Goal: Task Accomplishment & Management: Complete application form

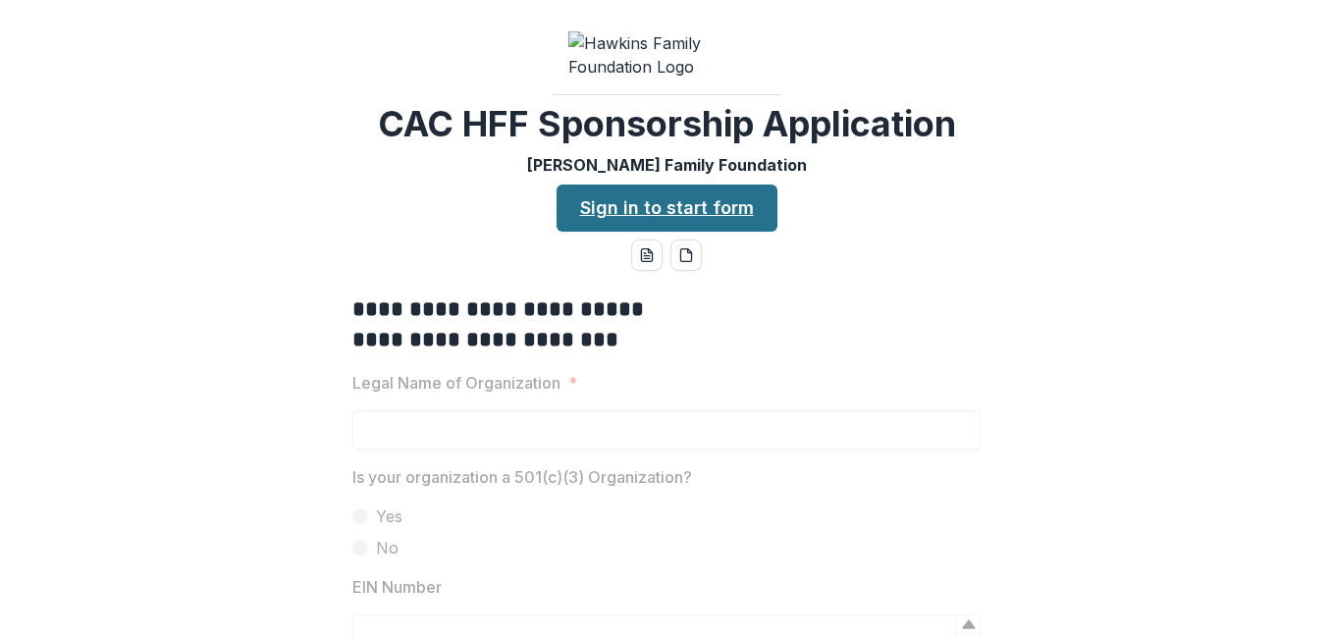
click at [659, 232] on link "Sign in to start form" at bounding box center [666, 207] width 221 height 47
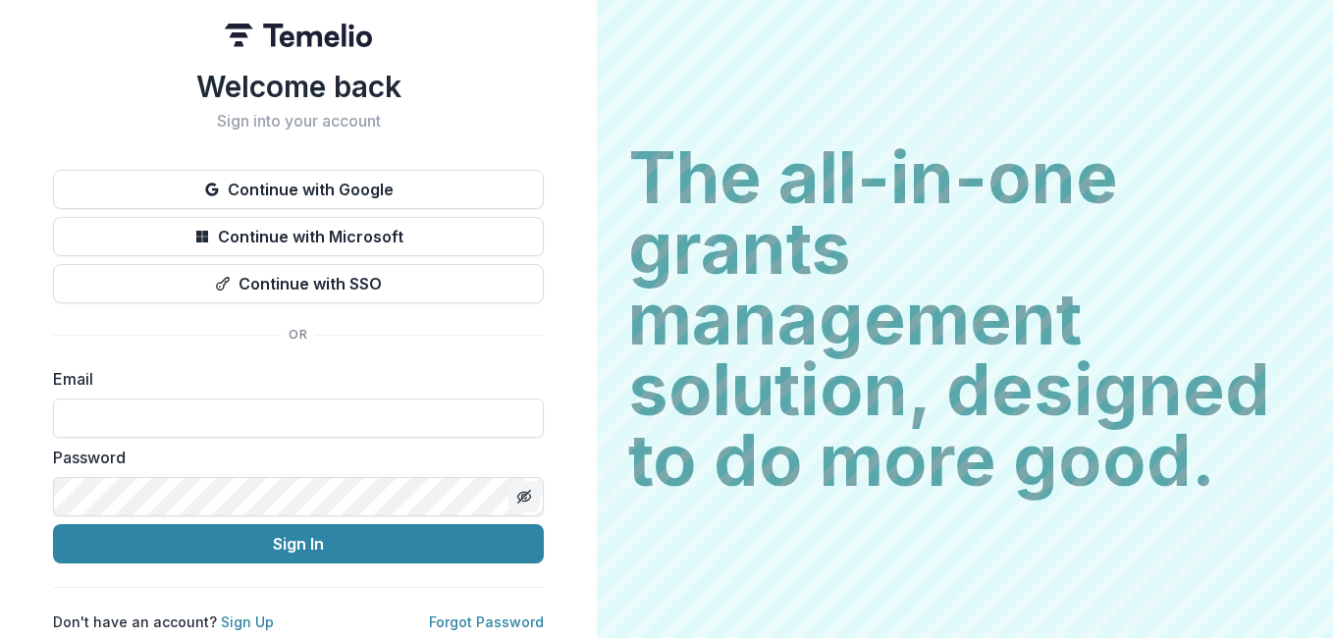
type input "**********"
click at [531, 489] on button "Toggle password visibility" at bounding box center [523, 496] width 31 height 31
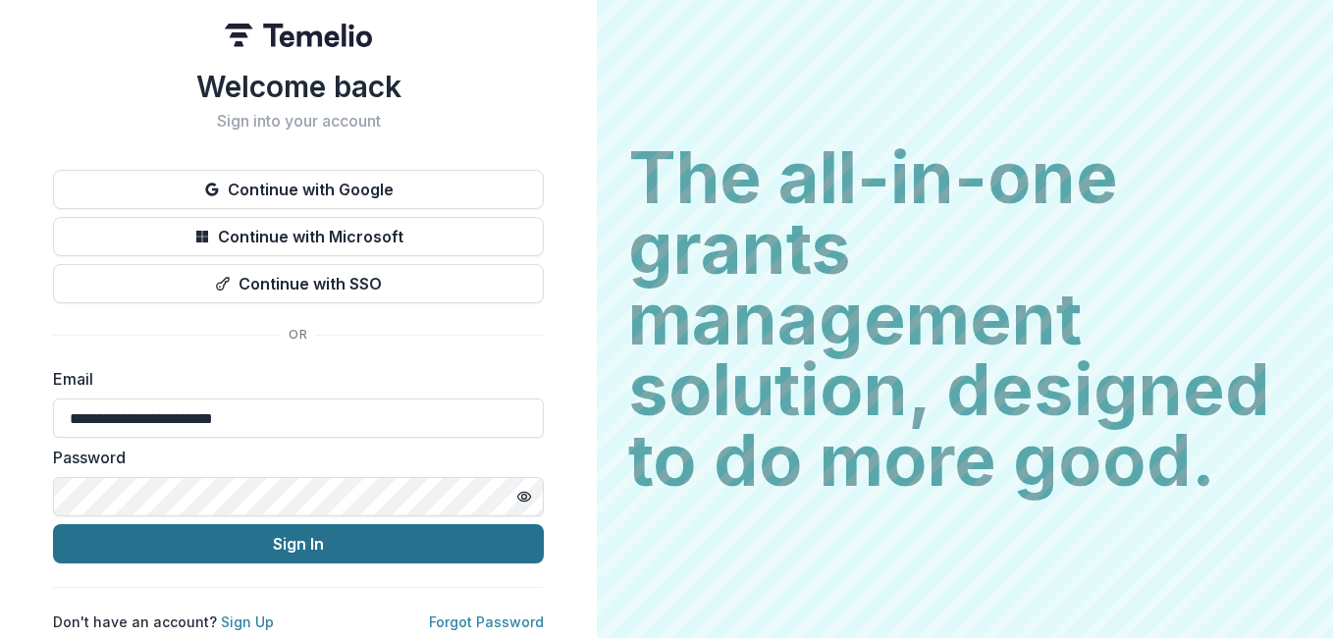
drag, startPoint x: 374, startPoint y: 530, endPoint x: 384, endPoint y: 536, distance: 11.4
click at [374, 550] on button "Sign In" at bounding box center [298, 543] width 491 height 39
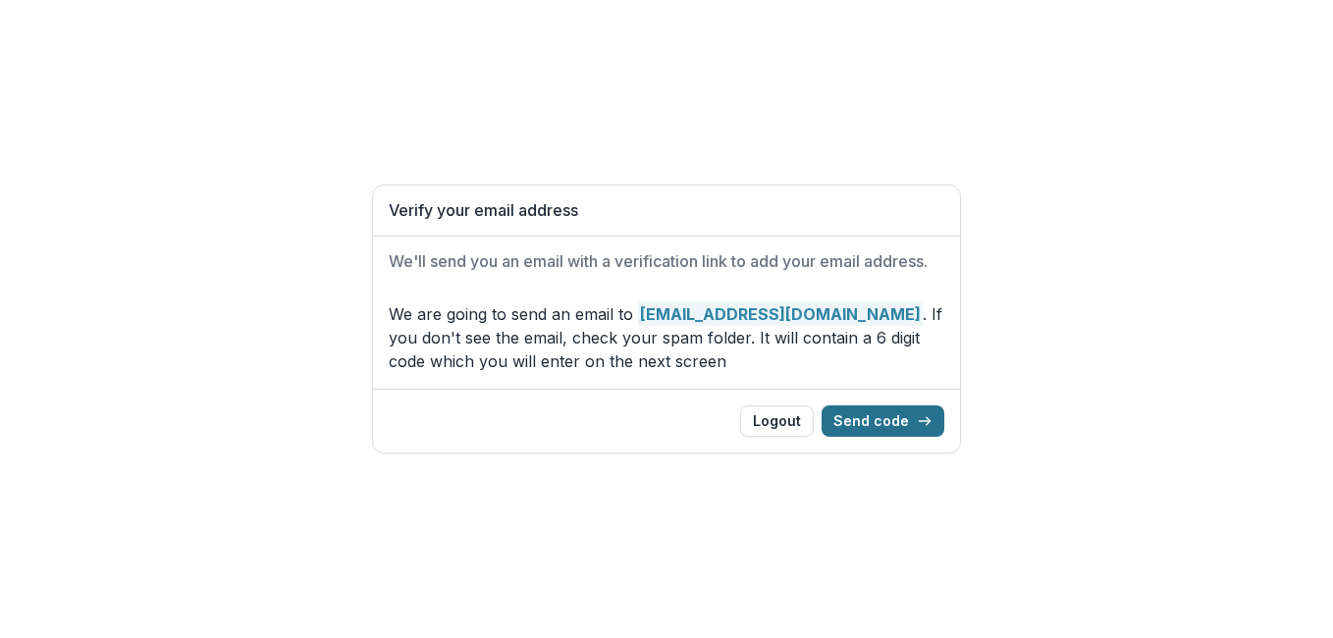
click at [848, 417] on button "Send code" at bounding box center [882, 420] width 123 height 31
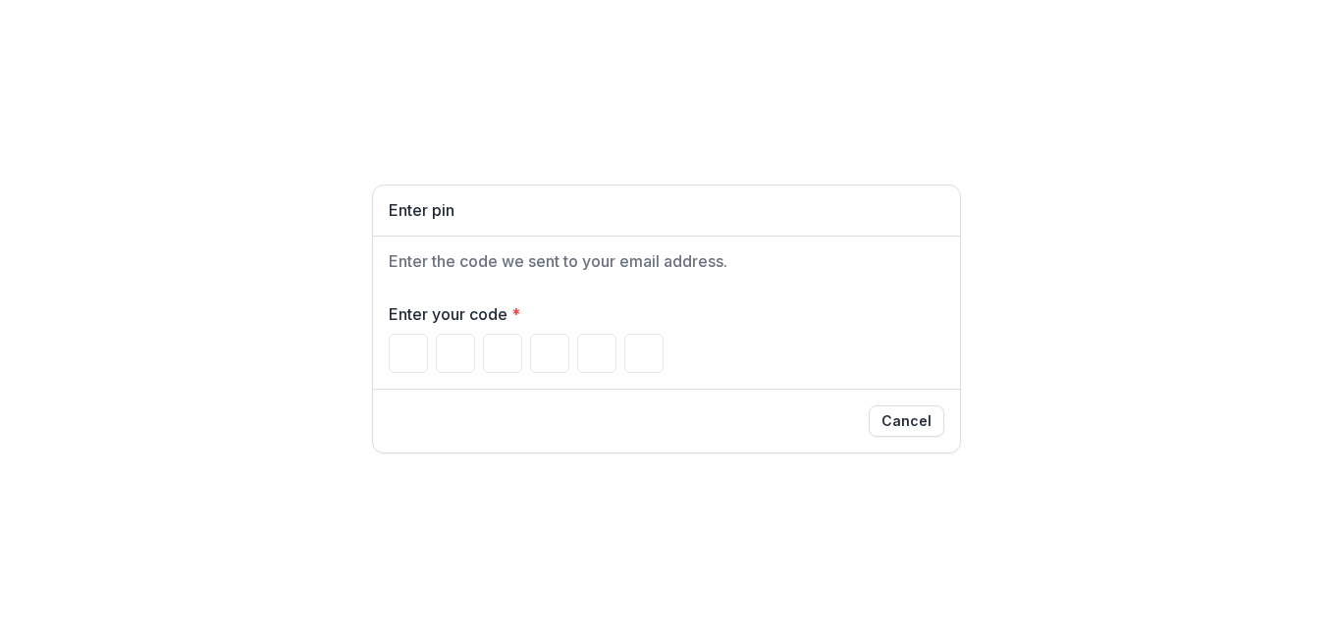
type input "*"
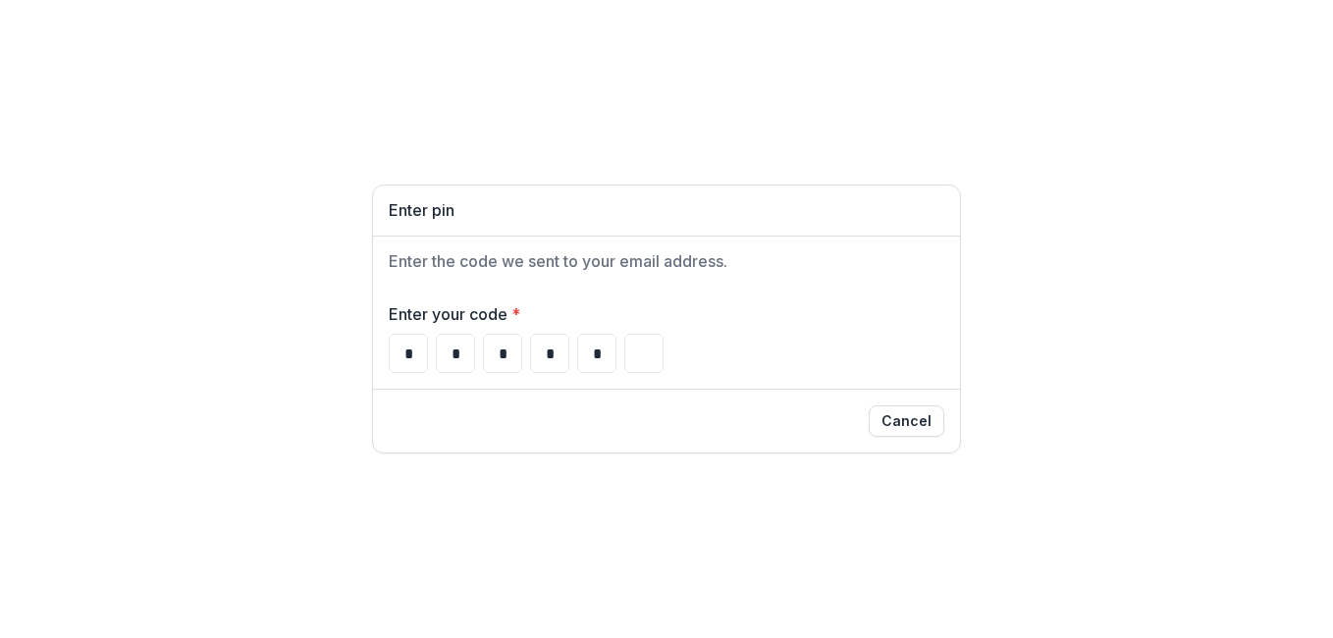
type input "*"
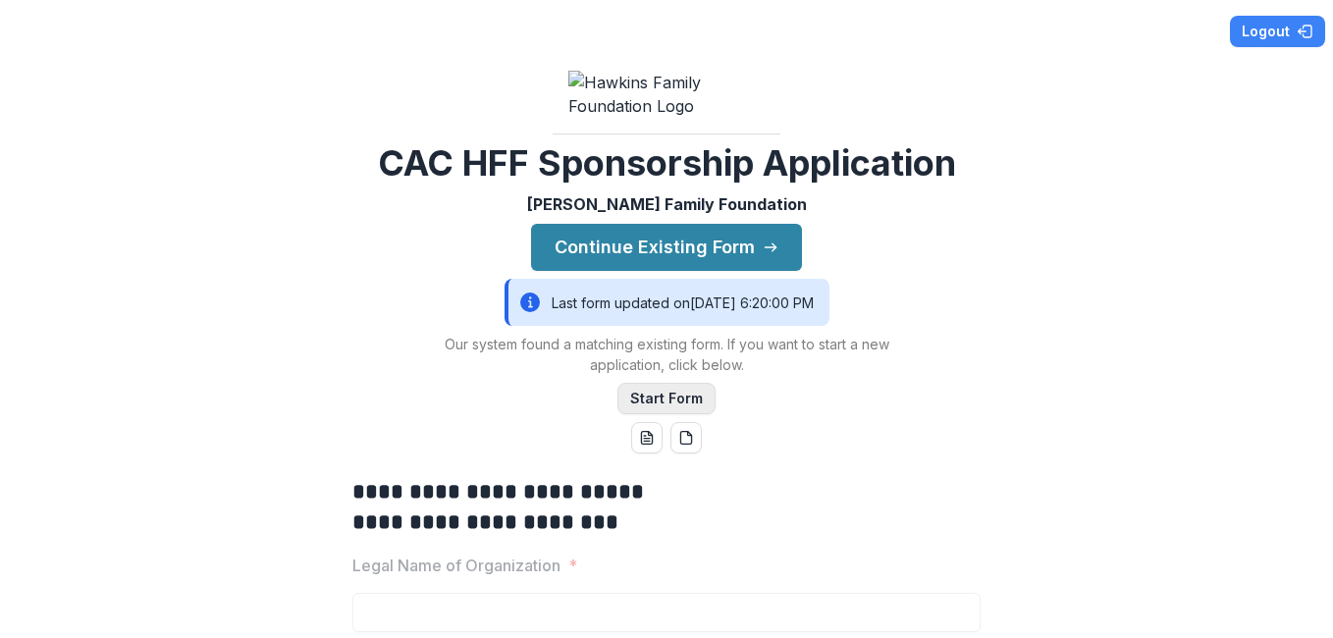
click at [693, 414] on button "Start Form" at bounding box center [666, 398] width 98 height 31
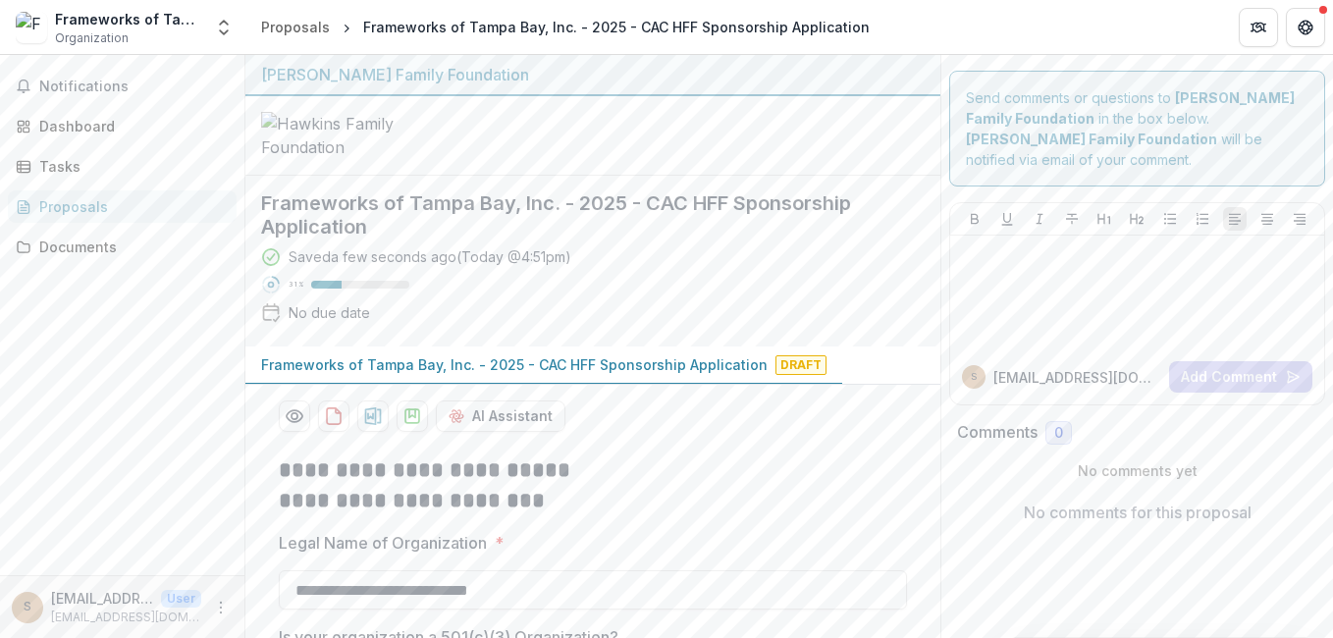
drag, startPoint x: 700, startPoint y: 407, endPoint x: 686, endPoint y: 431, distance: 27.3
click at [686, 431] on div "AI Assistant" at bounding box center [592, 408] width 659 height 47
click at [78, 201] on div "Proposals" at bounding box center [130, 206] width 182 height 21
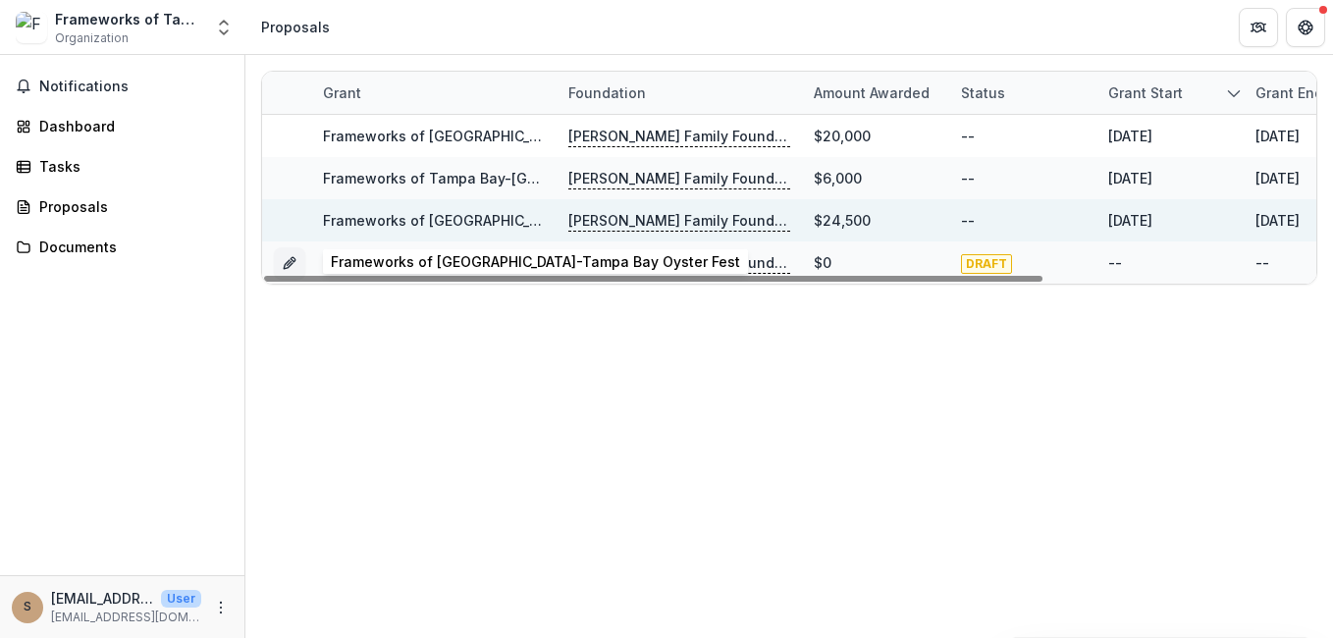
click at [494, 226] on link "Frameworks of Tampa Bay-Tampa Bay Oyster Fest" at bounding box center [527, 220] width 409 height 17
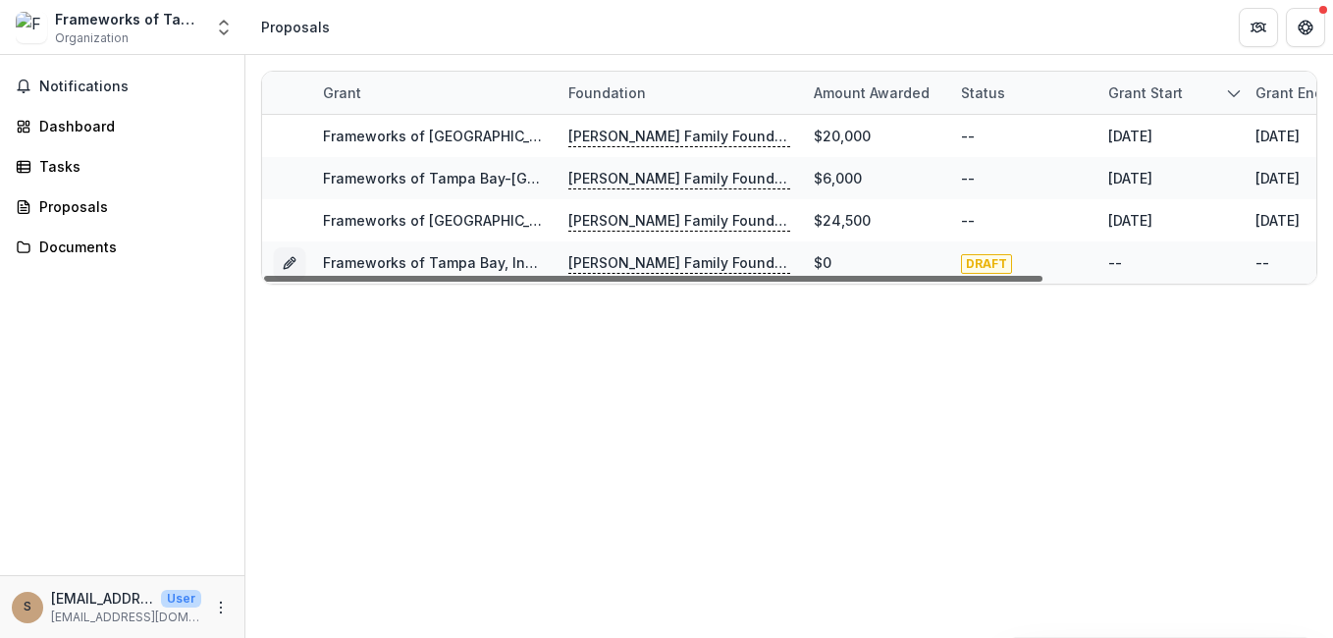
scroll to position [0, 4]
drag, startPoint x: 410, startPoint y: 272, endPoint x: 413, endPoint y: 282, distance: 10.2
click at [413, 282] on div at bounding box center [653, 279] width 778 height 6
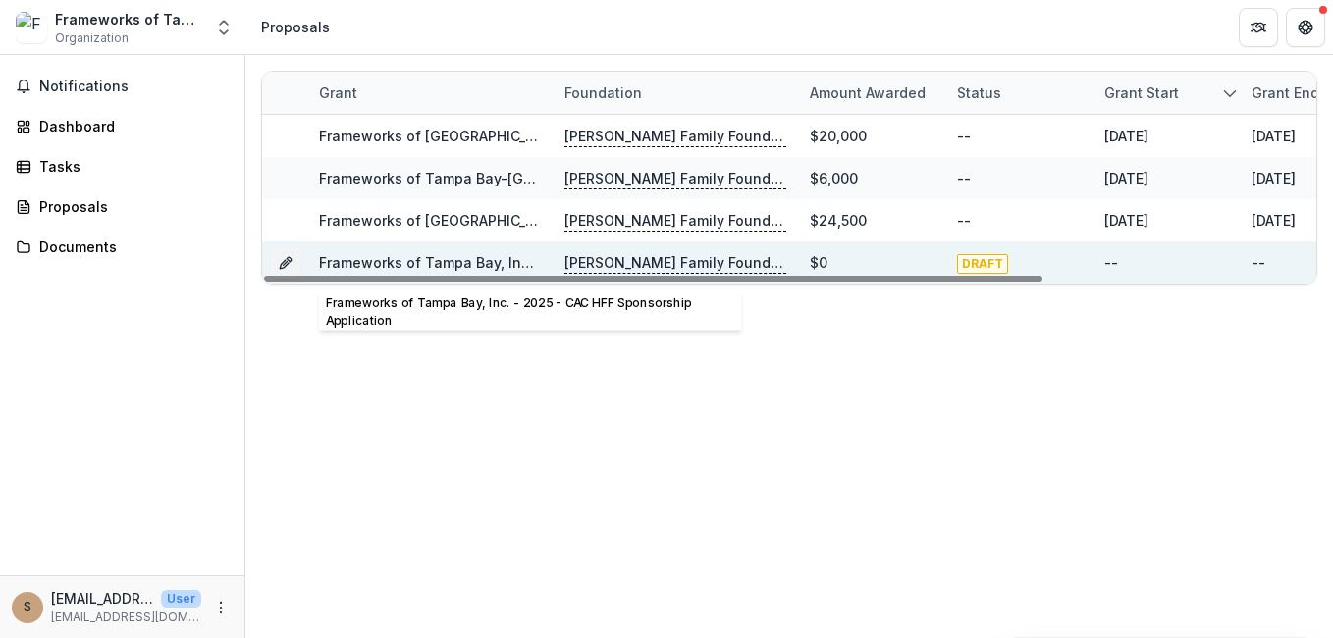
click at [421, 265] on link "Frameworks of Tampa Bay, Inc. - 2025 - CAC HFF Sponsorship Application" at bounding box center [572, 262] width 506 height 17
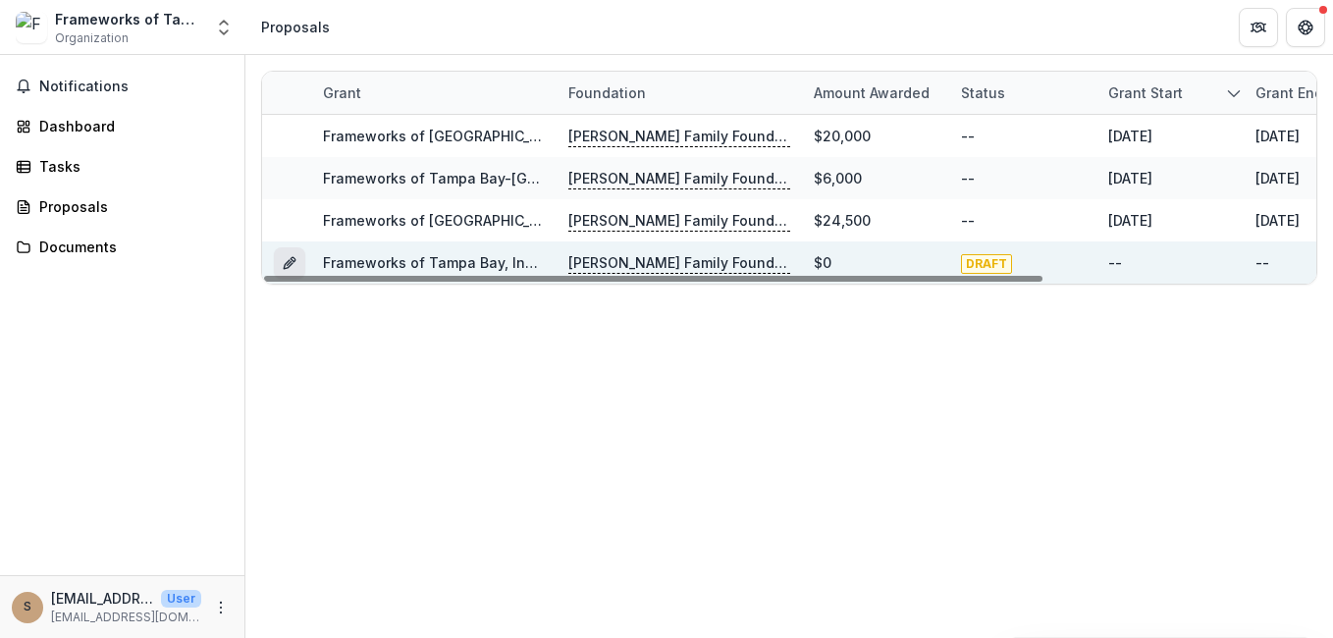
drag, startPoint x: 697, startPoint y: 279, endPoint x: 286, endPoint y: 262, distance: 411.5
click at [284, 276] on div at bounding box center [653, 279] width 778 height 6
click at [287, 263] on icon "Grant 931f428c-d434-4911-bd33-974dc9ad4846" at bounding box center [288, 264] width 9 height 9
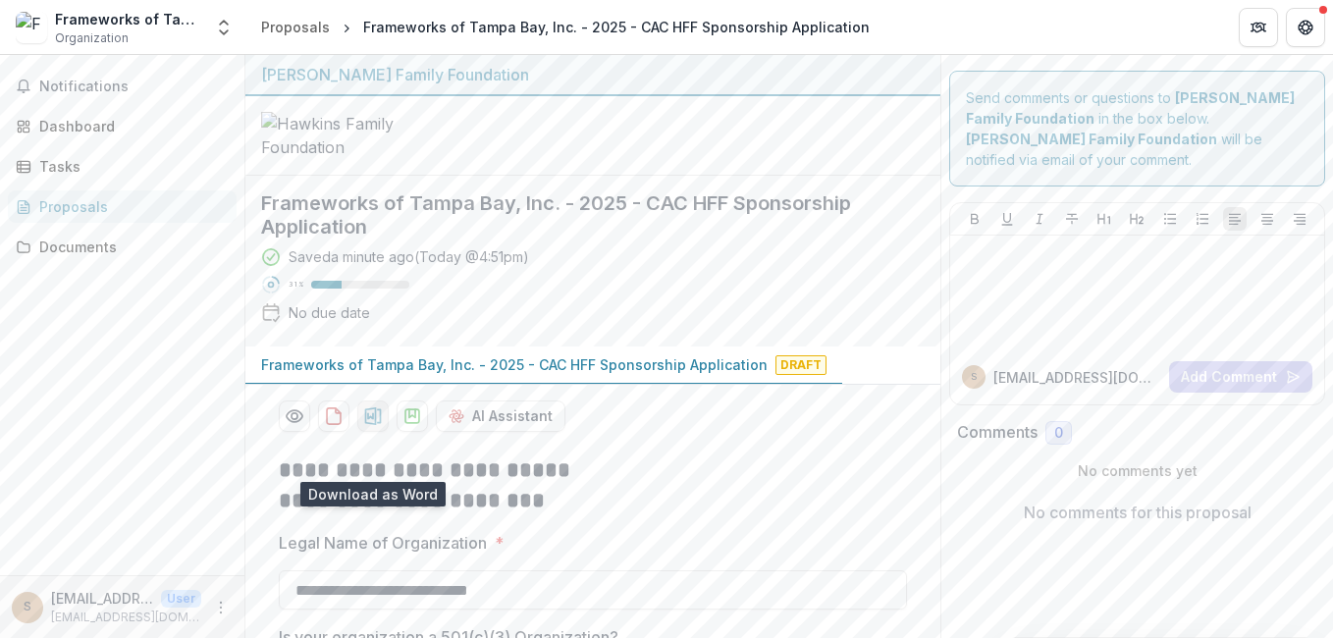
click at [374, 426] on icon "download-proposal" at bounding box center [373, 416] width 20 height 20
click at [668, 375] on p "Frameworks of Tampa Bay, Inc. - 2025 - CAC HFF Sponsorship Application" at bounding box center [514, 364] width 506 height 21
click at [116, 84] on span "Notifications" at bounding box center [133, 87] width 189 height 17
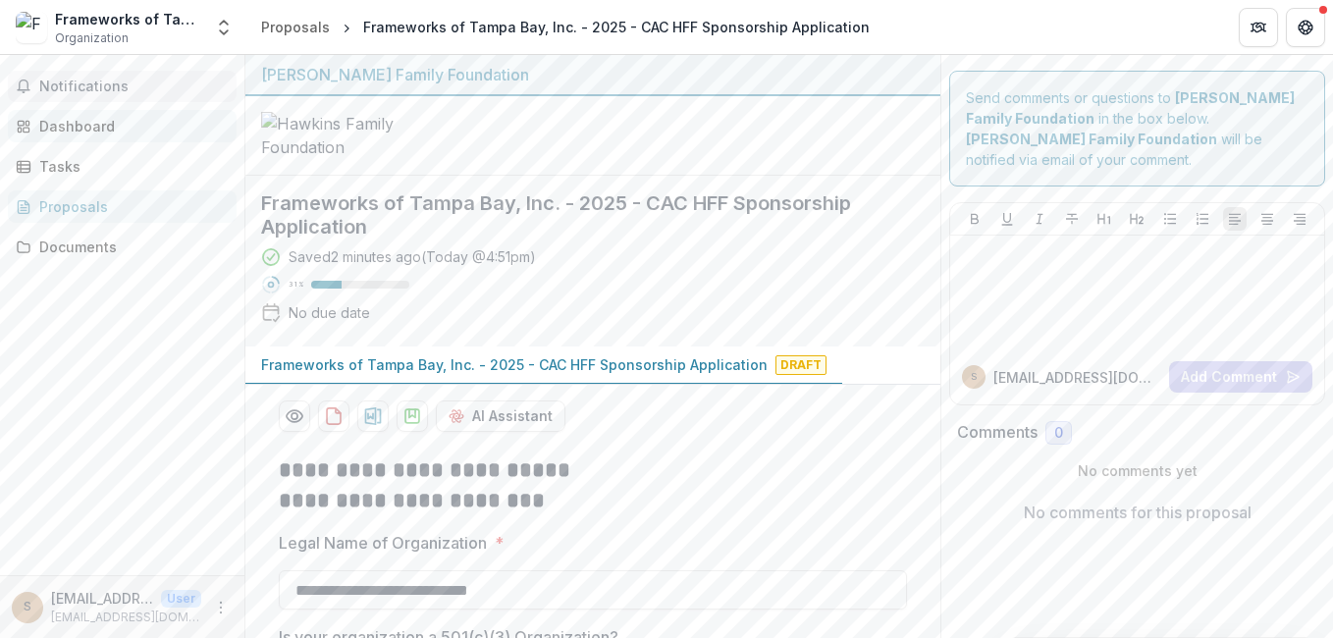
click at [91, 129] on div "Dashboard" at bounding box center [130, 126] width 182 height 21
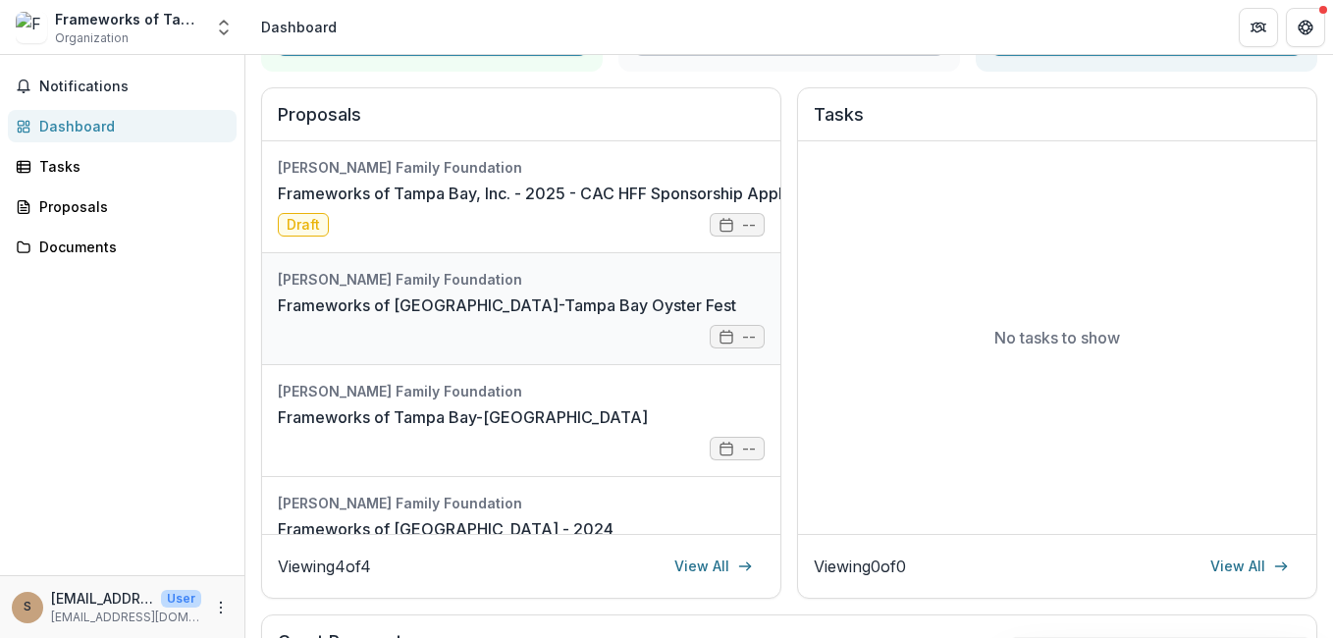
click at [514, 306] on link "Frameworks of Tampa Bay-Tampa Bay Oyster Fest" at bounding box center [507, 305] width 458 height 24
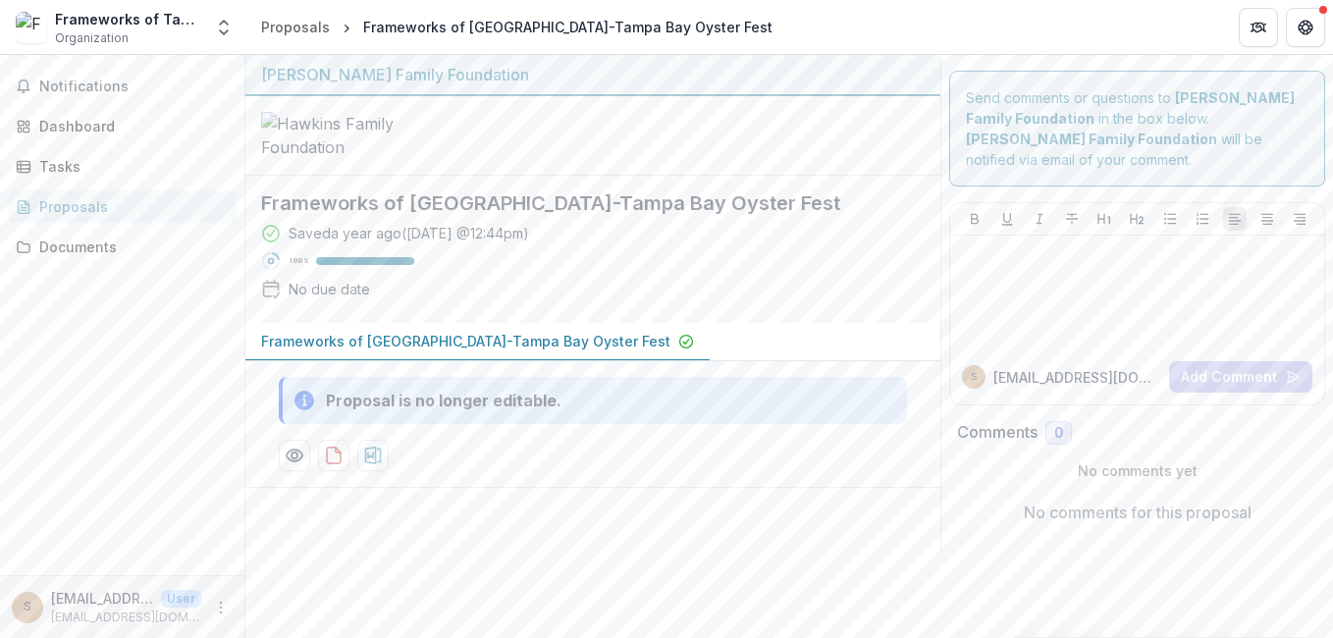
click at [489, 351] on p "Frameworks of Tampa Bay-Tampa Bay Oyster Fest" at bounding box center [465, 341] width 409 height 21
click at [475, 351] on p "Frameworks of Tampa Bay-Tampa Bay Oyster Fest" at bounding box center [465, 341] width 409 height 21
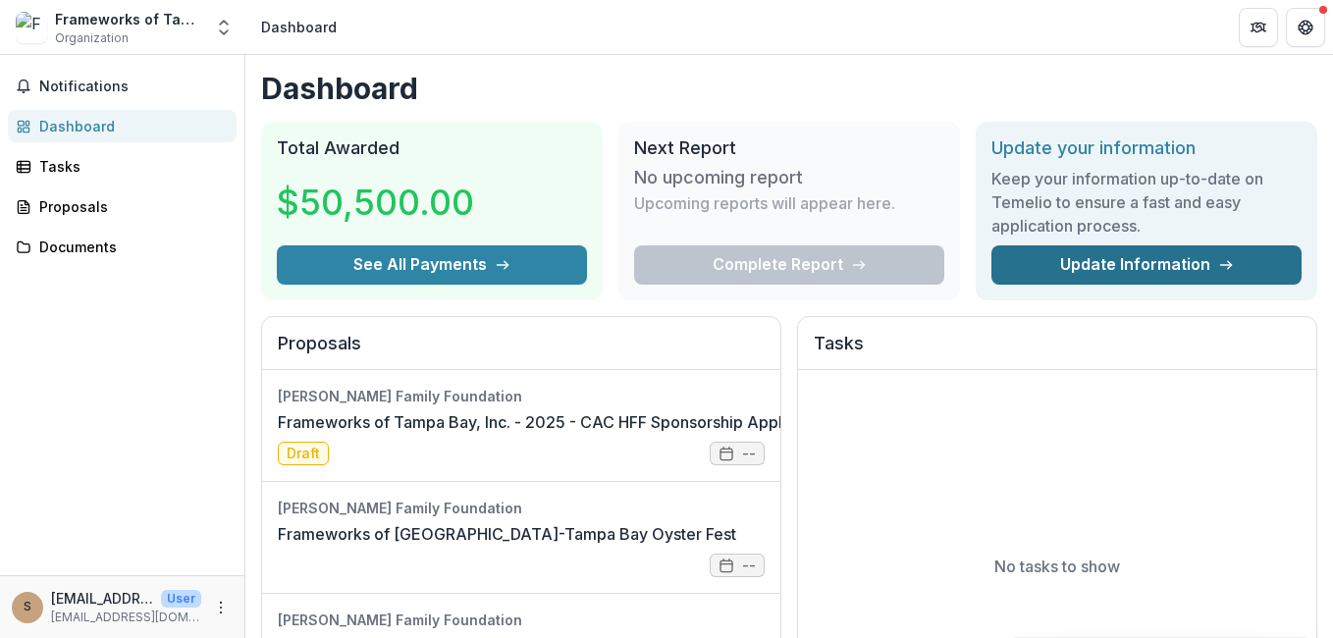
click at [1057, 263] on link "Update Information" at bounding box center [1146, 264] width 310 height 39
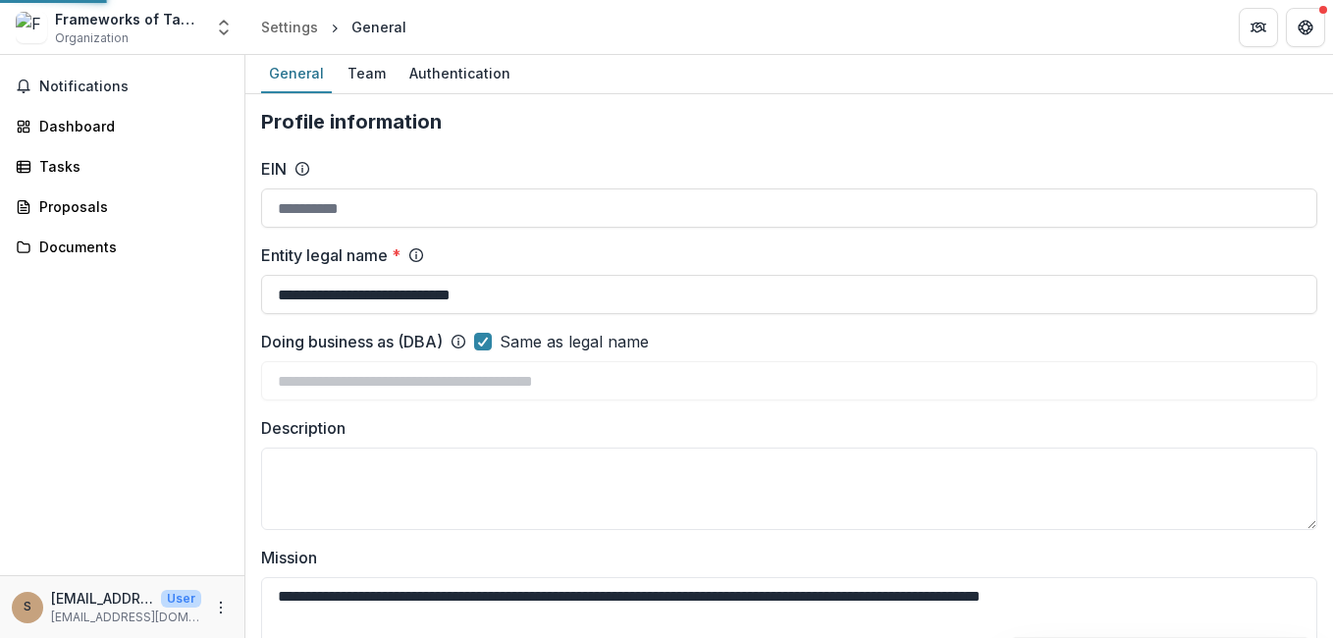
type input "**********"
click at [373, 79] on div "Team" at bounding box center [367, 73] width 54 height 28
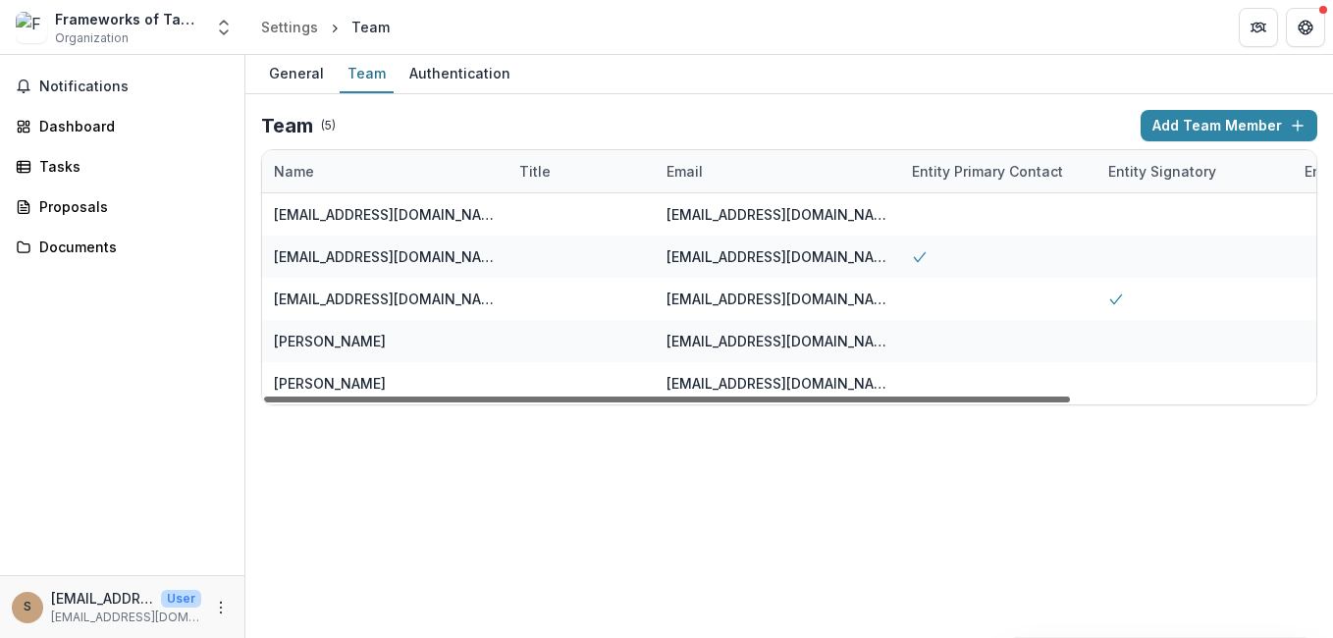
click at [769, 402] on div at bounding box center [667, 399] width 806 height 6
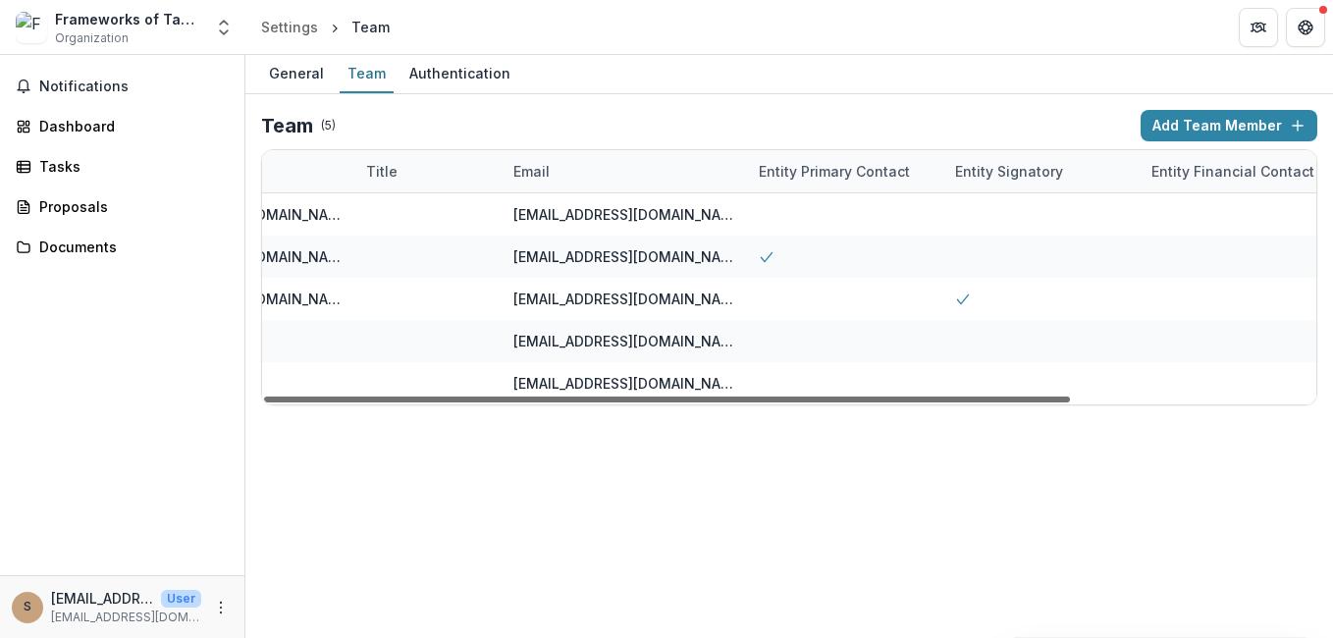
scroll to position [0, 320]
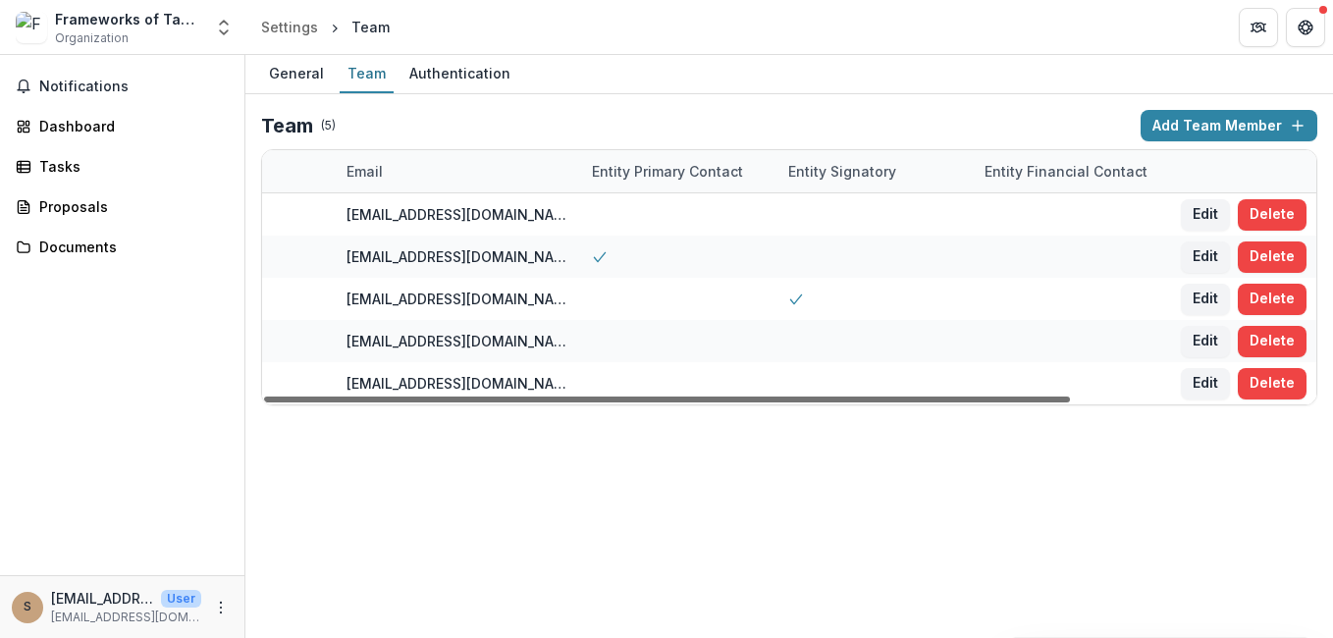
drag, startPoint x: 970, startPoint y: 398, endPoint x: 1165, endPoint y: 397, distance: 195.3
click at [1070, 397] on div at bounding box center [667, 399] width 806 height 6
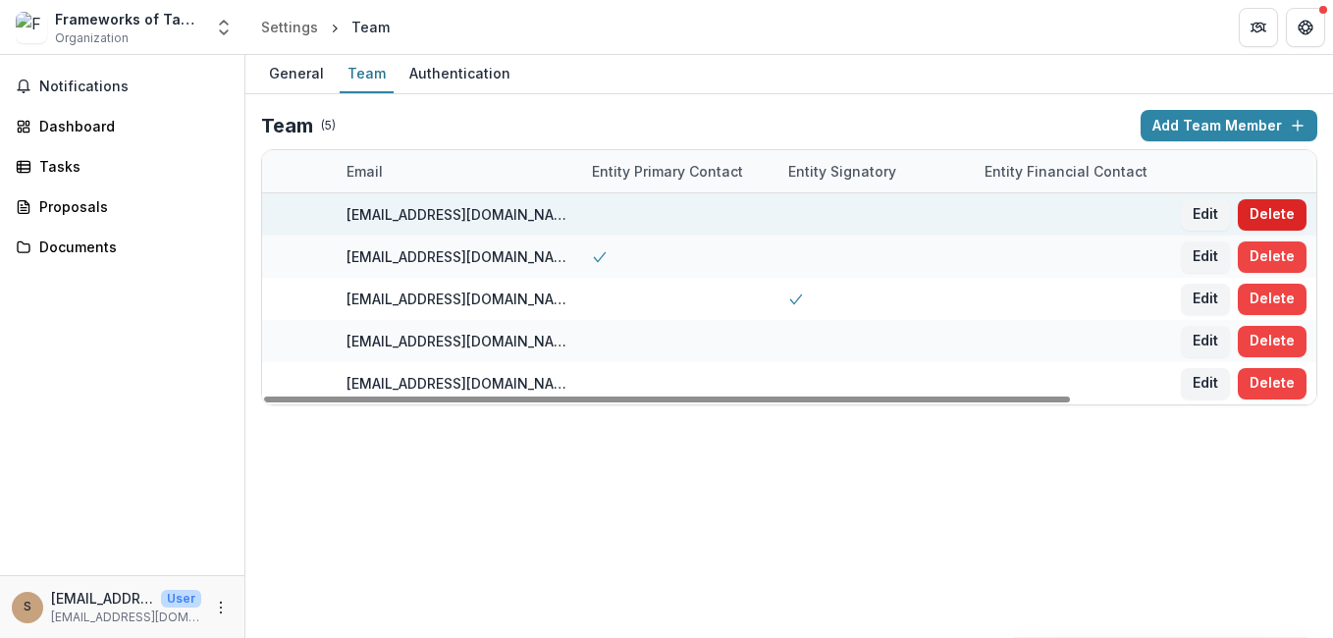
click at [1290, 210] on button "Delete" at bounding box center [1271, 214] width 69 height 31
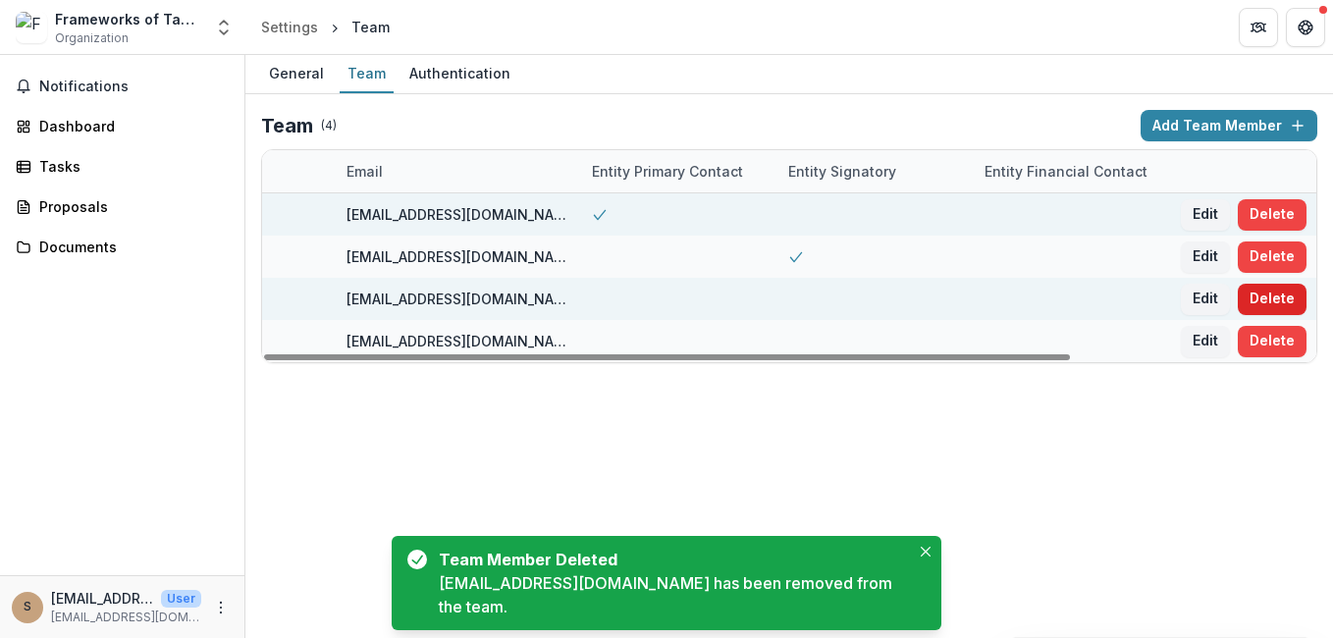
click at [1269, 294] on button "Delete" at bounding box center [1271, 299] width 69 height 31
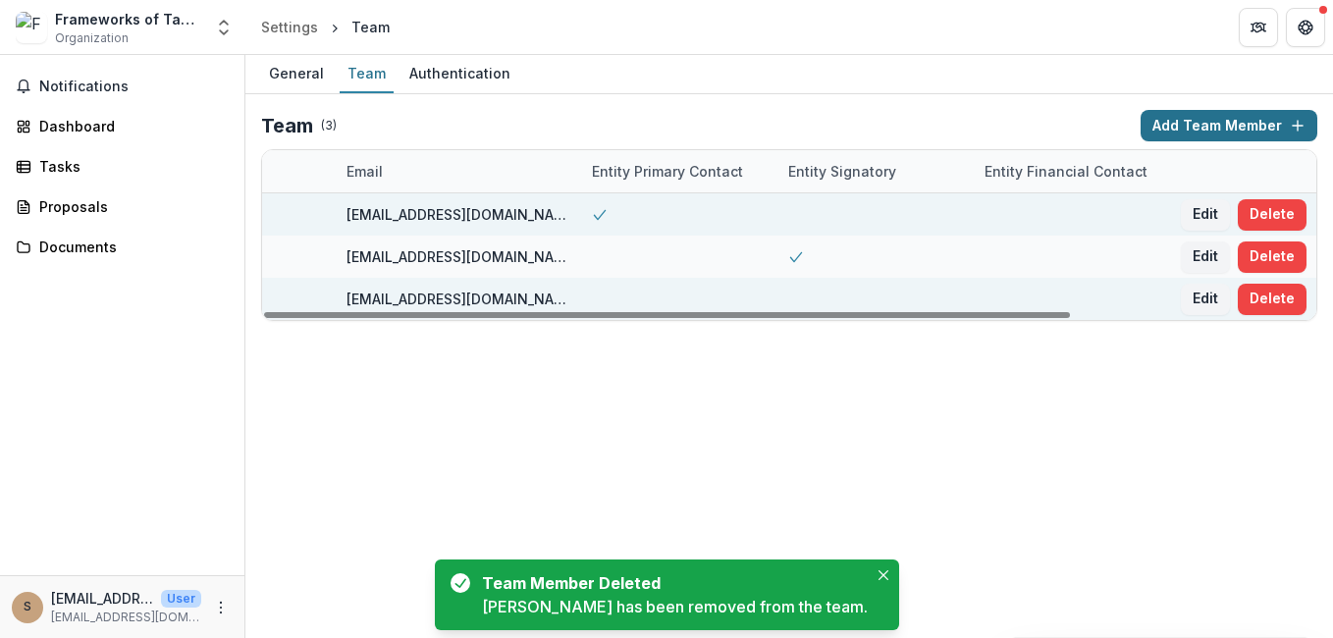
click at [1244, 128] on button "Add Team Member" at bounding box center [1228, 125] width 177 height 31
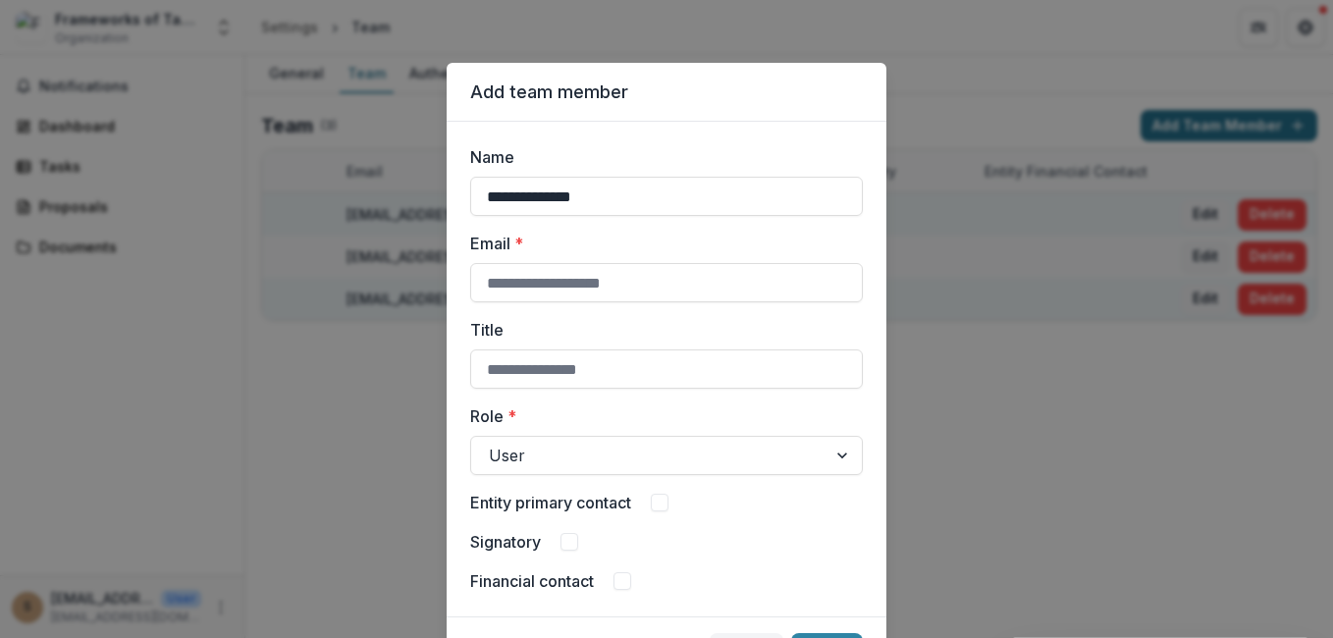
type input "**********"
type input "*"
click at [791, 633] on button "Create" at bounding box center [827, 648] width 72 height 31
type input "**********"
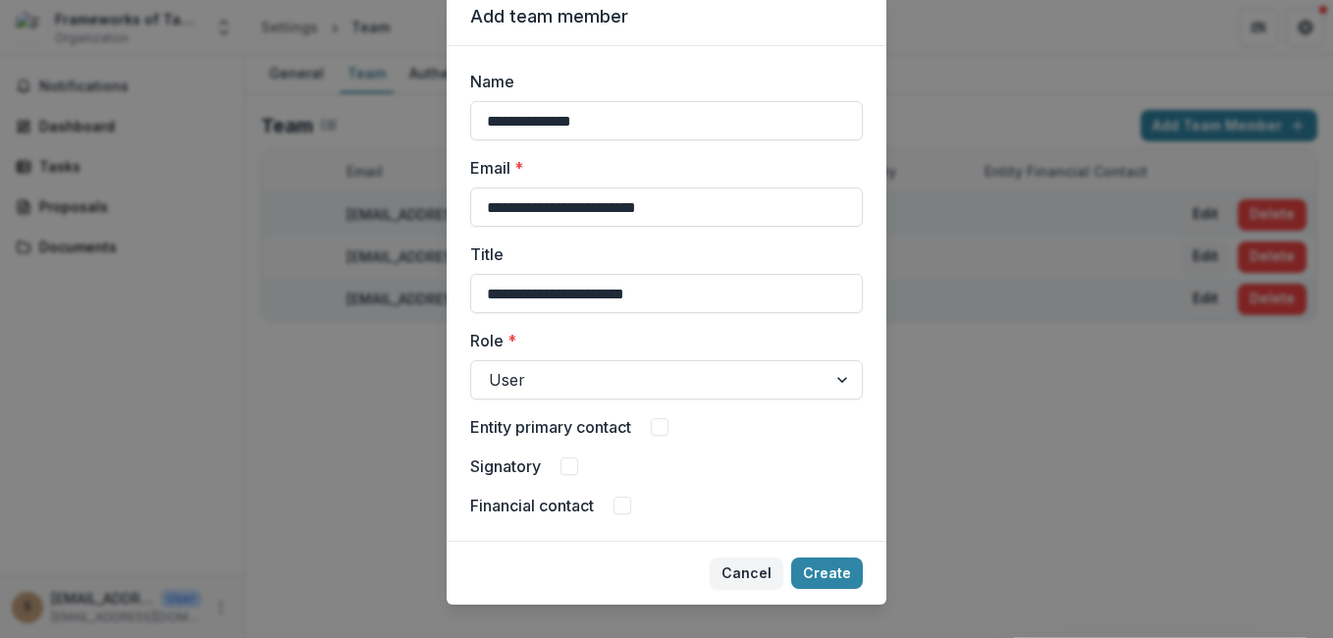
scroll to position [105, 0]
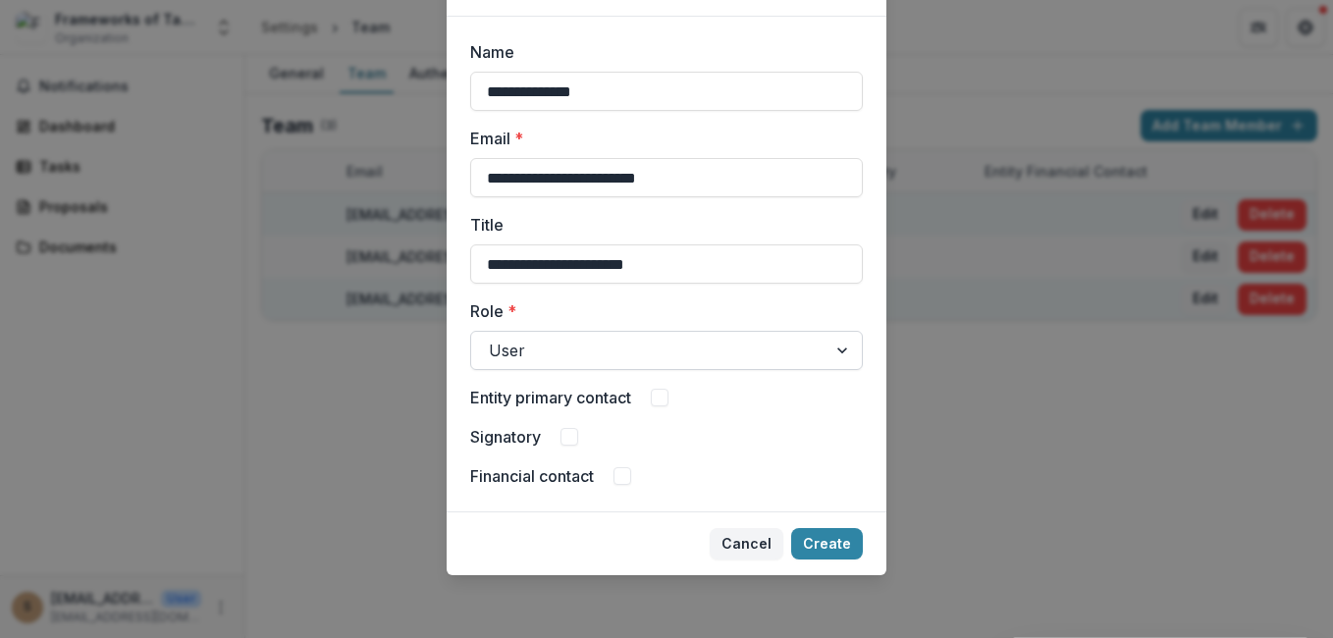
type input "**********"
click at [829, 339] on div at bounding box center [843, 350] width 35 height 37
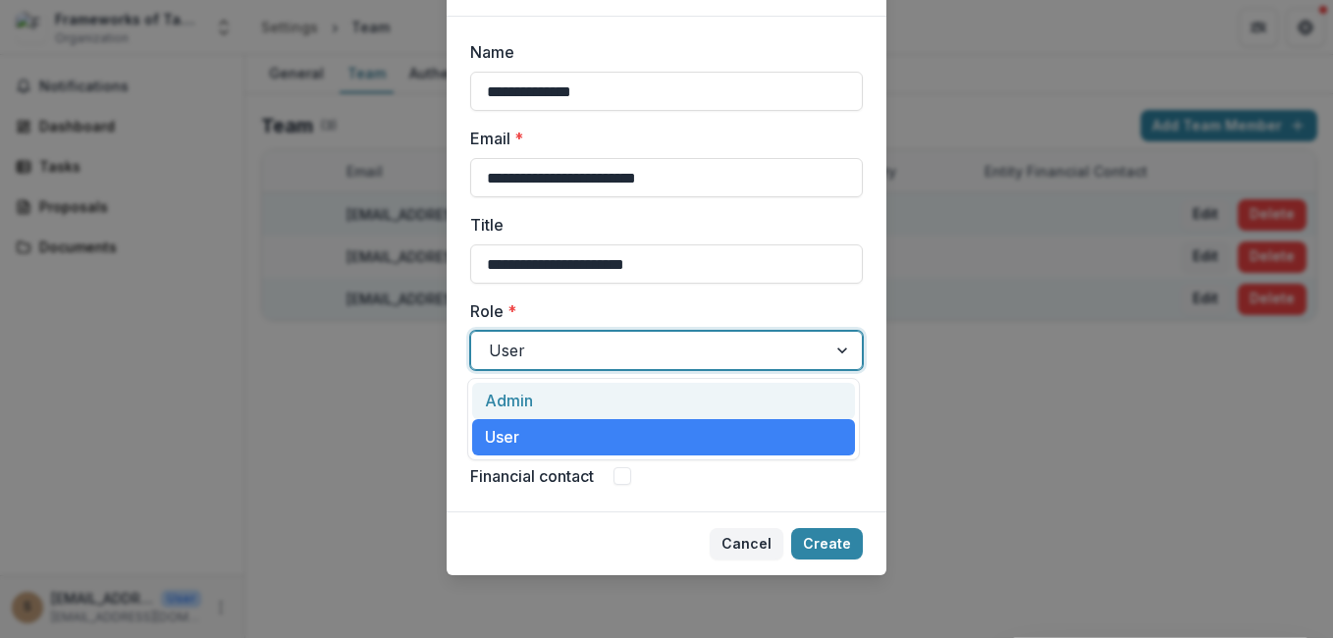
click at [829, 341] on div at bounding box center [843, 350] width 35 height 37
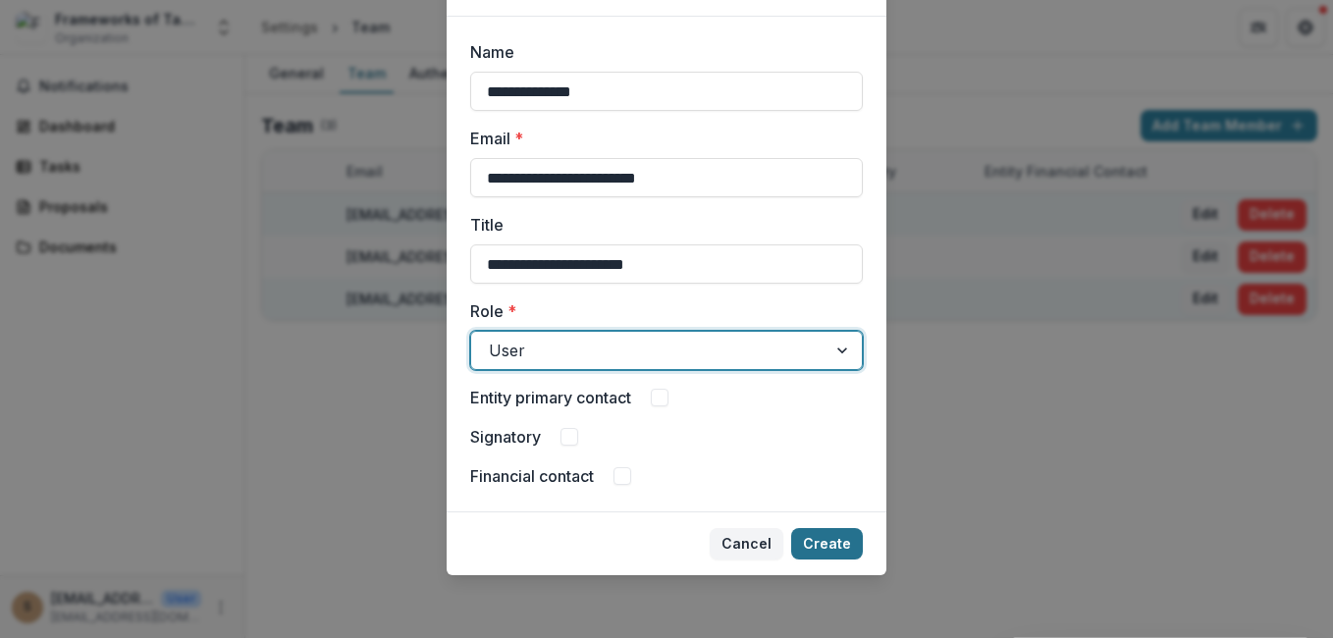
click at [807, 539] on button "Create" at bounding box center [827, 543] width 72 height 31
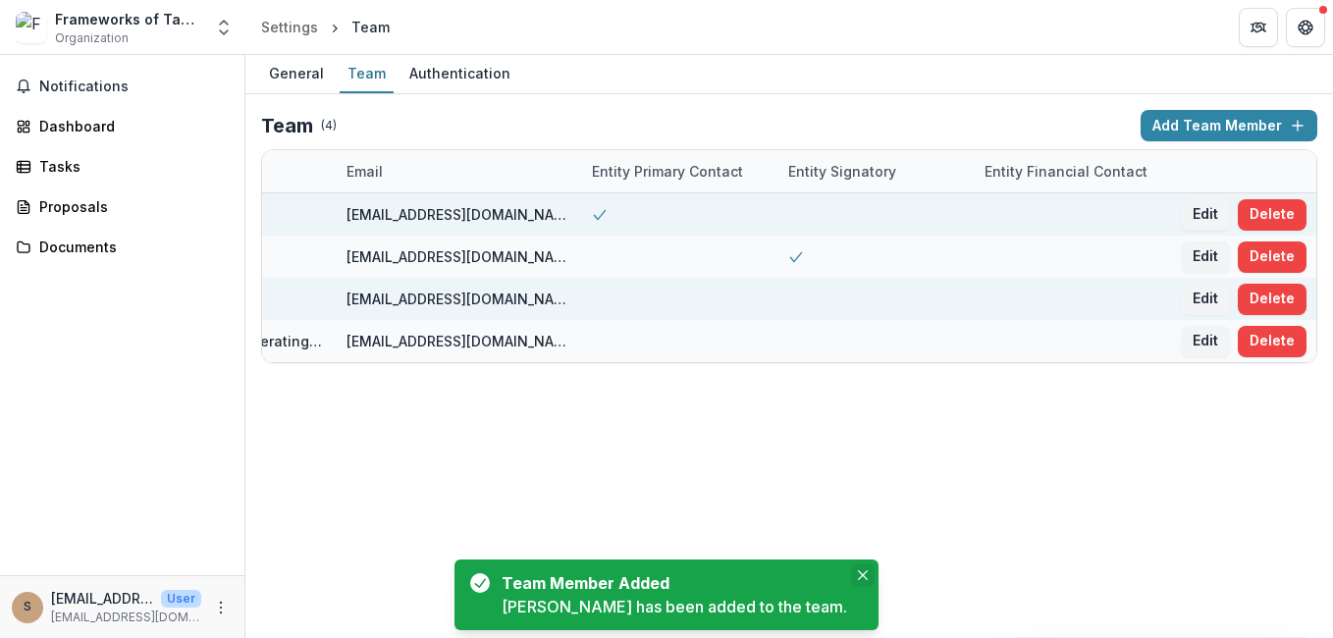
click at [858, 566] on button "Close" at bounding box center [863, 575] width 24 height 24
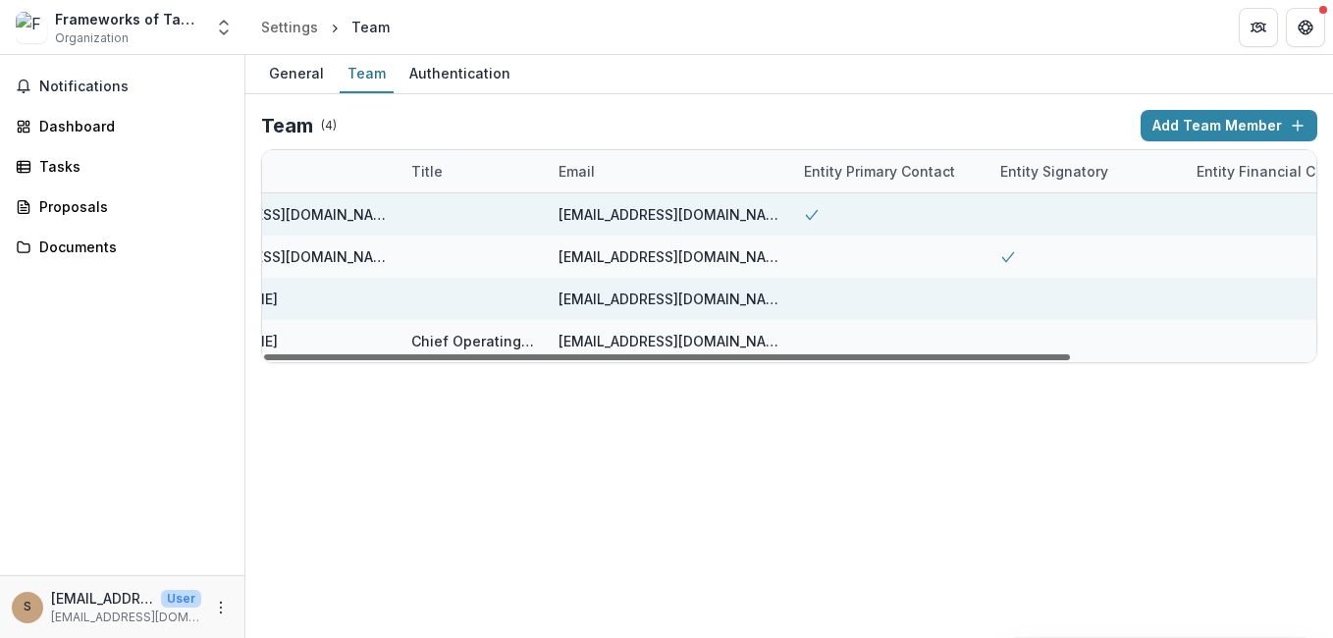
drag, startPoint x: 570, startPoint y: 357, endPoint x: 335, endPoint y: 362, distance: 235.6
click at [335, 360] on div at bounding box center [667, 357] width 806 height 6
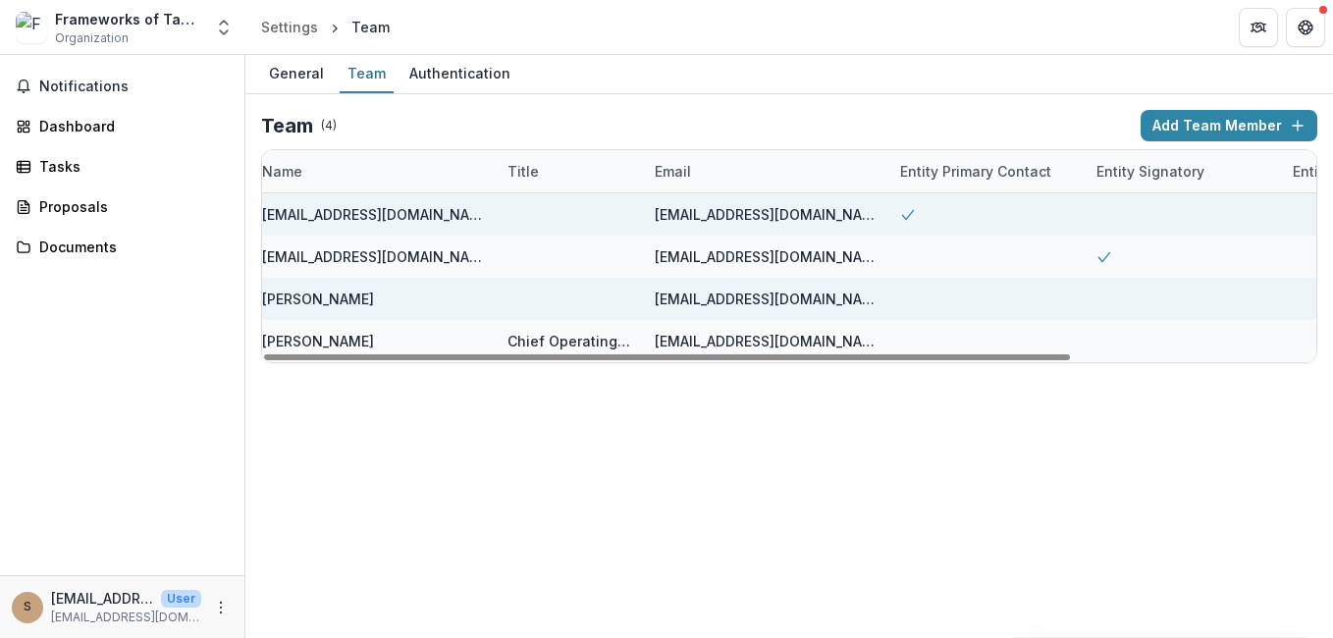
click at [330, 362] on div "Name Title Email Entity Primary Contact Entity Signatory Entity Financial Conta…" at bounding box center [789, 256] width 1056 height 214
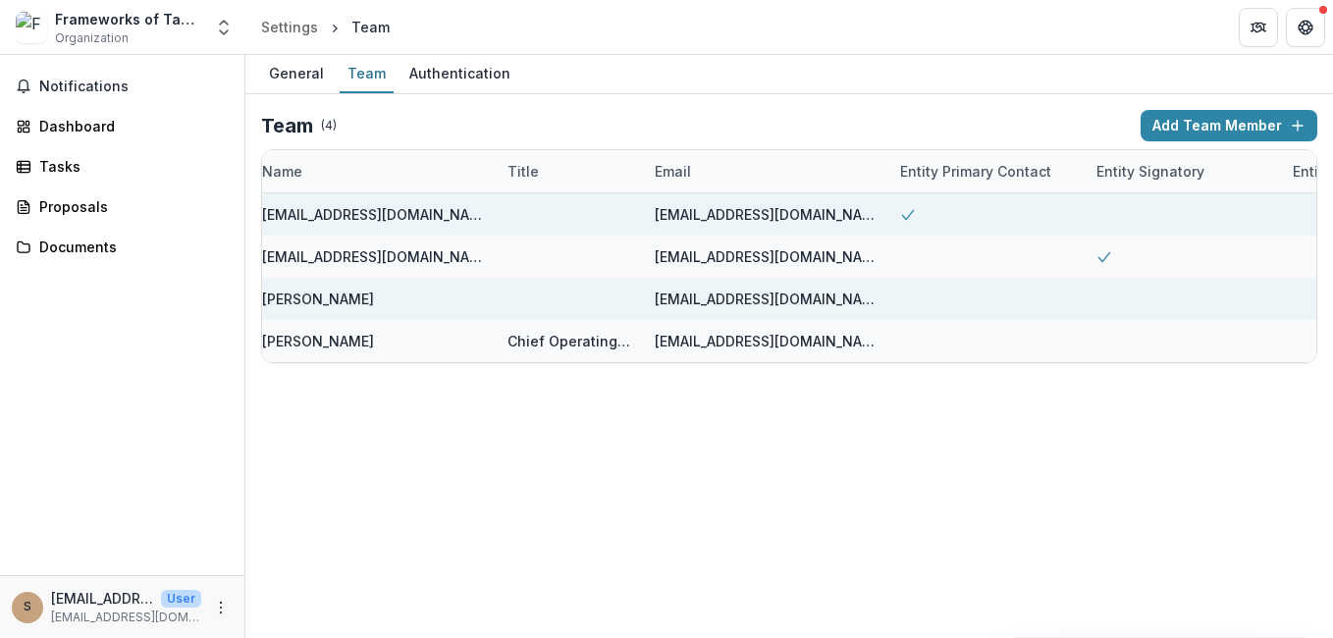
click at [330, 362] on div "Name Title Email Entity Primary Contact Entity Signatory Entity Financial Conta…" at bounding box center [789, 256] width 1056 height 214
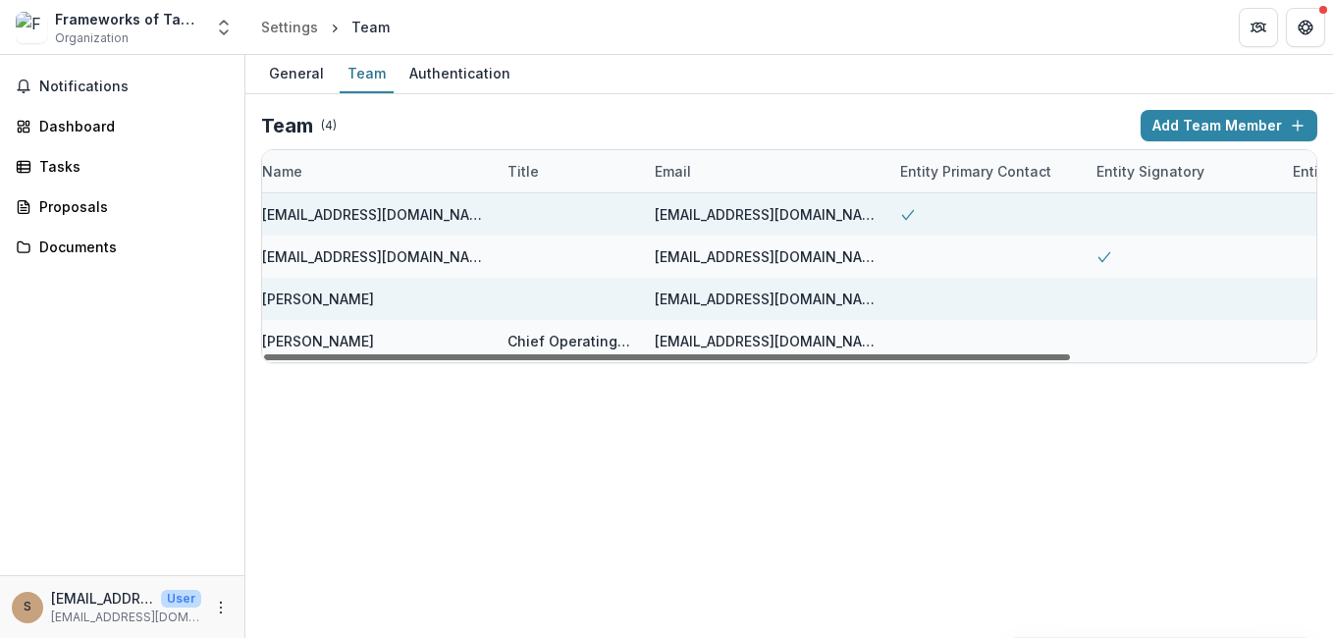
click at [804, 354] on div at bounding box center [667, 357] width 806 height 6
drag, startPoint x: 816, startPoint y: 355, endPoint x: 951, endPoint y: 354, distance: 134.4
click at [855, 355] on div at bounding box center [667, 357] width 806 height 6
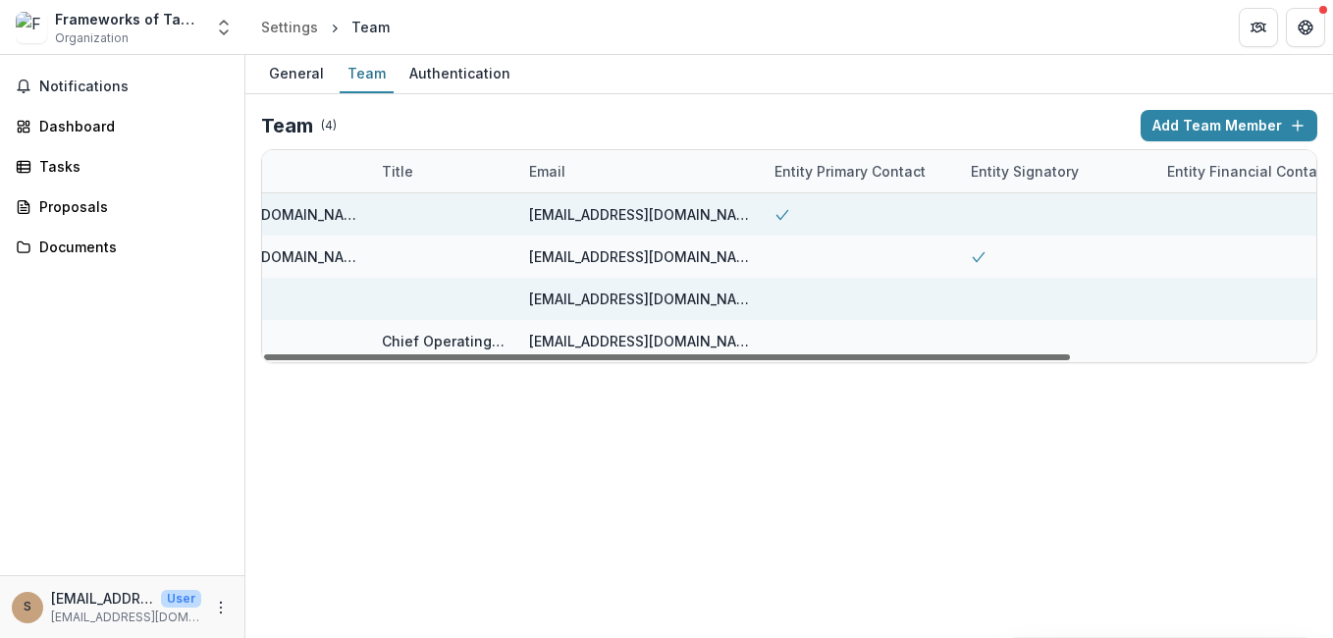
click at [1034, 354] on div at bounding box center [667, 357] width 806 height 6
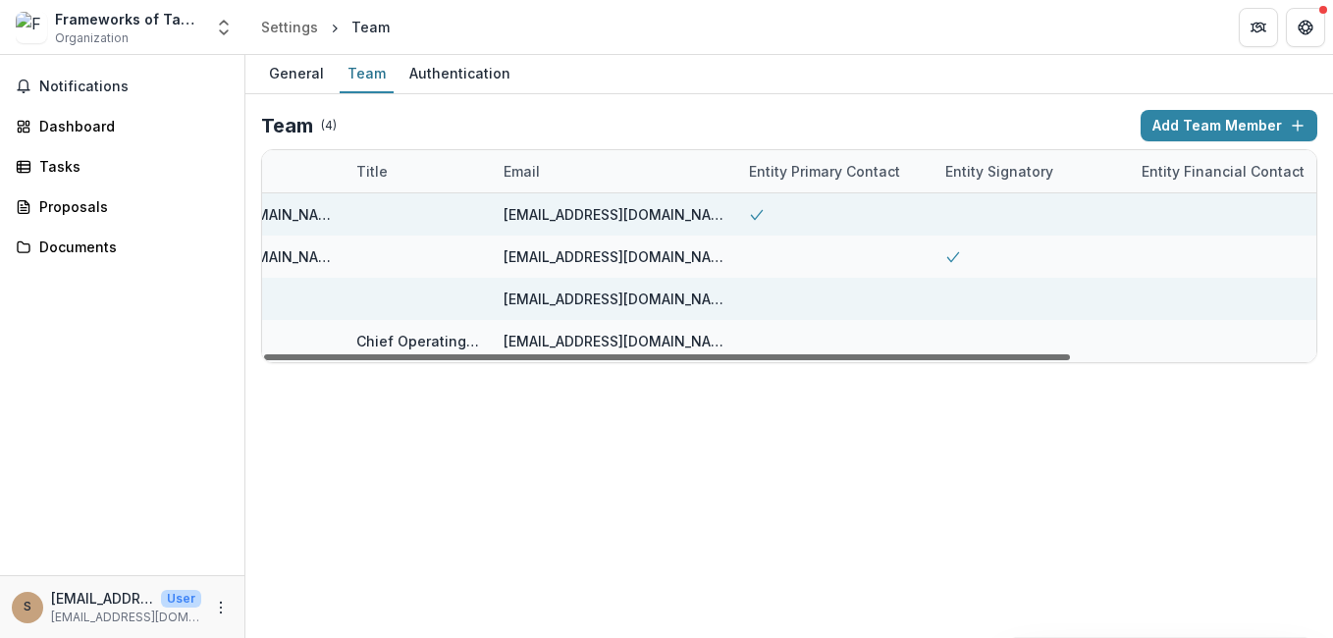
scroll to position [0, 226]
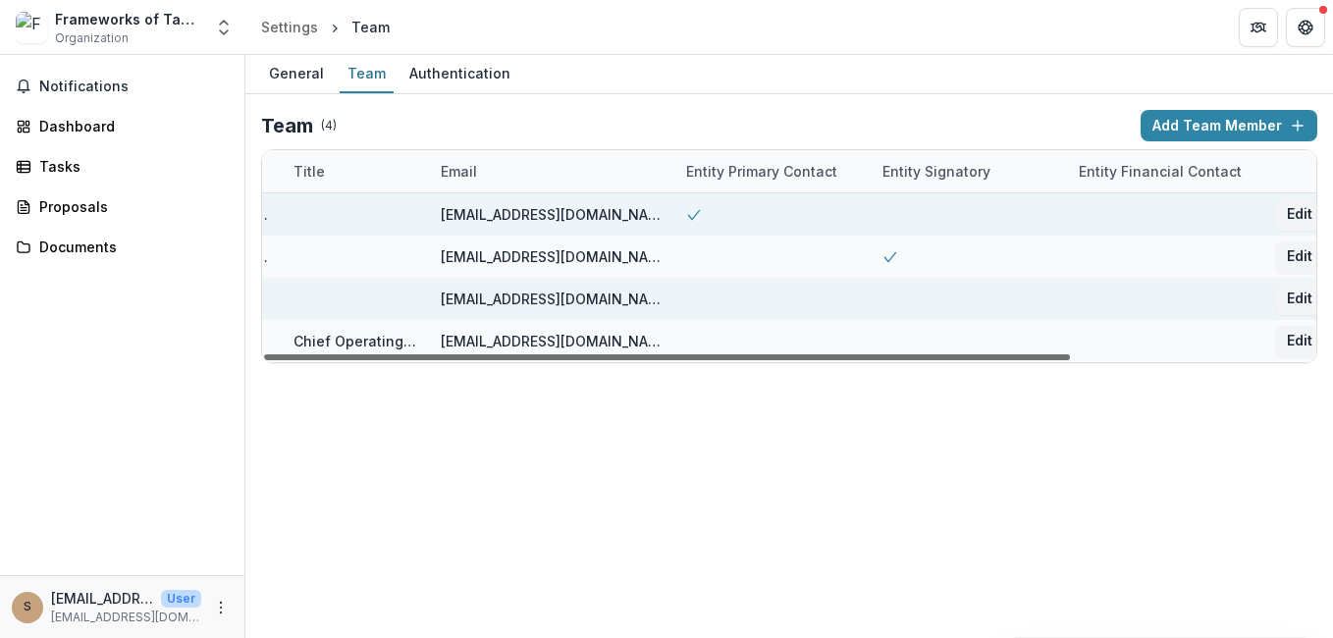
drag, startPoint x: 1141, startPoint y: 349, endPoint x: 1189, endPoint y: 348, distance: 48.1
click at [1070, 354] on div at bounding box center [667, 357] width 806 height 6
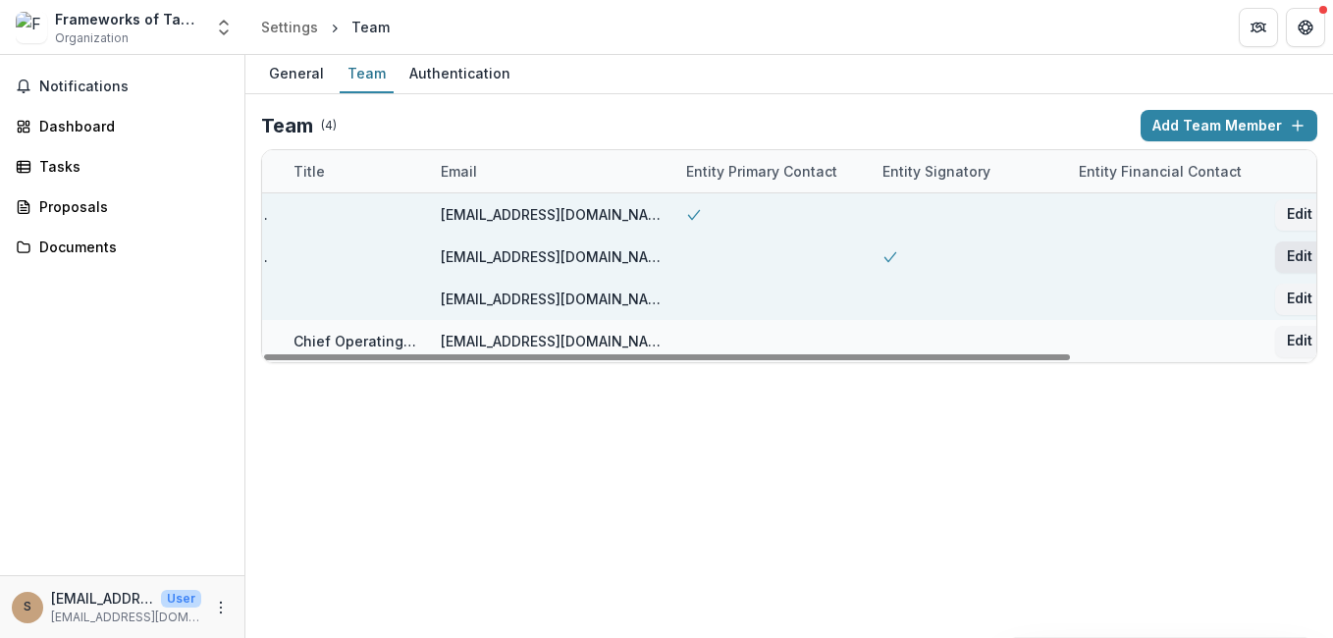
click at [1285, 261] on button "Edit" at bounding box center [1299, 256] width 49 height 31
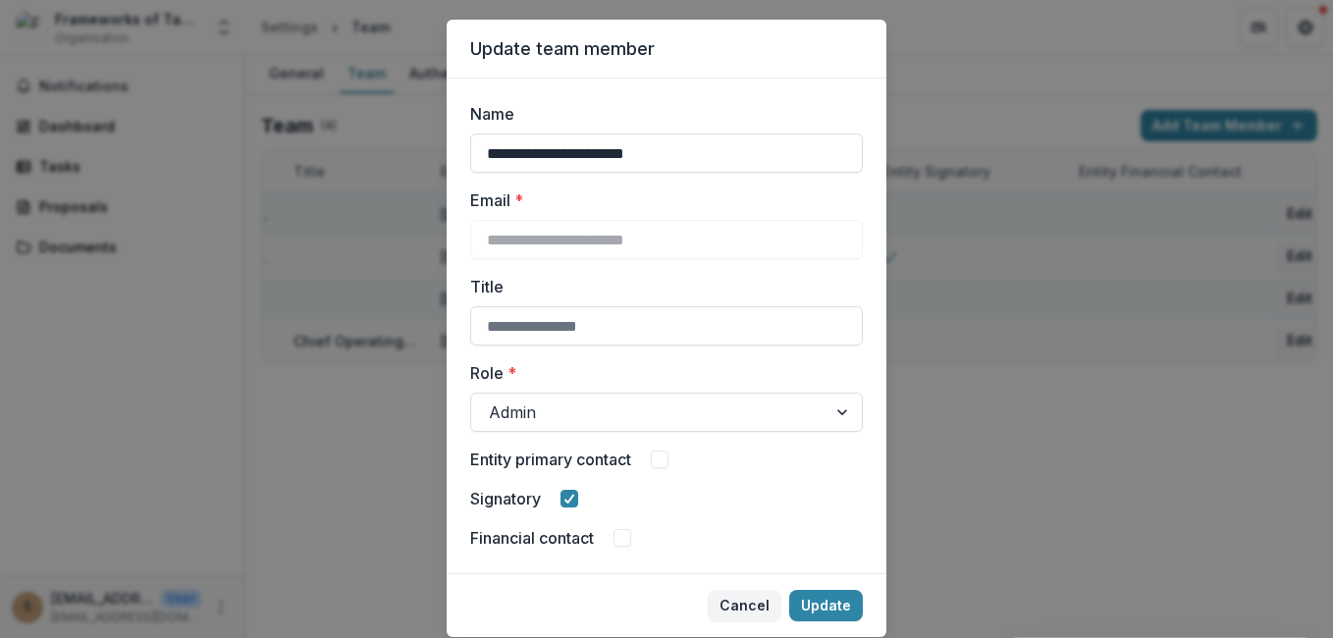
scroll to position [0, 0]
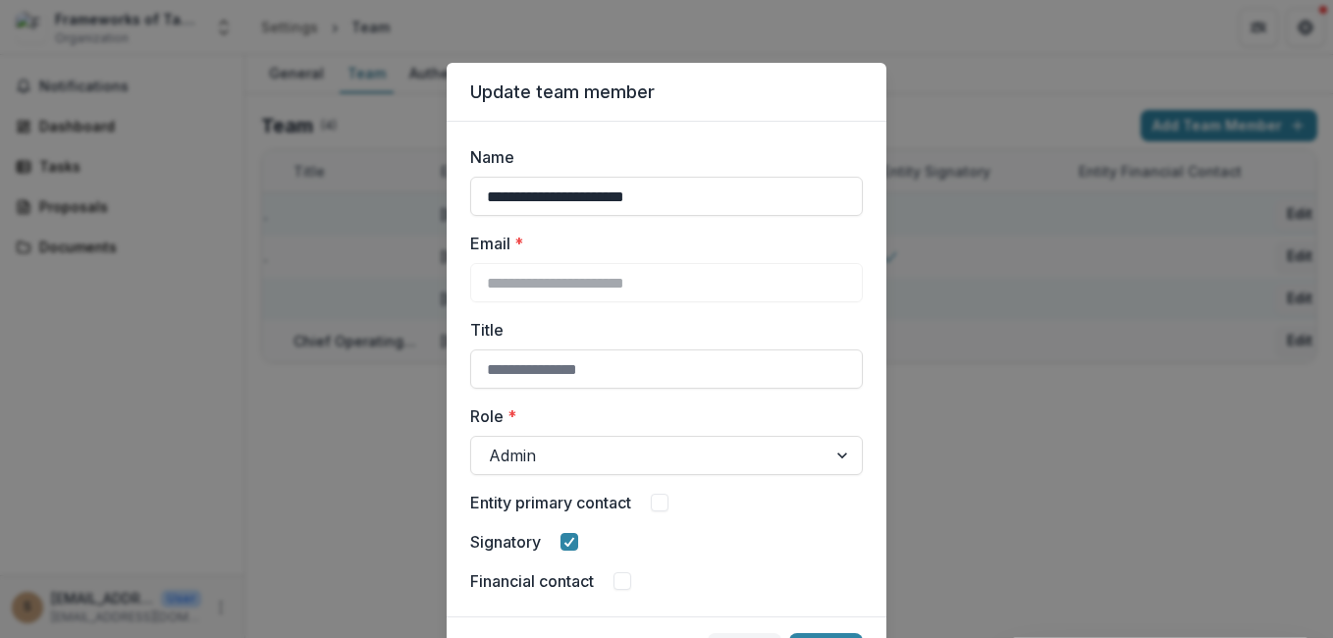
drag, startPoint x: 694, startPoint y: 213, endPoint x: 358, endPoint y: 232, distance: 336.1
click at [358, 232] on div "**********" at bounding box center [666, 319] width 1333 height 638
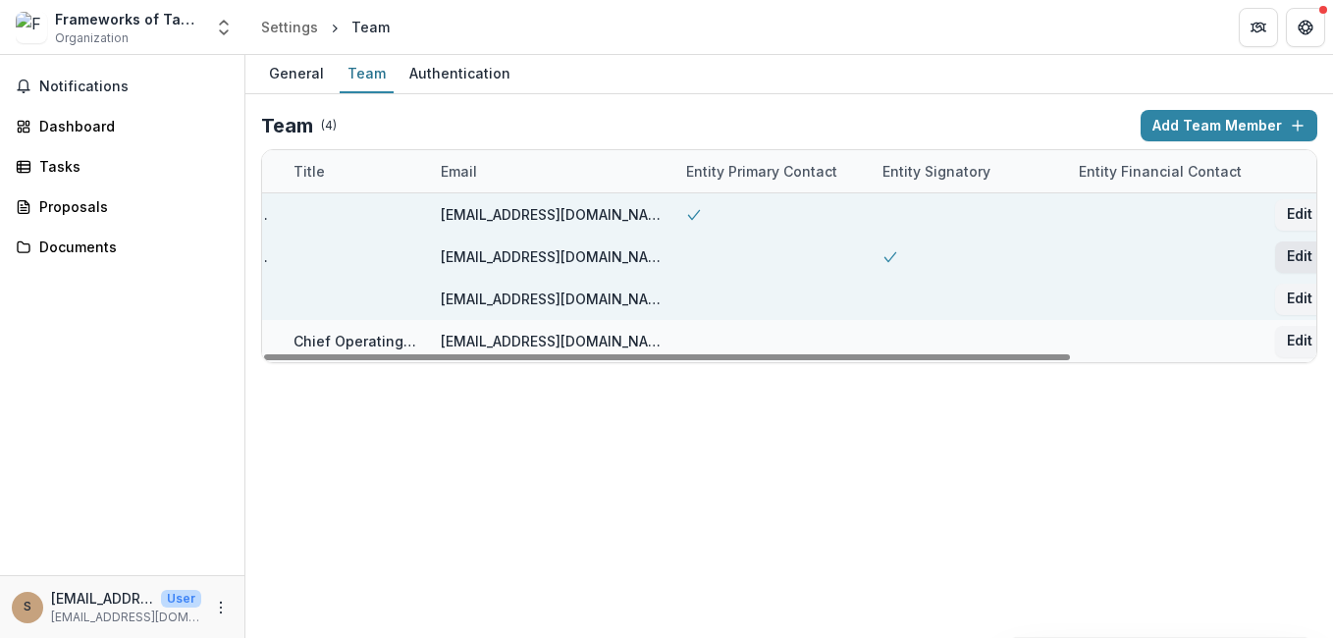
click at [1309, 250] on button "Edit" at bounding box center [1299, 256] width 49 height 31
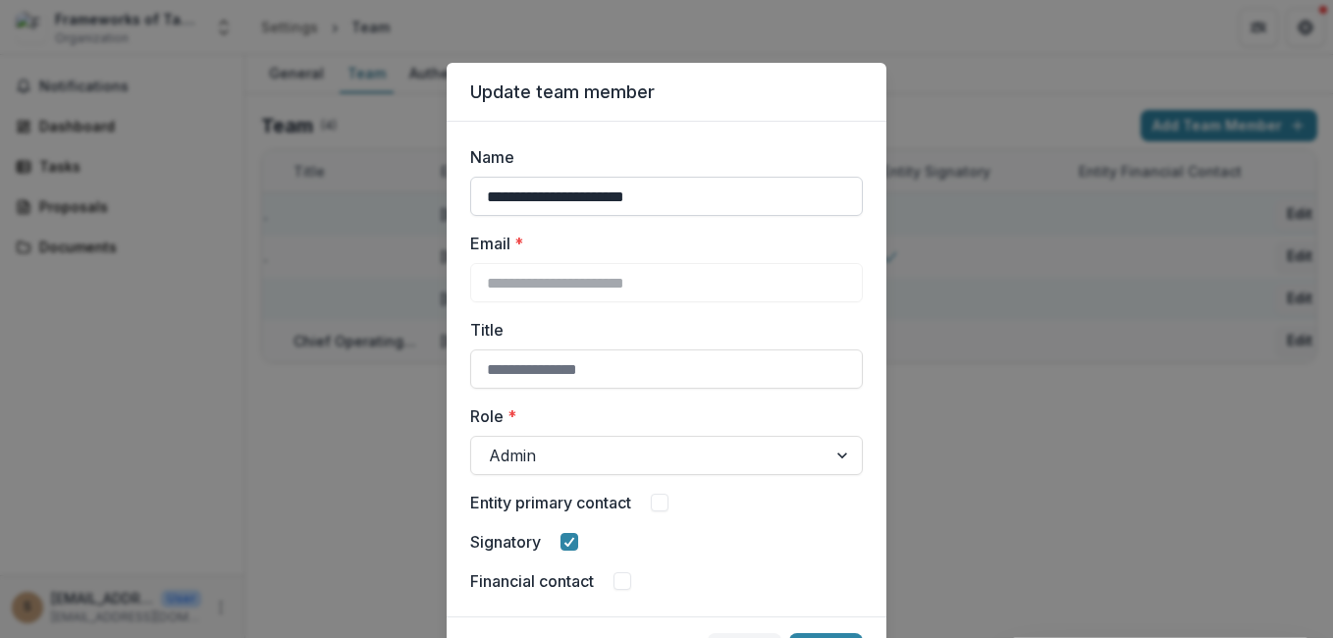
drag, startPoint x: 677, startPoint y: 196, endPoint x: 639, endPoint y: 195, distance: 38.3
click at [650, 195] on input "**********" at bounding box center [666, 196] width 393 height 39
click at [470, 194] on input "**********" at bounding box center [666, 196] width 393 height 39
click at [696, 197] on input "**********" at bounding box center [666, 196] width 393 height 39
type input "*"
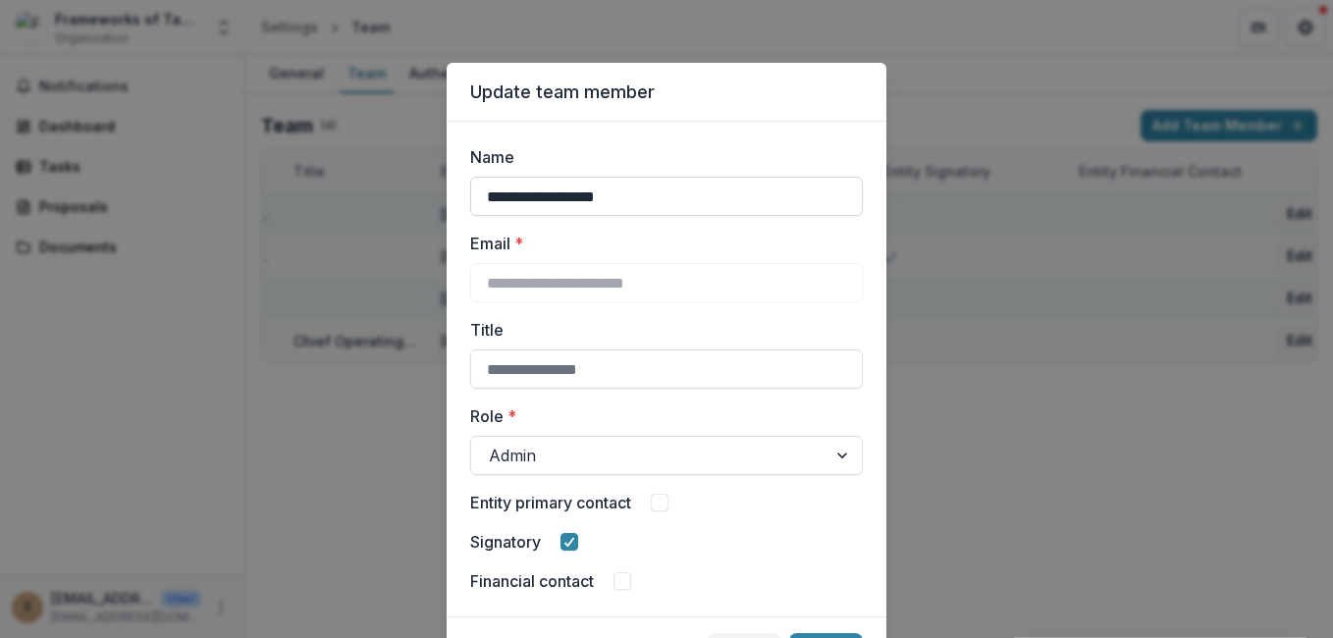
type input "**********"
type input "*"
type input "**********"
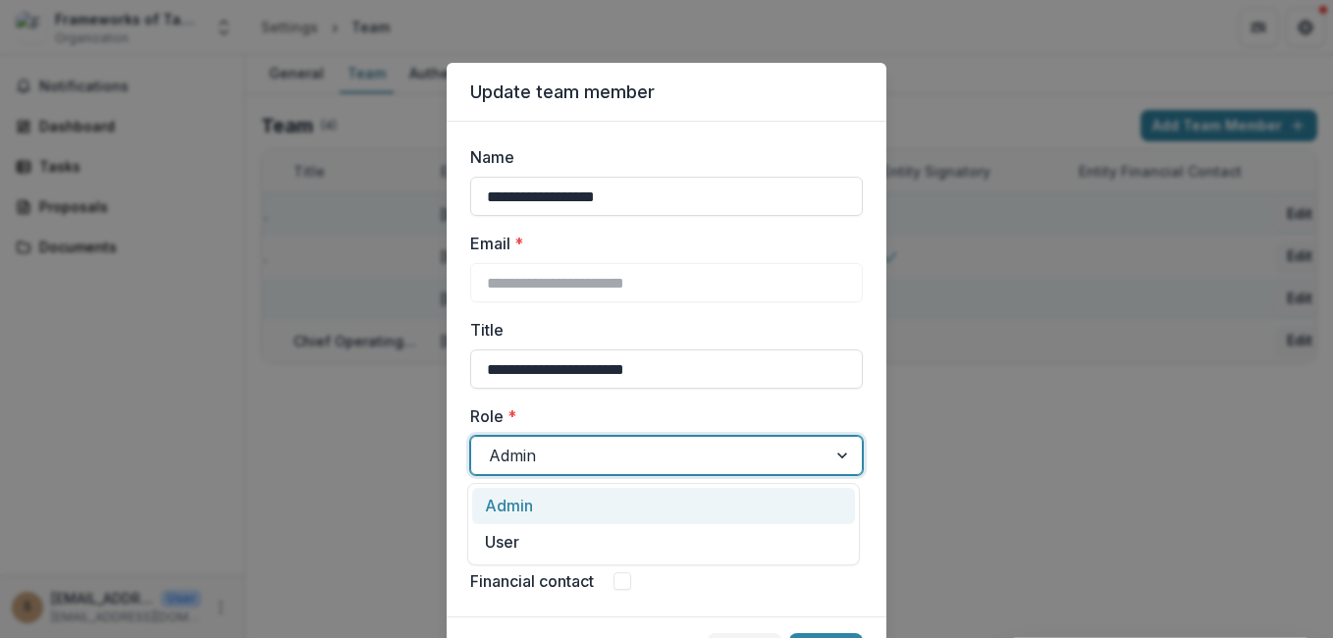
click at [663, 461] on div at bounding box center [649, 455] width 320 height 27
click at [642, 497] on div "Admin" at bounding box center [663, 506] width 383 height 36
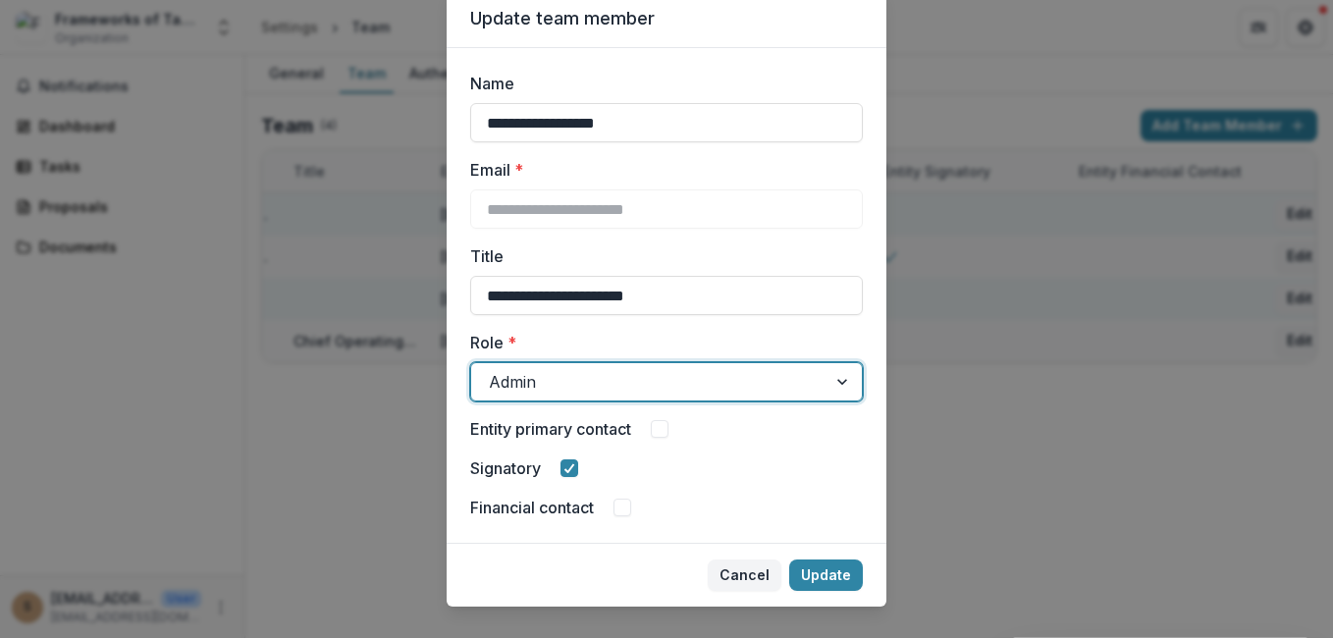
scroll to position [105, 0]
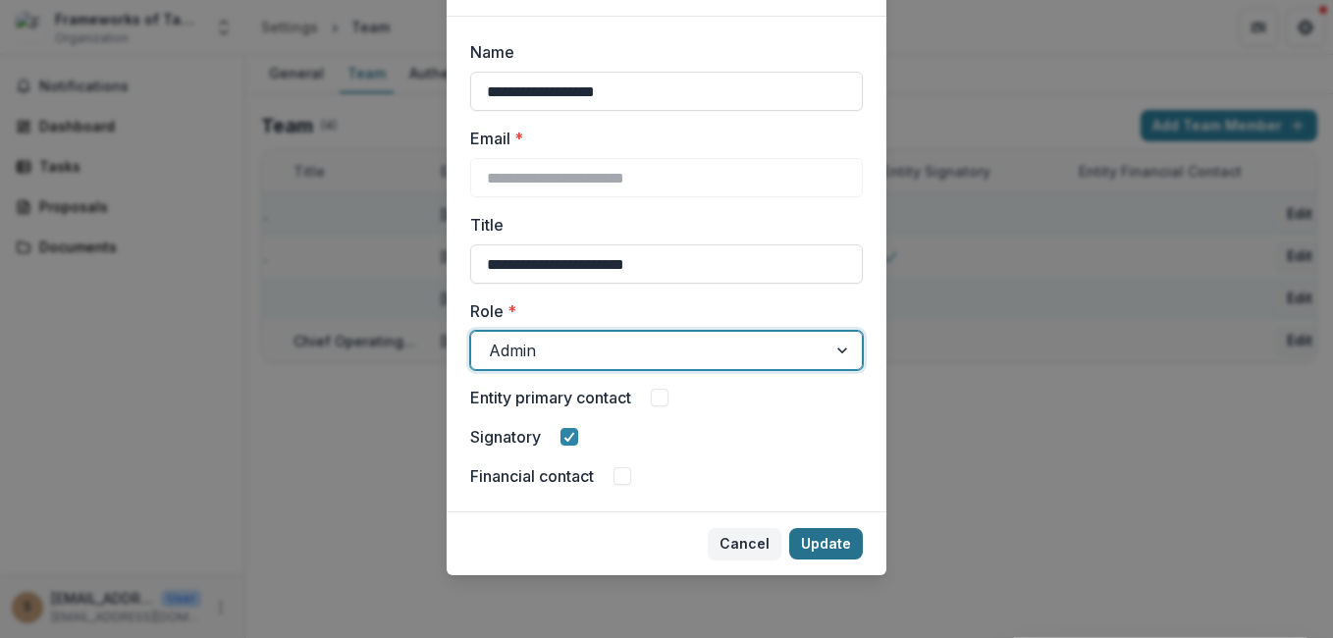
click at [844, 551] on button "Update" at bounding box center [826, 543] width 74 height 31
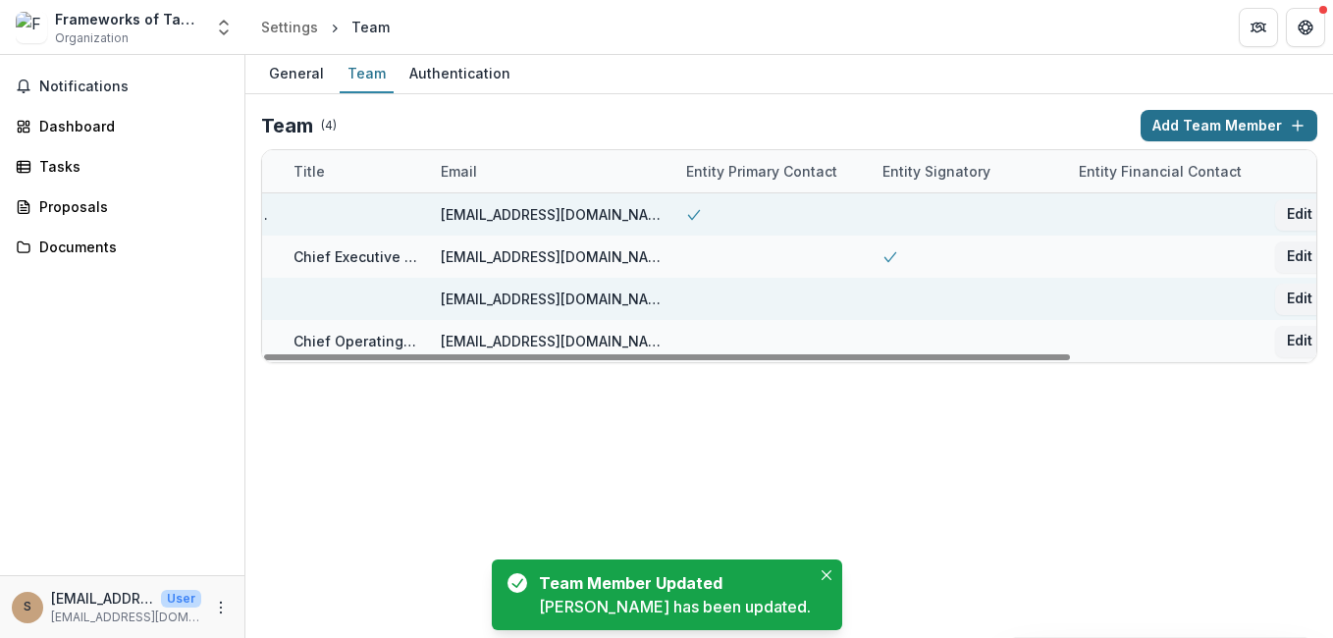
click at [1224, 124] on button "Add Team Member" at bounding box center [1228, 125] width 177 height 31
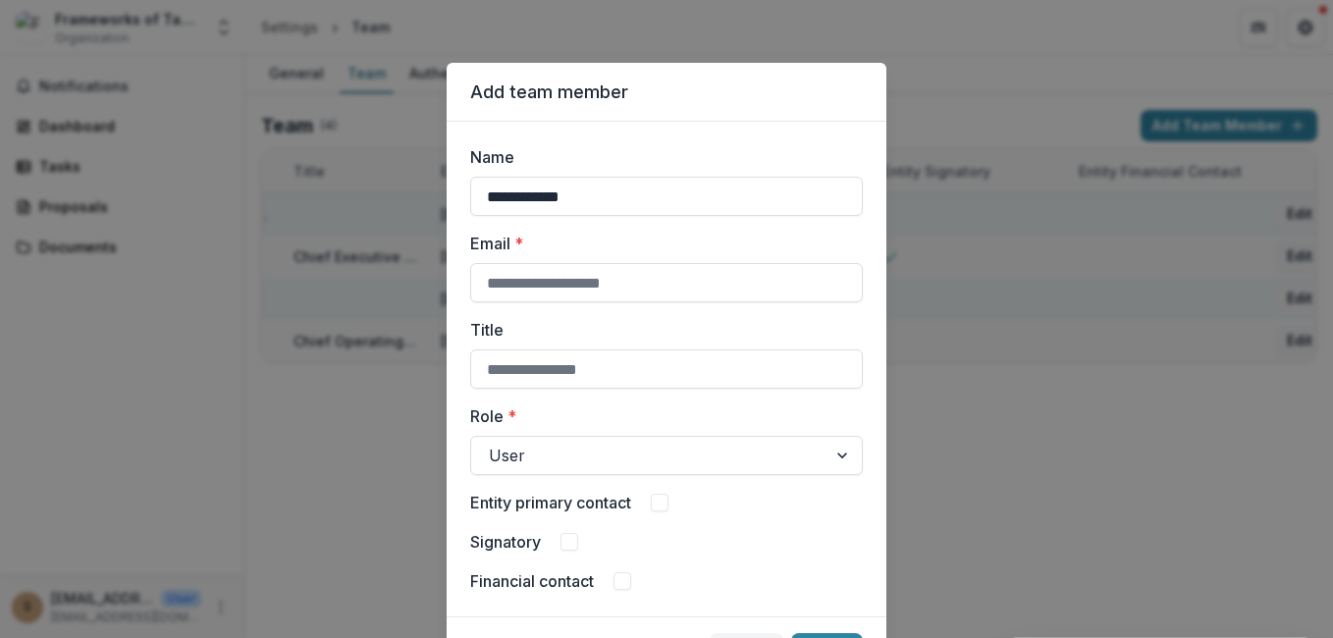
type input "**********"
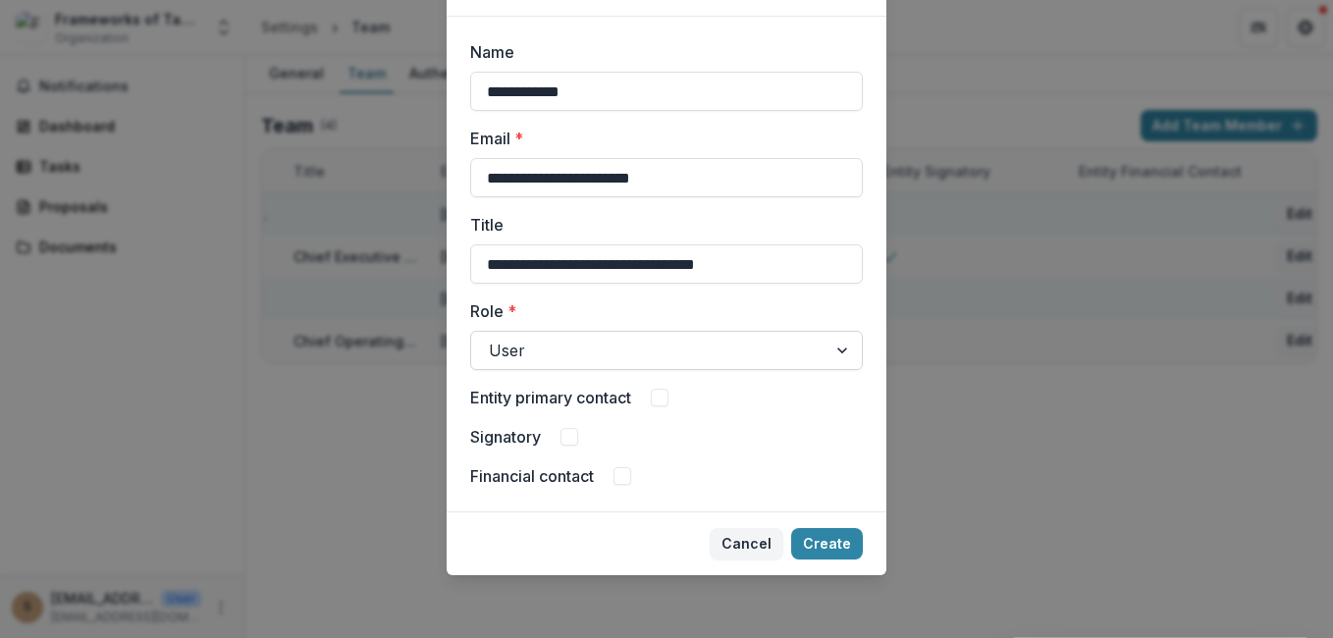
type input "**********"
click at [651, 350] on div at bounding box center [649, 350] width 320 height 27
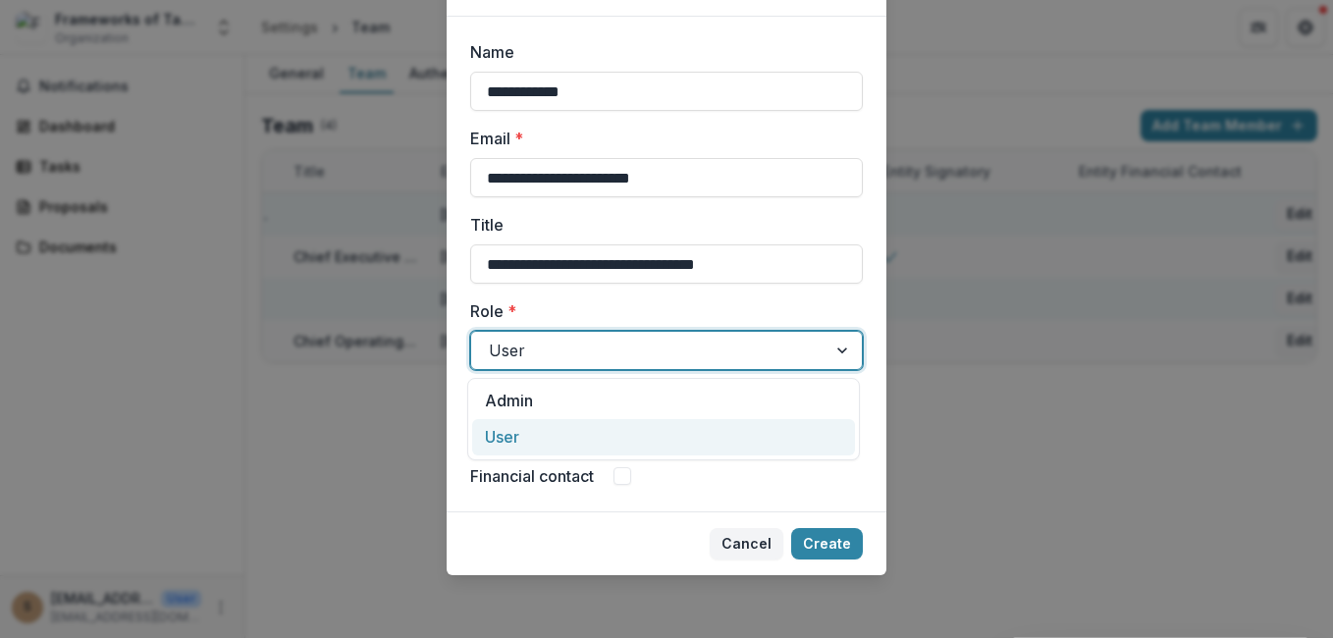
click at [567, 432] on div "User" at bounding box center [663, 437] width 383 height 36
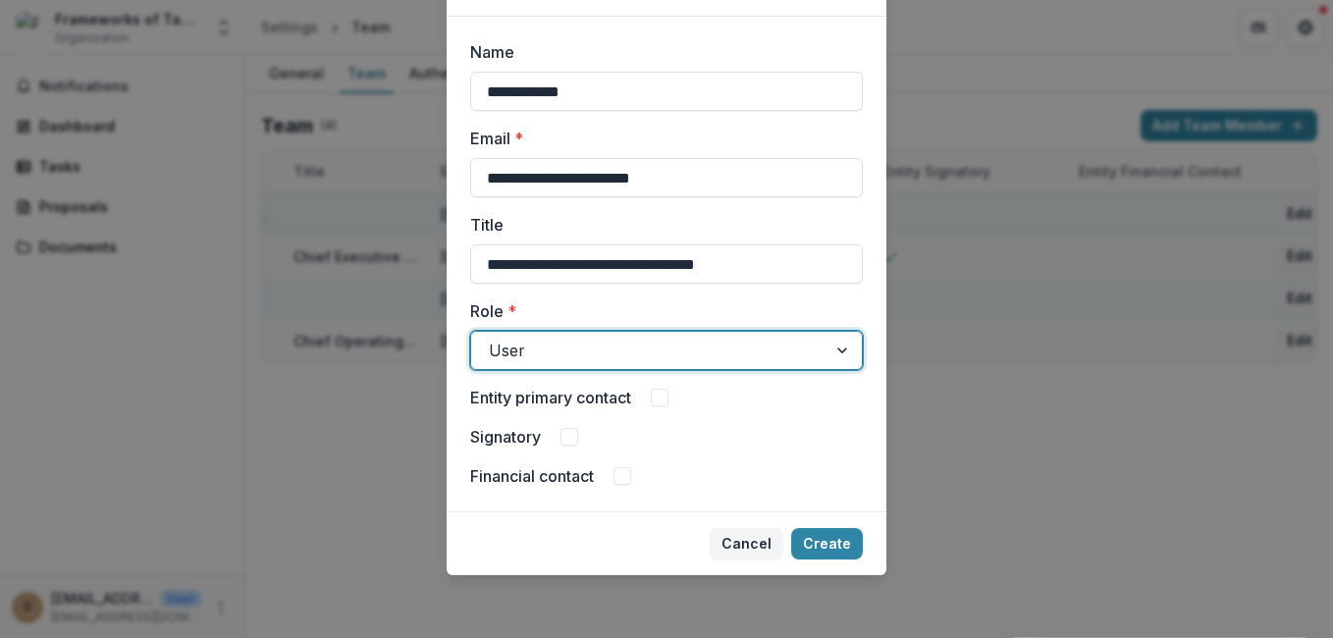
click at [620, 477] on span at bounding box center [622, 476] width 18 height 18
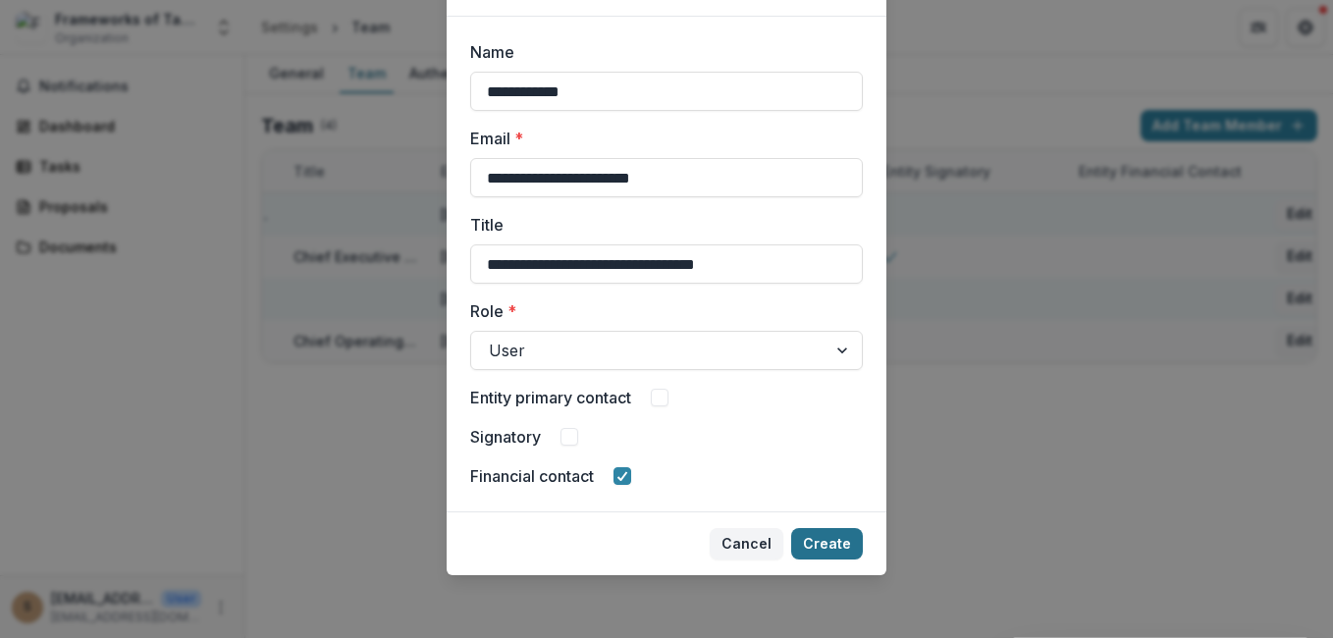
drag, startPoint x: 829, startPoint y: 550, endPoint x: 840, endPoint y: 548, distance: 11.0
click at [836, 549] on button "Create" at bounding box center [827, 543] width 72 height 31
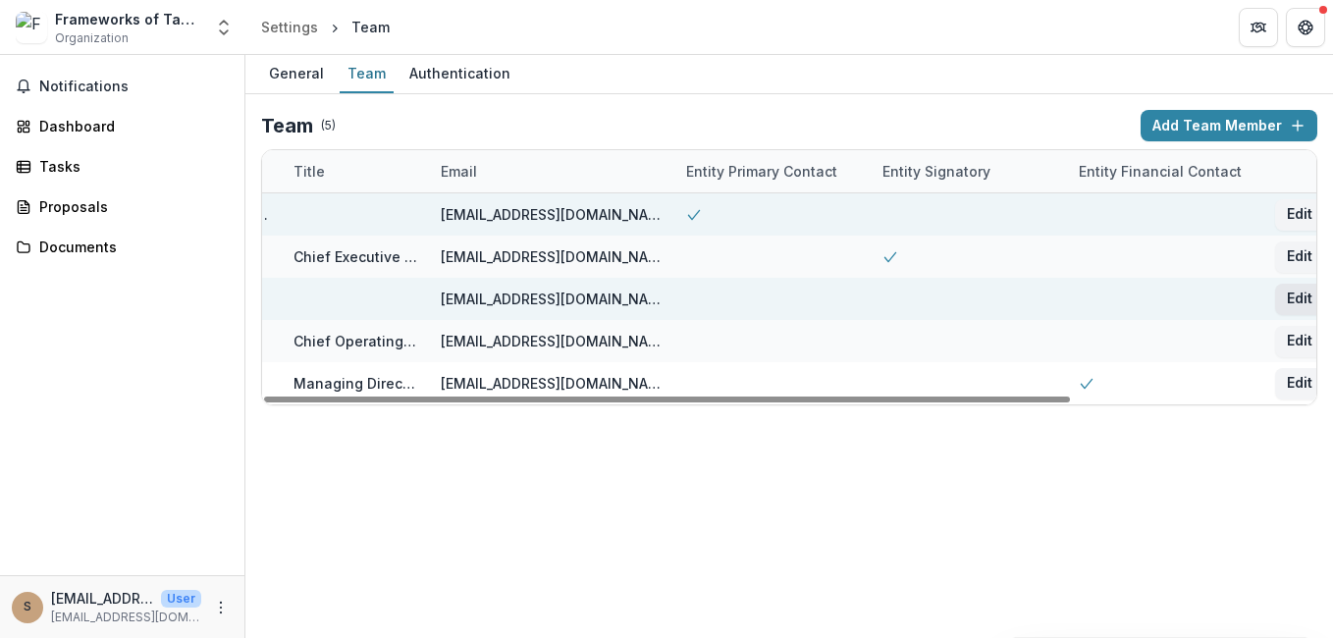
click at [1297, 296] on button "Edit" at bounding box center [1299, 299] width 49 height 31
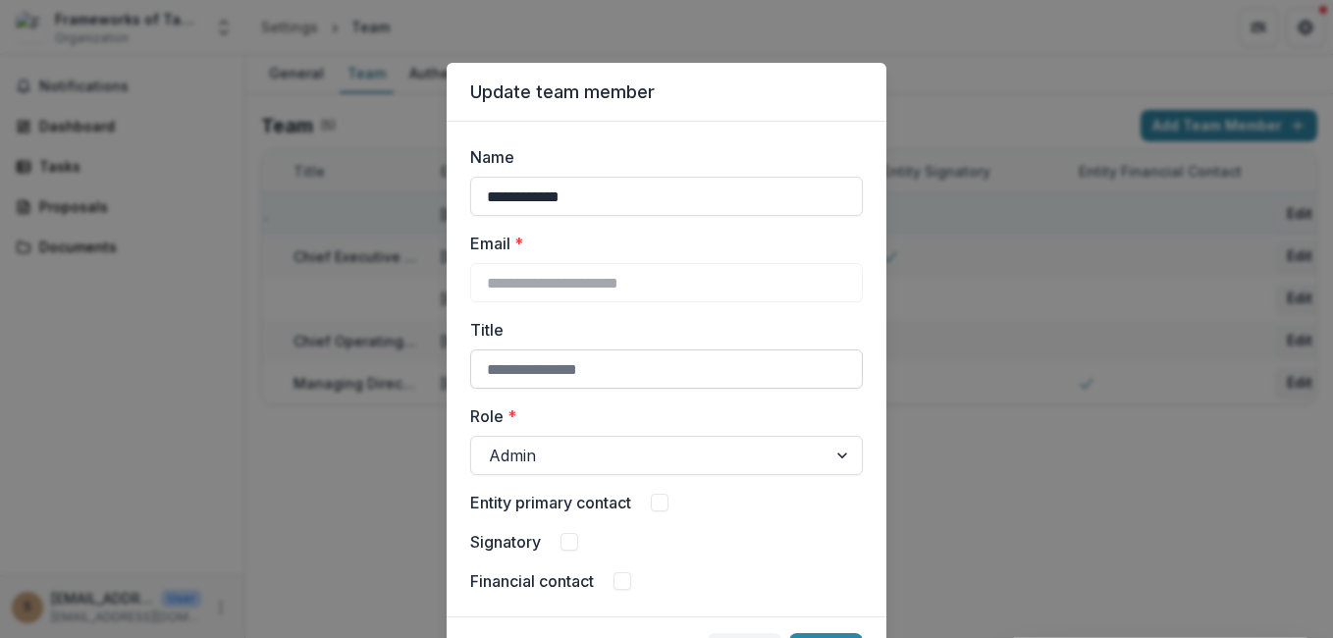
click at [542, 368] on input "Title" at bounding box center [666, 368] width 393 height 39
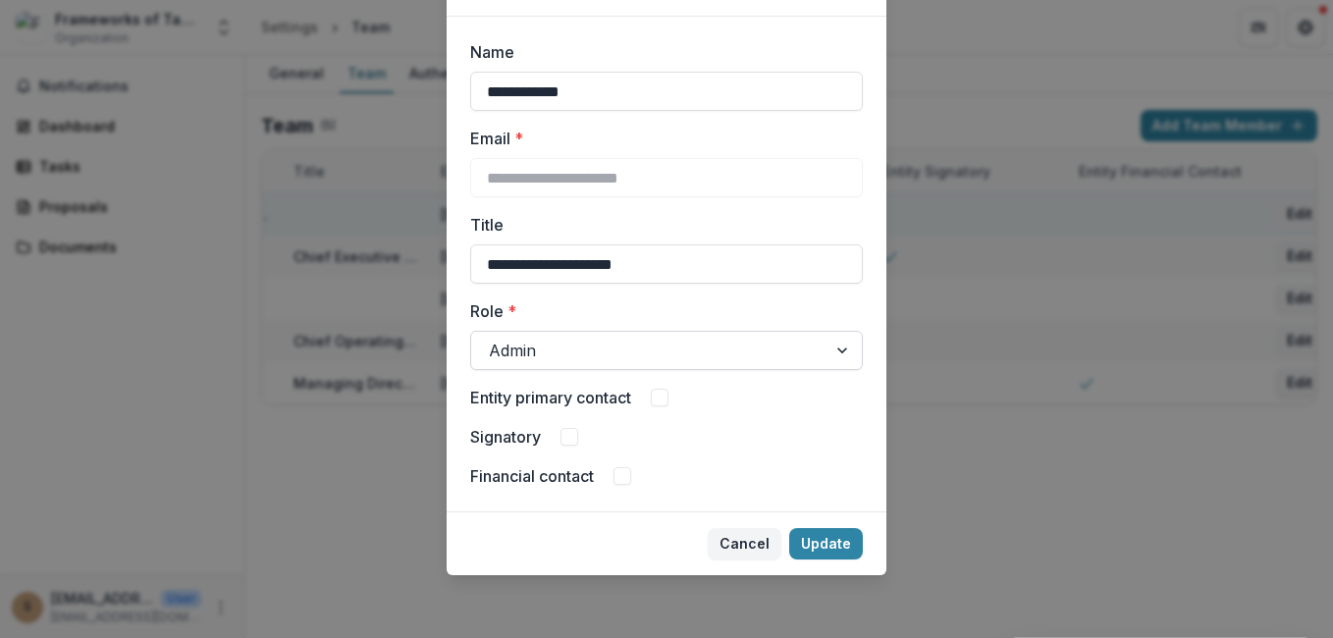
type input "**********"
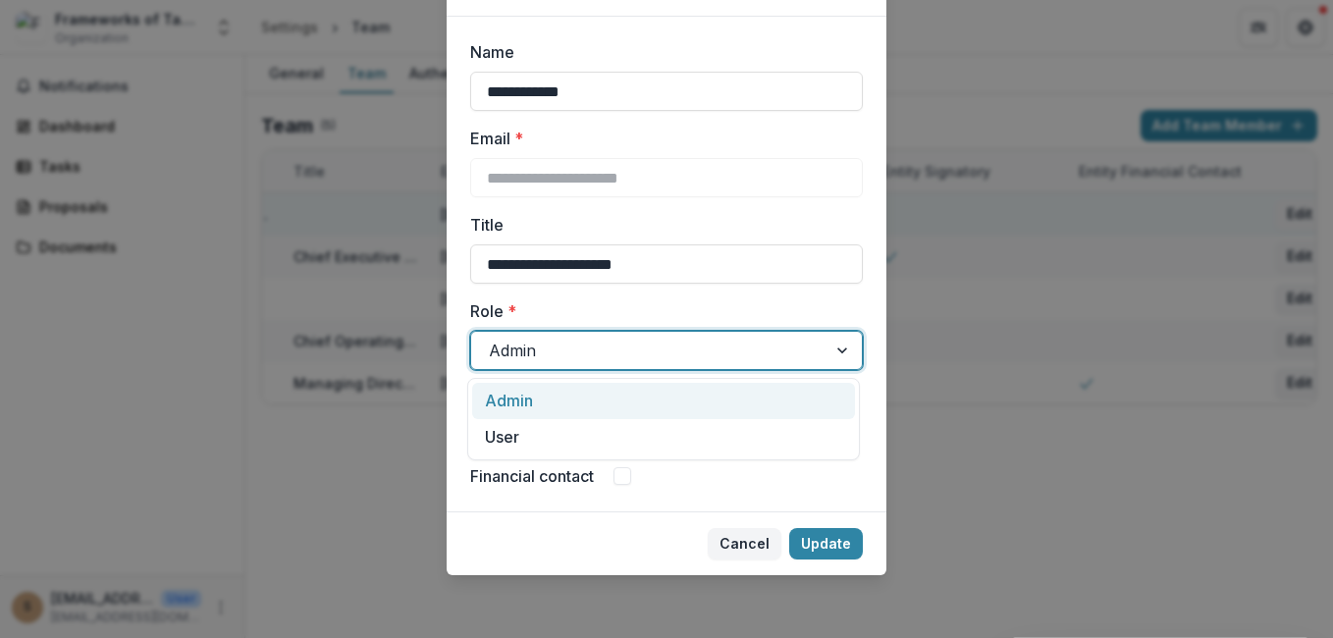
click at [732, 343] on div at bounding box center [649, 350] width 320 height 27
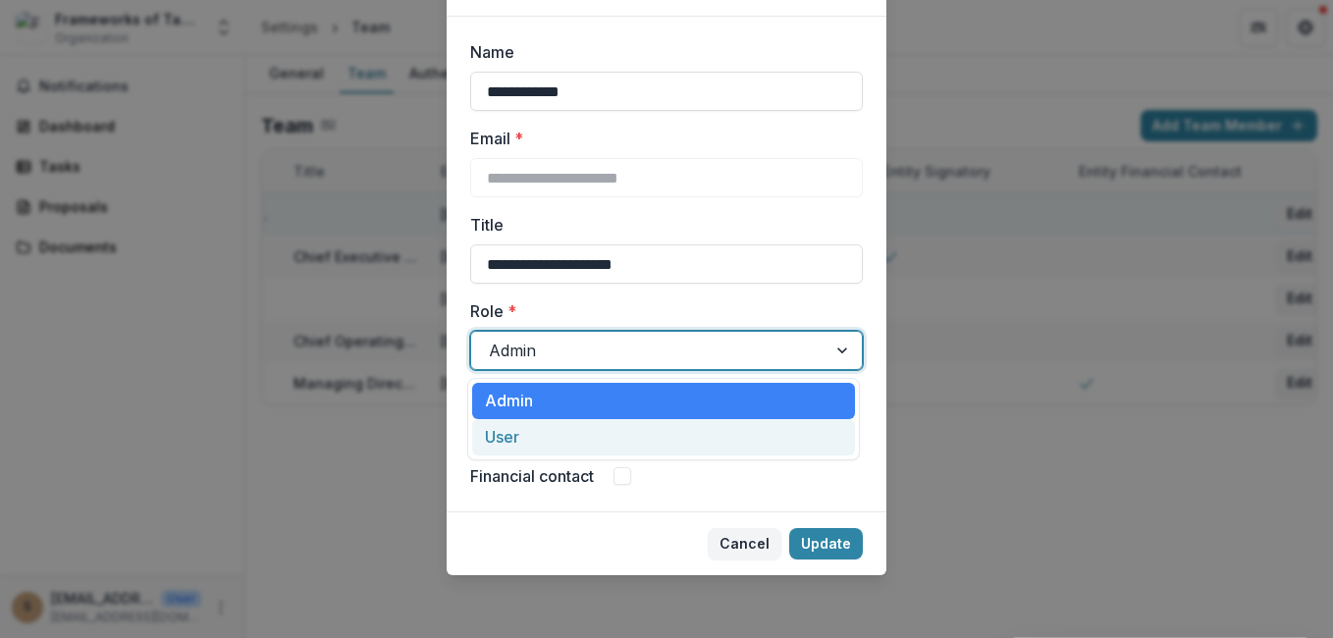
click at [615, 433] on div "User" at bounding box center [663, 437] width 383 height 36
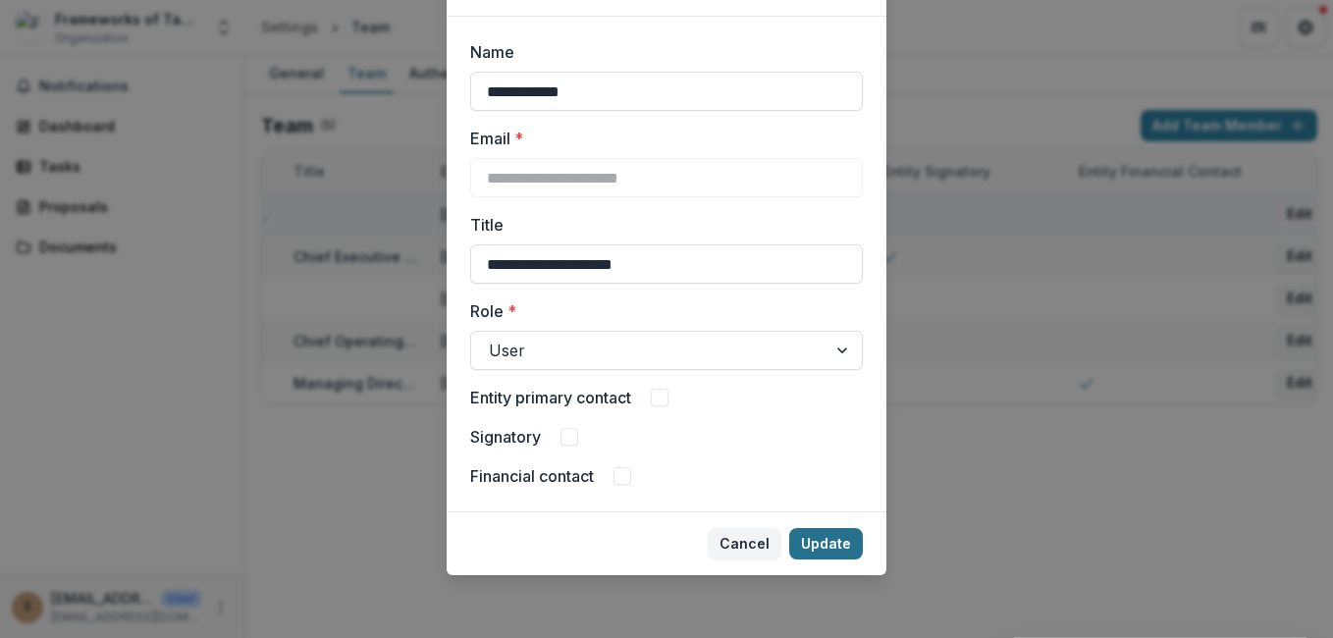
click at [815, 543] on button "Update" at bounding box center [826, 543] width 74 height 31
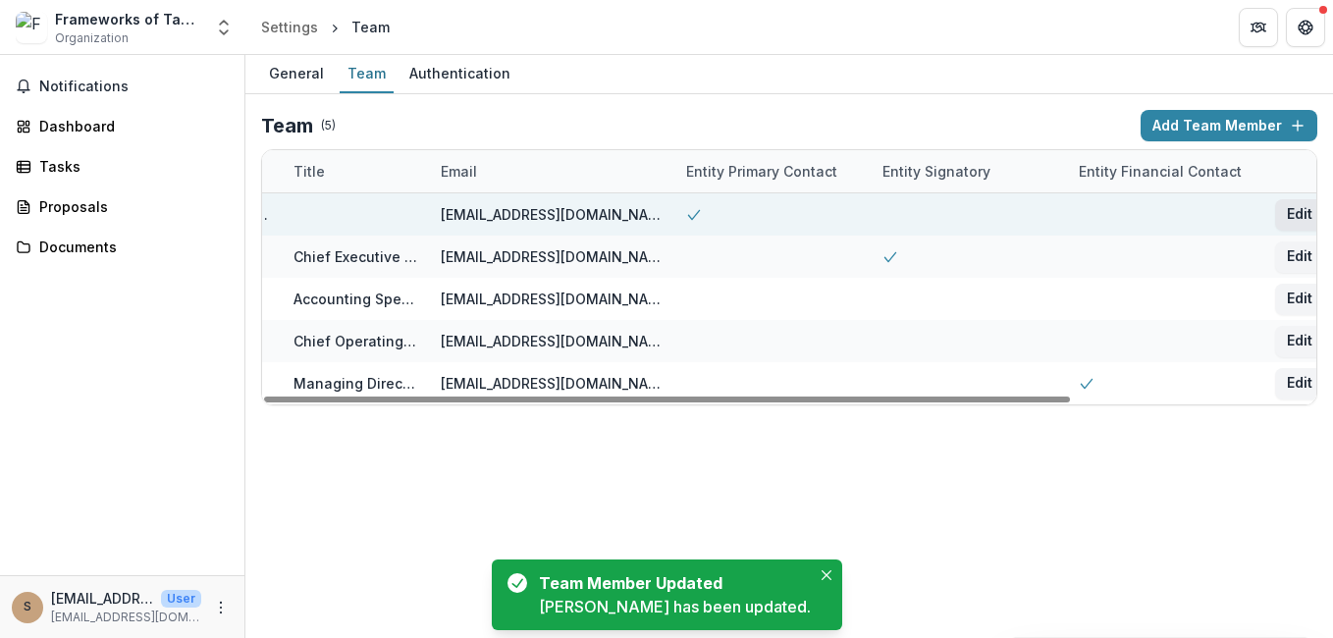
click at [1292, 223] on button "Edit" at bounding box center [1299, 214] width 49 height 31
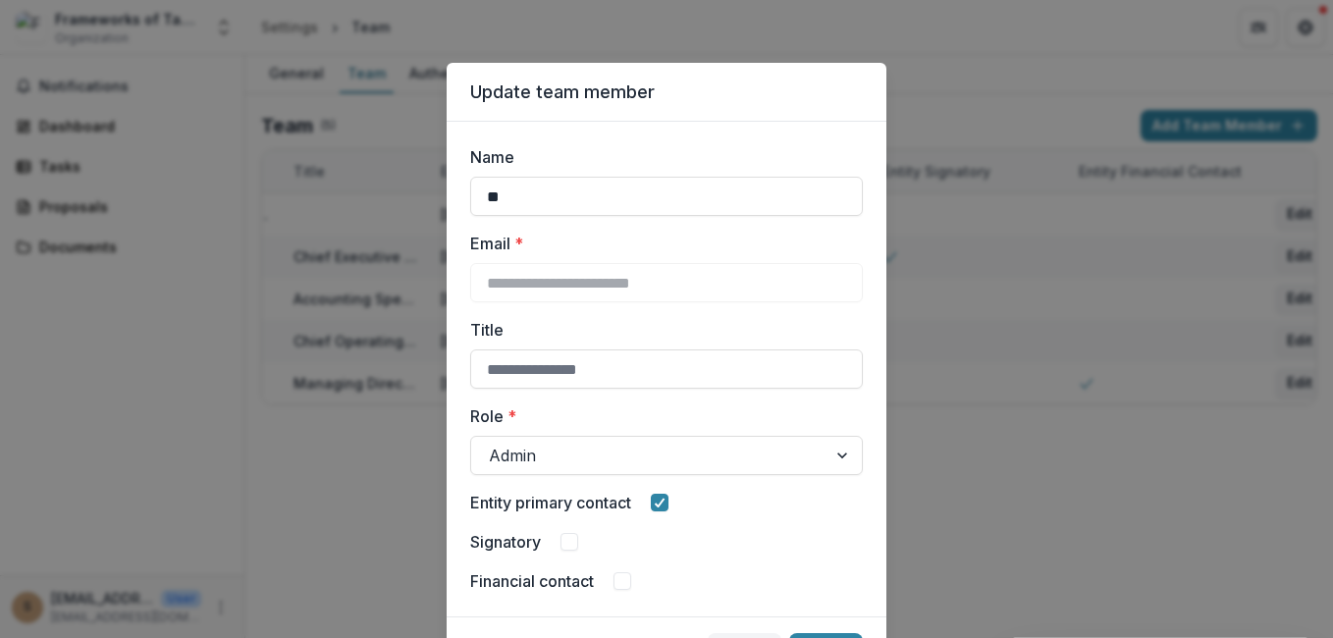
type input "*"
type input "**********"
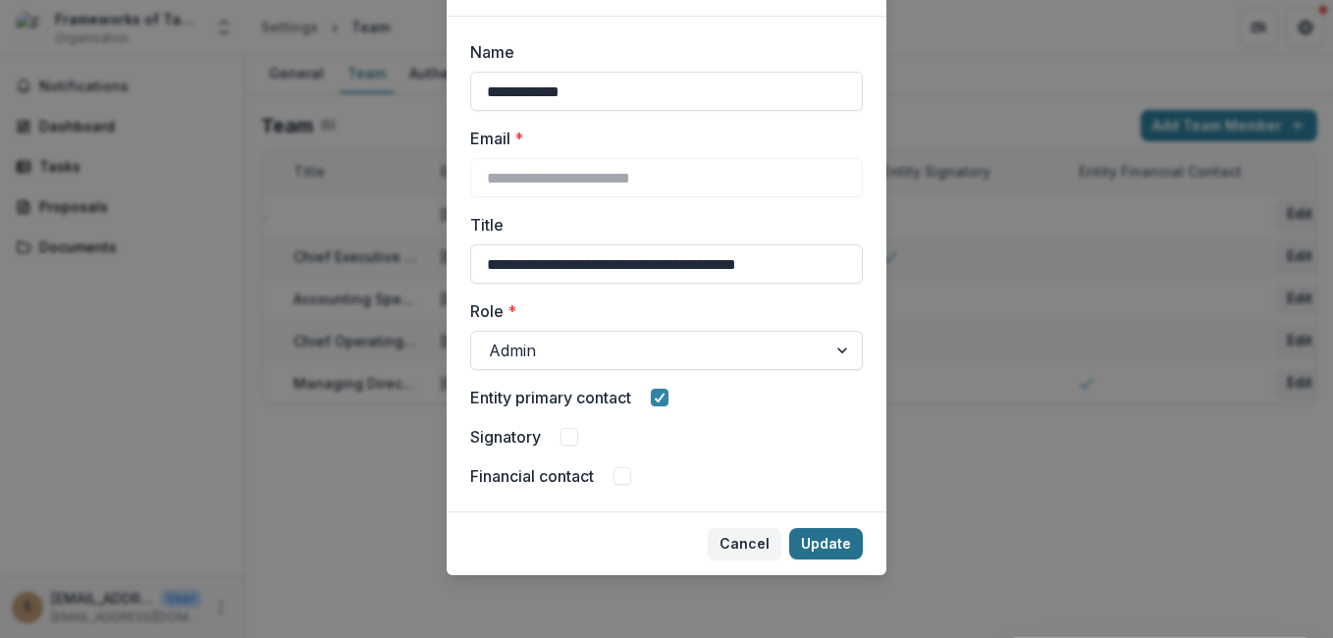
type input "**********"
click at [806, 552] on button "Update" at bounding box center [826, 543] width 74 height 31
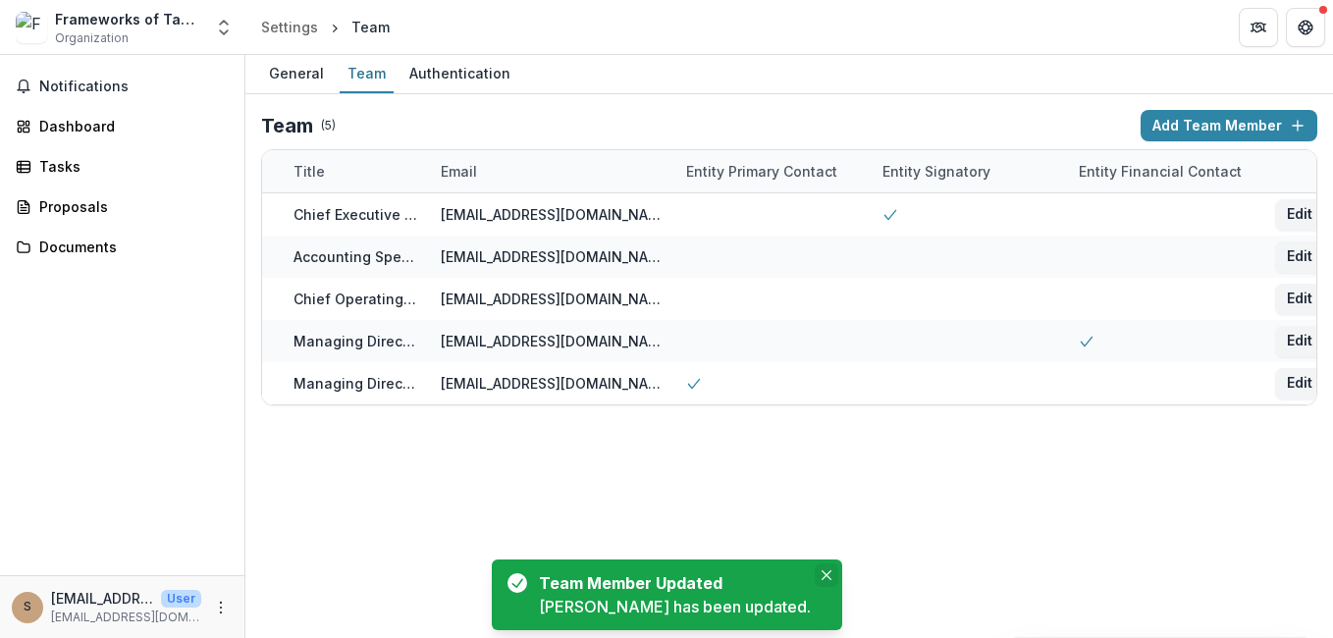
click at [815, 574] on button "Close" at bounding box center [827, 575] width 24 height 24
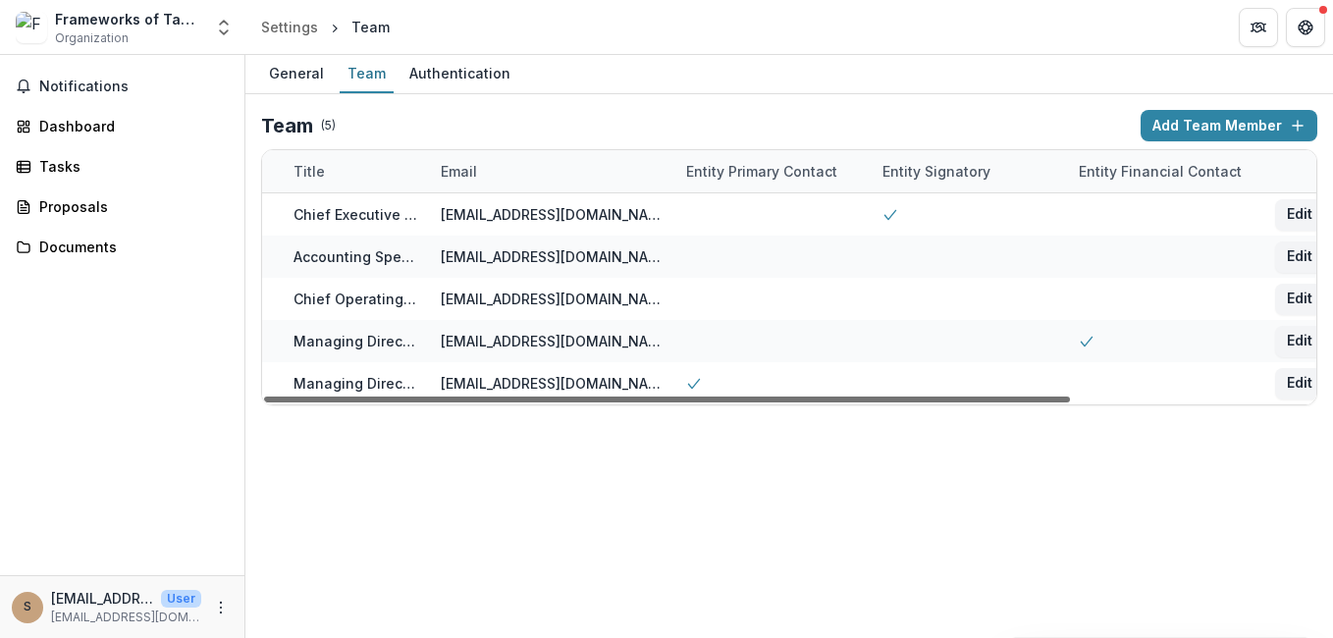
scroll to position [0, 0]
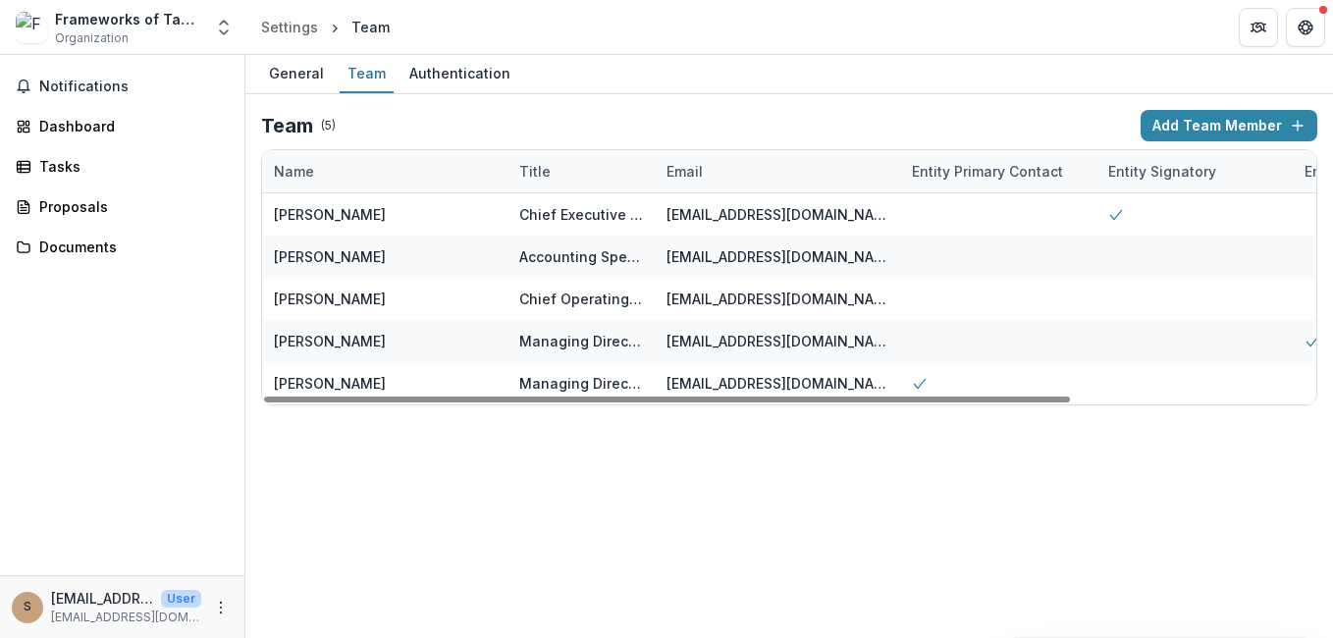
drag, startPoint x: 830, startPoint y: 399, endPoint x: 310, endPoint y: 413, distance: 520.3
click at [317, 402] on div at bounding box center [667, 399] width 806 height 6
click at [310, 413] on div "Team ( 5 ) Add Team Member Name Title Email Entity Primary Contact Entity Signa…" at bounding box center [788, 257] width 1087 height 327
drag, startPoint x: 714, startPoint y: 396, endPoint x: 515, endPoint y: 413, distance: 199.9
click at [517, 402] on div at bounding box center [667, 399] width 806 height 6
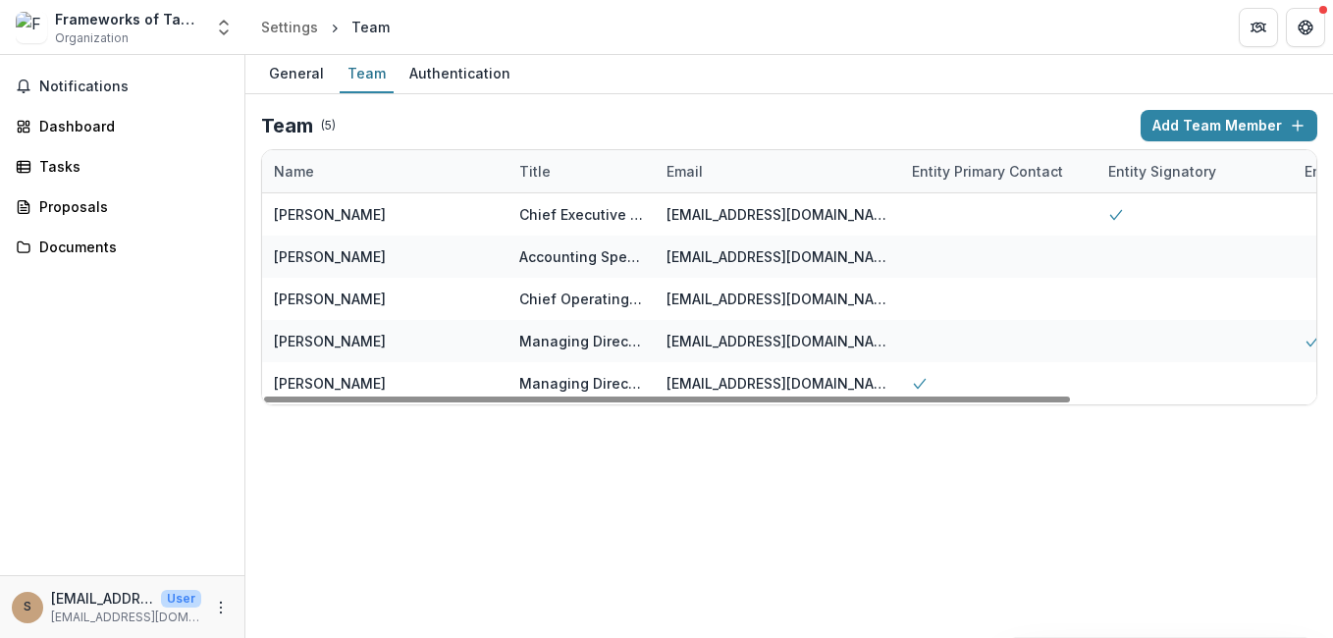
click at [464, 465] on div "General Team Authentication Team ( 5 ) Add Team Member Name Title Email Entity …" at bounding box center [788, 346] width 1087 height 583
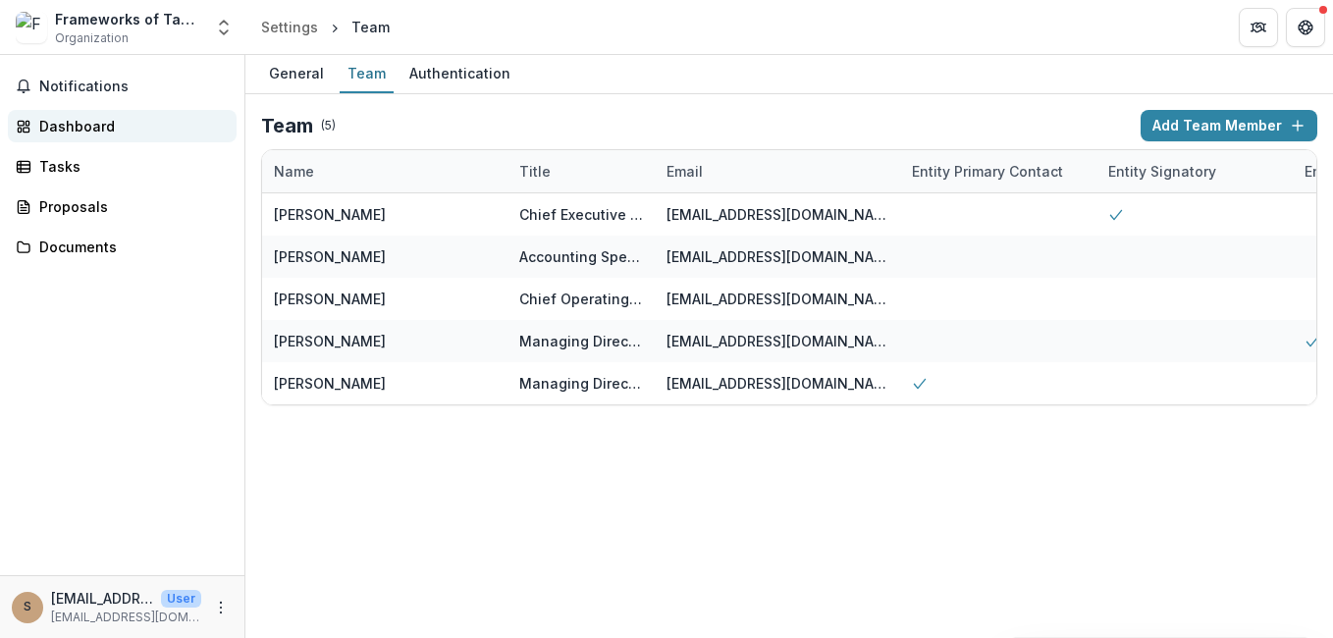
click at [69, 132] on div "Dashboard" at bounding box center [130, 126] width 182 height 21
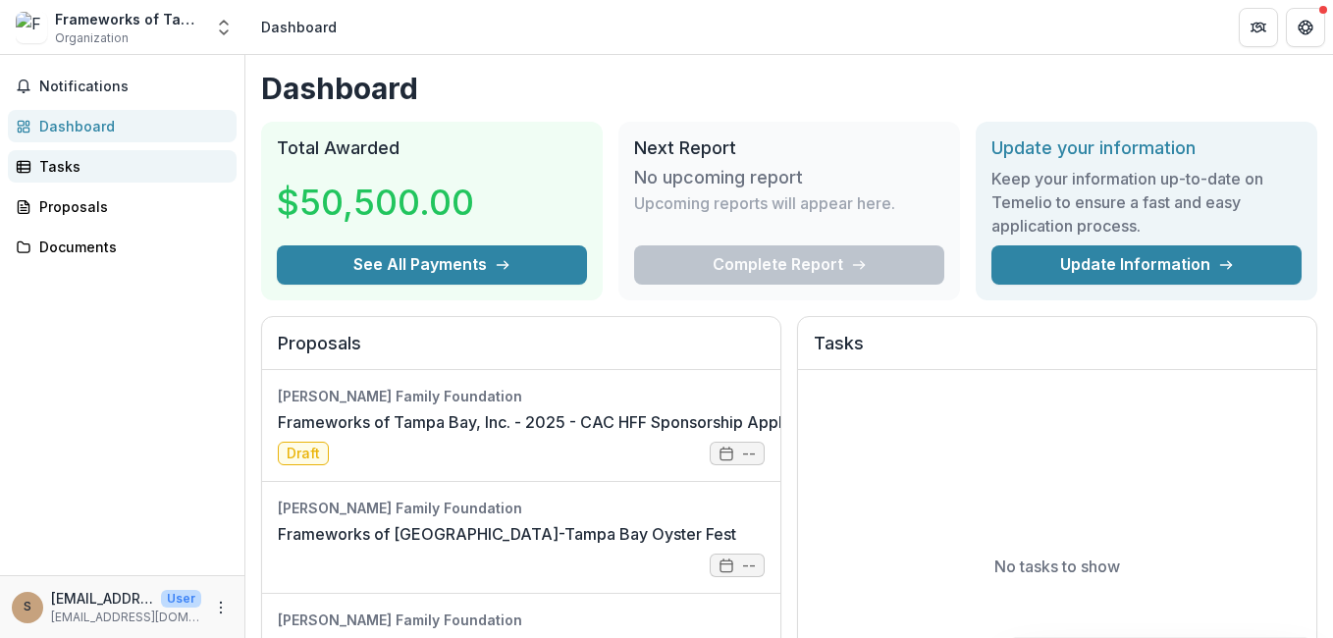
click at [70, 175] on div "Tasks" at bounding box center [130, 166] width 182 height 21
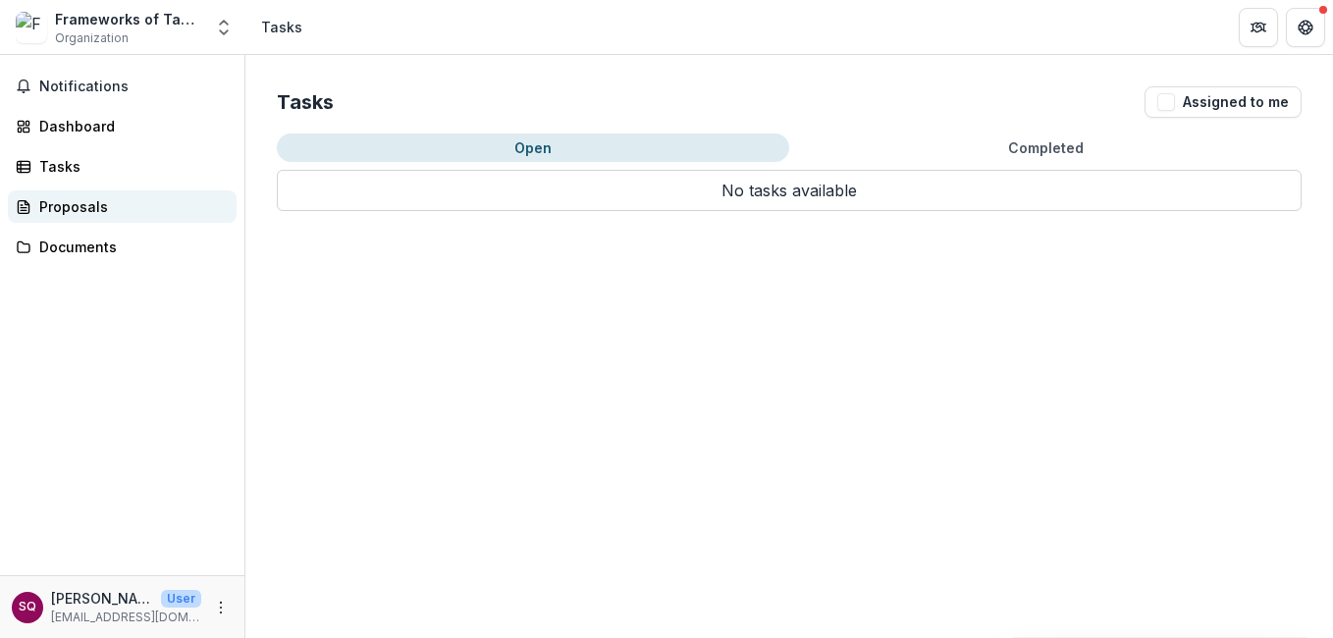
click at [72, 202] on div "Proposals" at bounding box center [130, 206] width 182 height 21
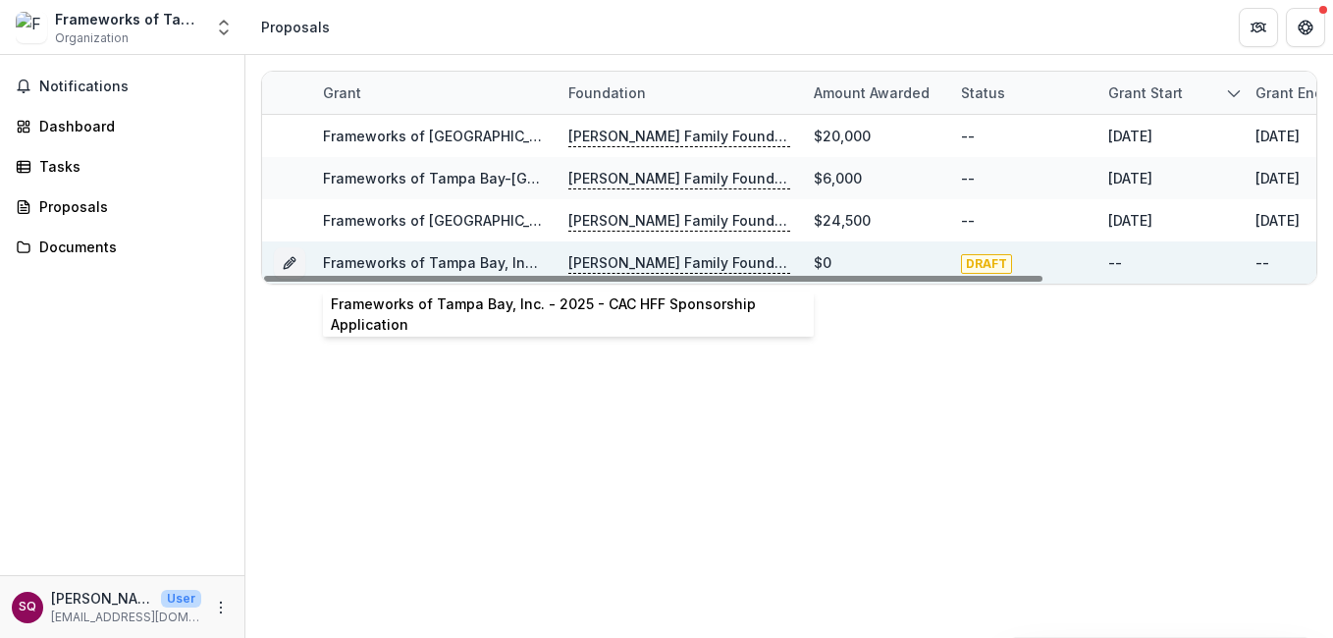
click at [290, 308] on div "Grant Foundation Amount awarded Status Grant start Grant end Due Date Report Du…" at bounding box center [788, 346] width 1087 height 583
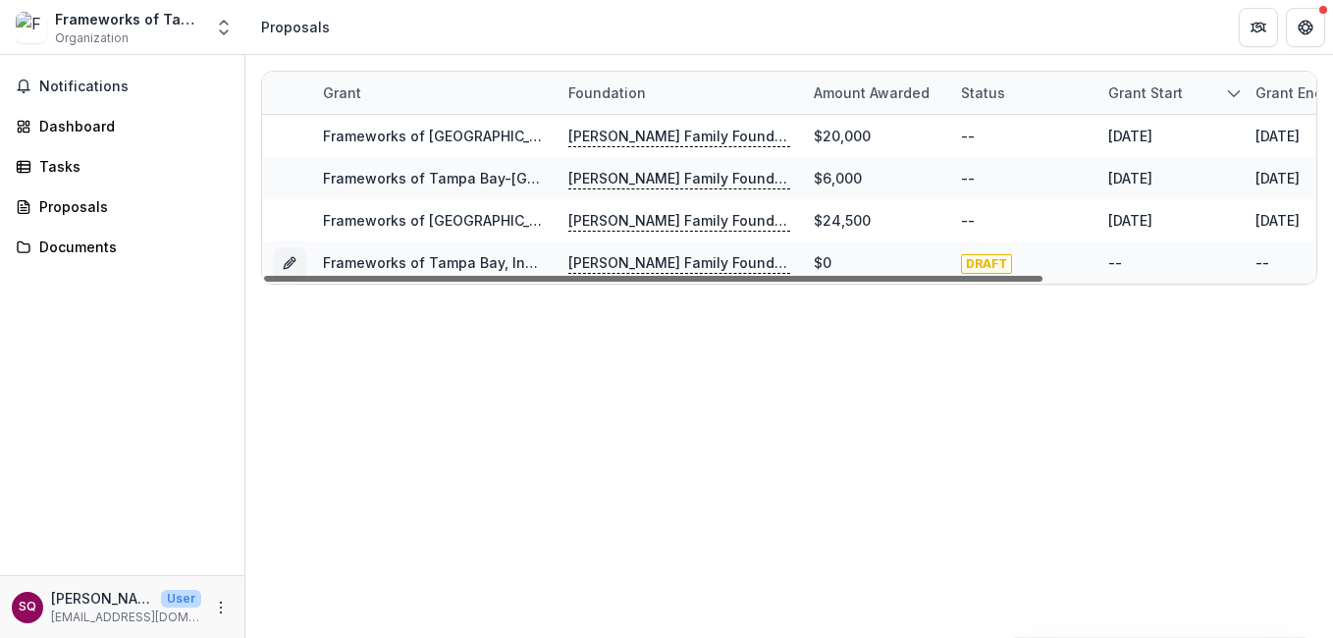
click at [290, 276] on div at bounding box center [653, 279] width 778 height 6
drag, startPoint x: 421, startPoint y: 258, endPoint x: 379, endPoint y: 310, distance: 67.0
click at [379, 310] on div "Grant Foundation Amount awarded Status Grant start Grant end Due Date Report Du…" at bounding box center [788, 346] width 1087 height 583
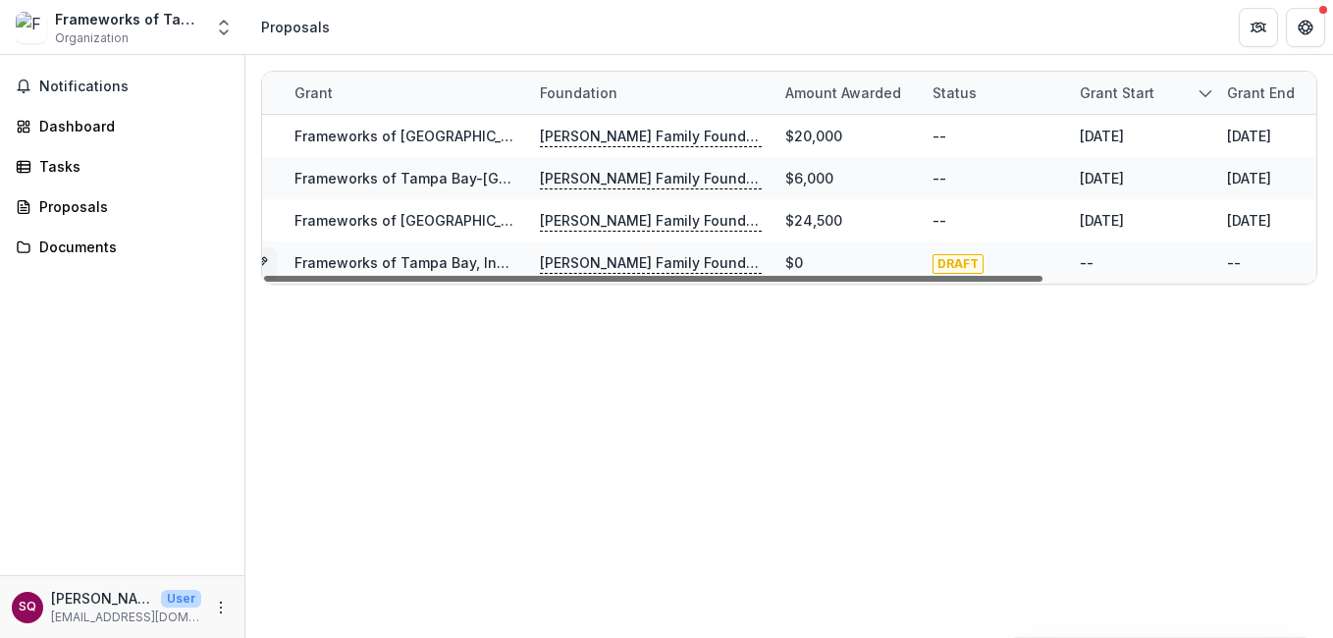
drag, startPoint x: 1005, startPoint y: 270, endPoint x: 1017, endPoint y: 270, distance: 11.8
click at [1017, 276] on div at bounding box center [653, 279] width 778 height 6
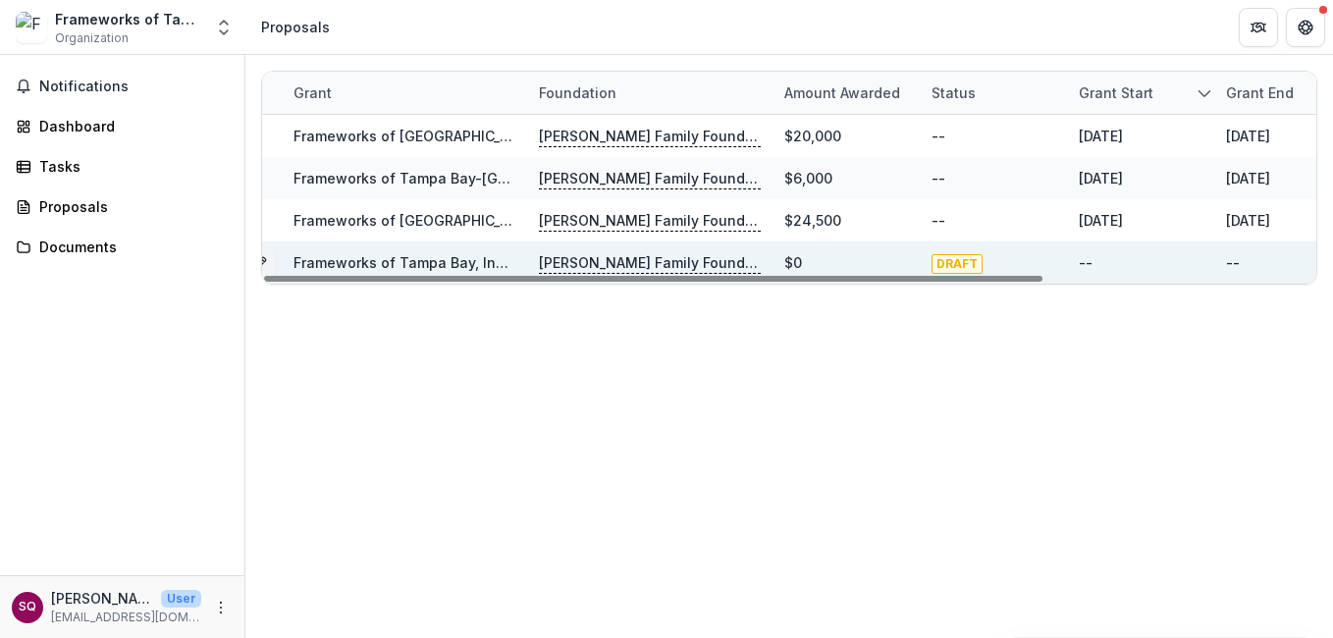
click at [1042, 278] on div at bounding box center [653, 279] width 778 height 6
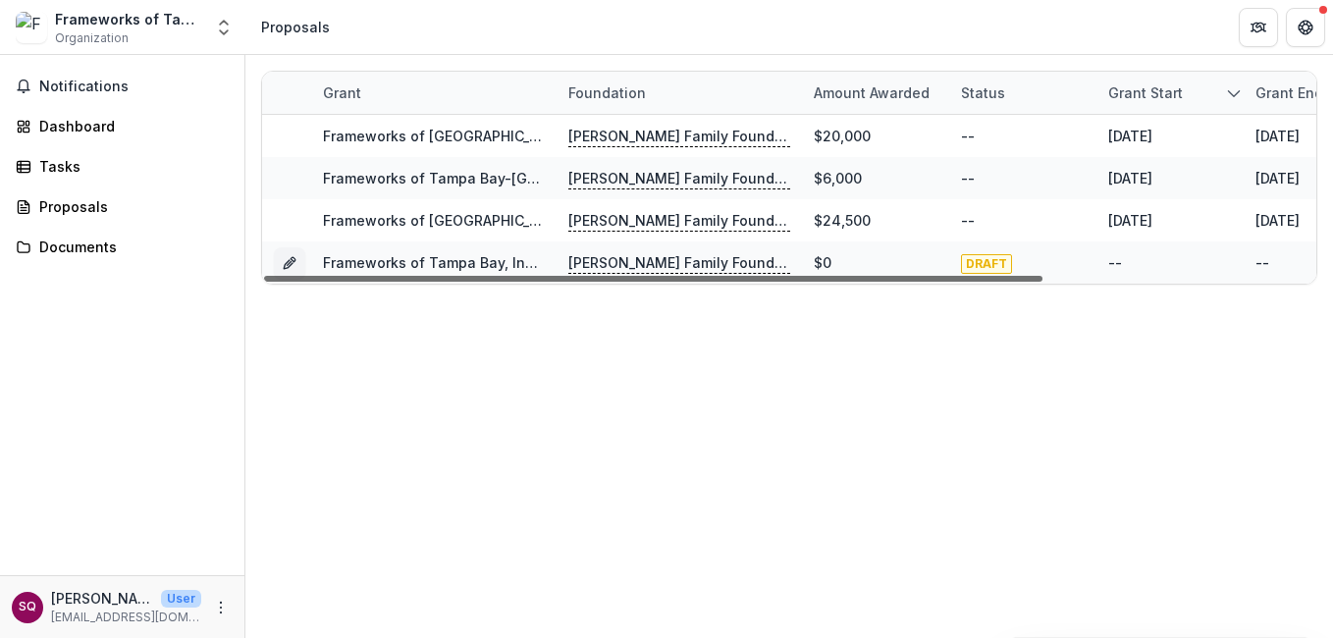
drag, startPoint x: 430, startPoint y: 281, endPoint x: 314, endPoint y: 276, distance: 115.9
click at [314, 276] on div at bounding box center [653, 279] width 778 height 6
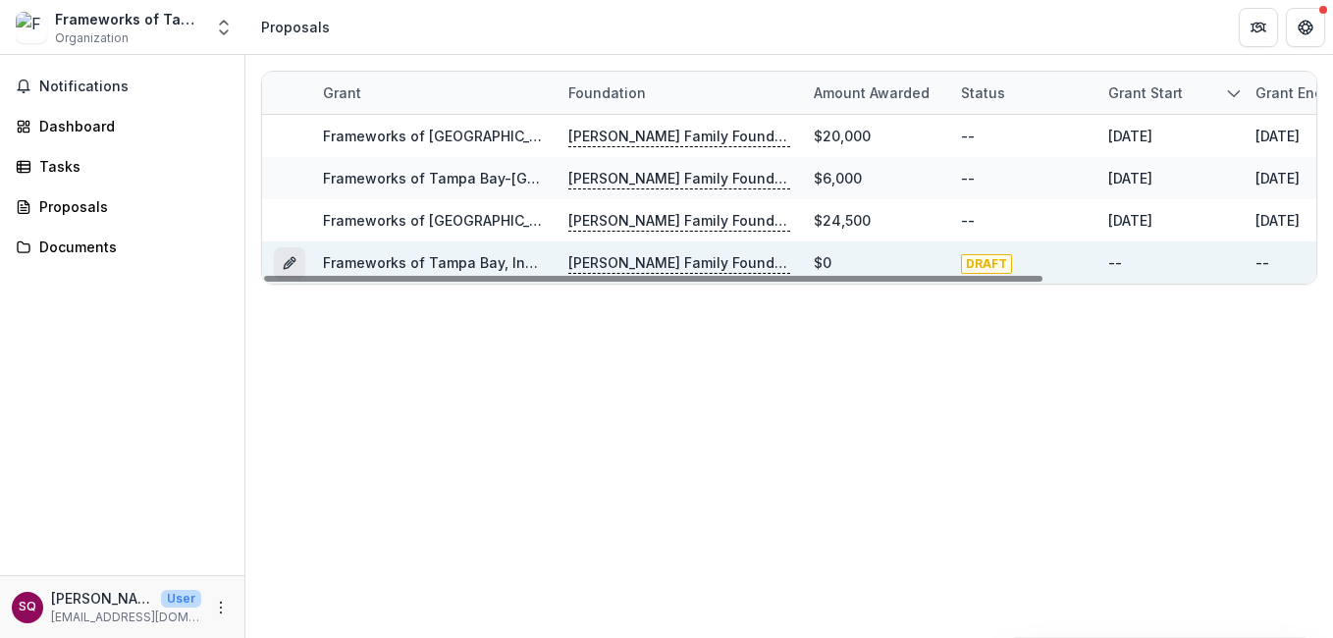
click at [286, 253] on button "Grant 931f428c-d434-4911-bd33-974dc9ad4846" at bounding box center [289, 262] width 31 height 31
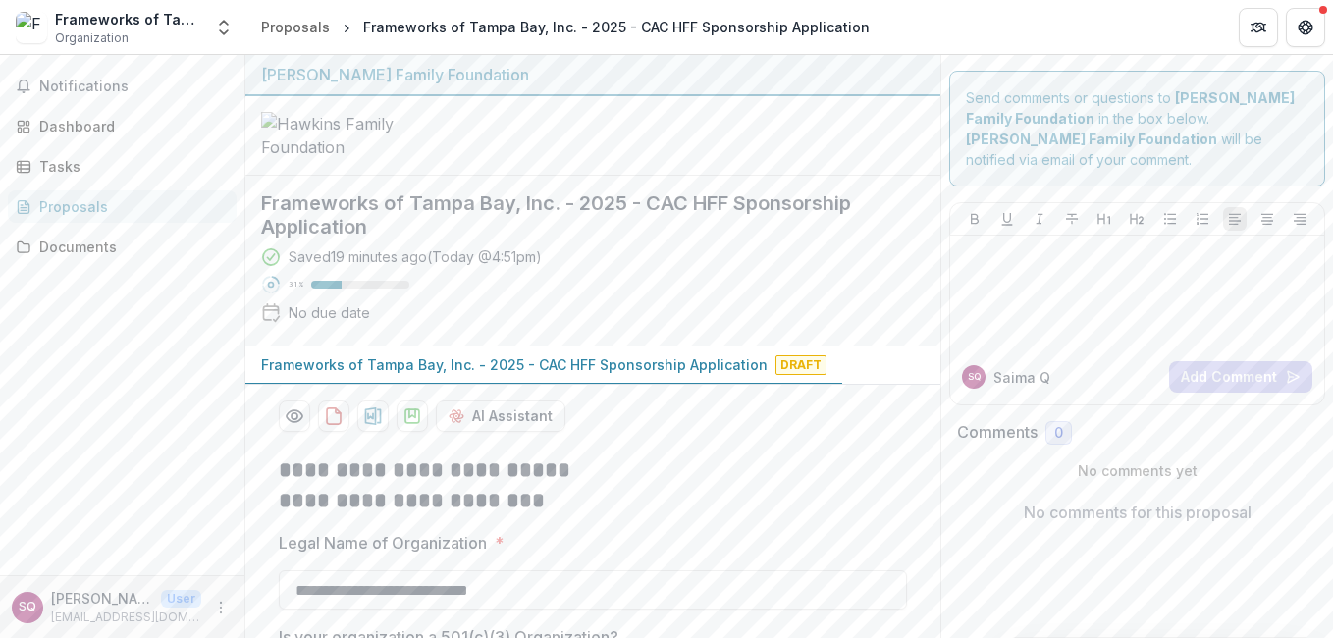
scroll to position [229, 0]
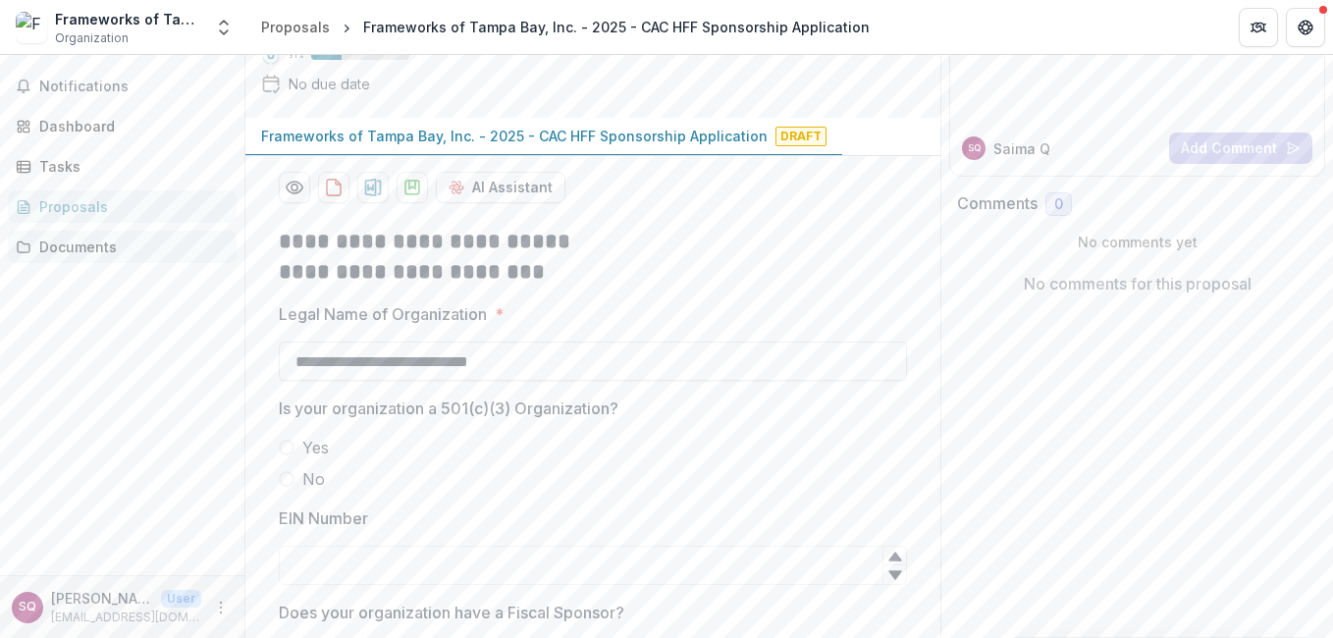
click at [74, 248] on div "Documents" at bounding box center [130, 247] width 182 height 21
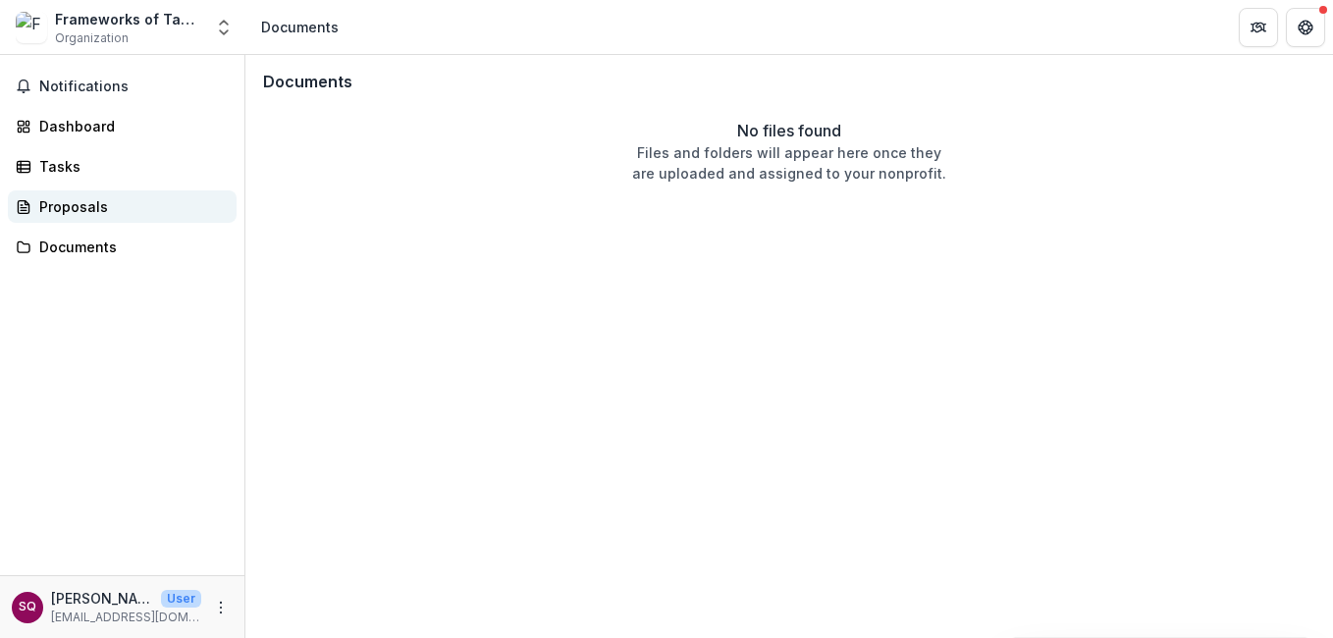
click at [83, 208] on div "Proposals" at bounding box center [130, 206] width 182 height 21
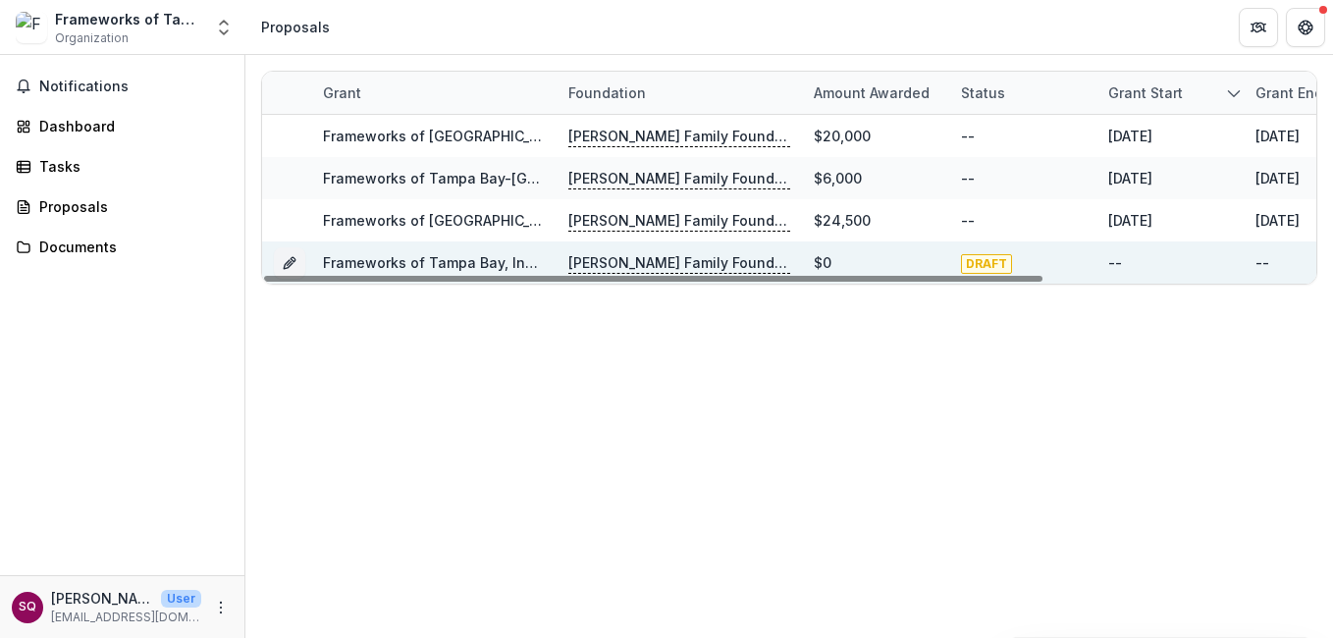
click at [531, 260] on link "Frameworks of Tampa Bay, Inc. - 2025 - CAC HFF Sponsorship Application" at bounding box center [576, 262] width 506 height 17
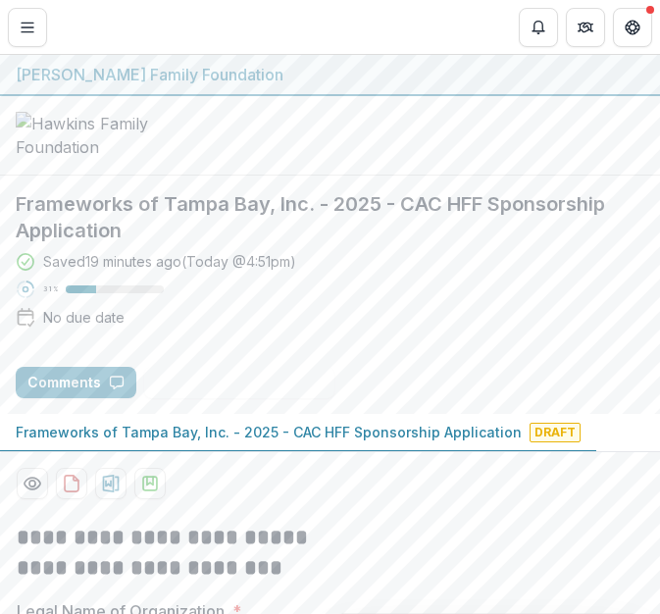
click at [351, 413] on div "Frameworks of Tampa Bay, Inc. - 2025 - CAC HFF Sponsorship Application Saved 19…" at bounding box center [330, 295] width 660 height 238
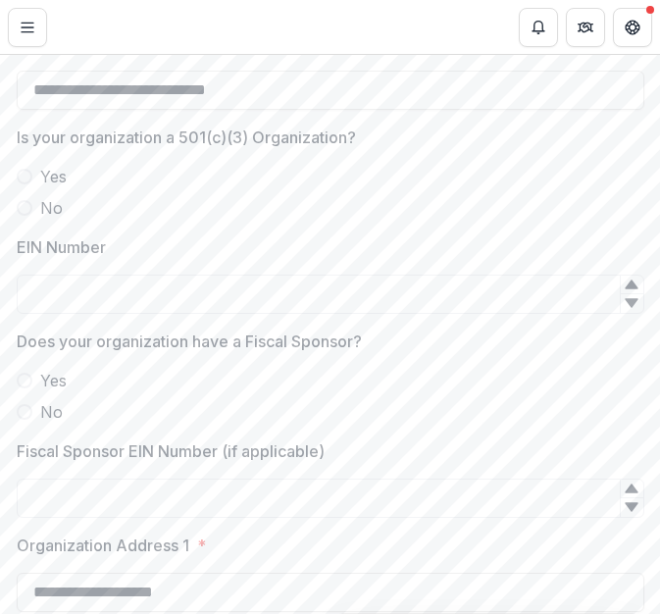
scroll to position [687, 0]
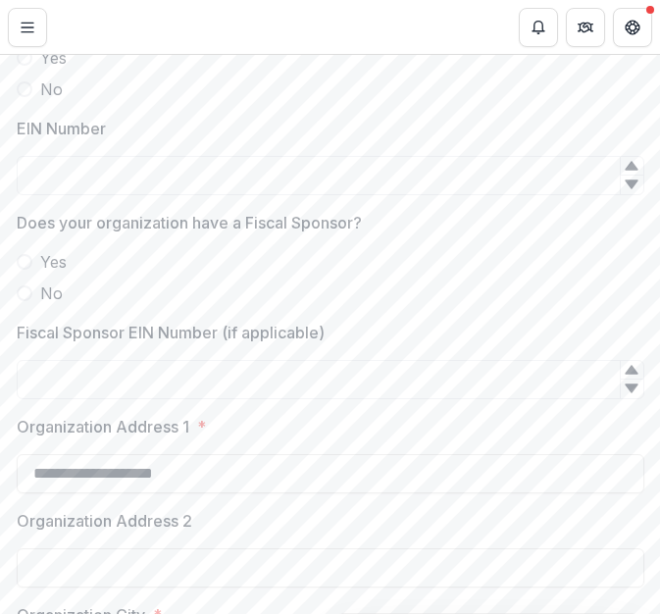
click at [471, 344] on label "Fiscal Sponsor EIN Number (if applicable)" at bounding box center [325, 333] width 616 height 24
click at [471, 369] on input "Fiscal Sponsor EIN Number (if applicable)" at bounding box center [331, 379] width 628 height 39
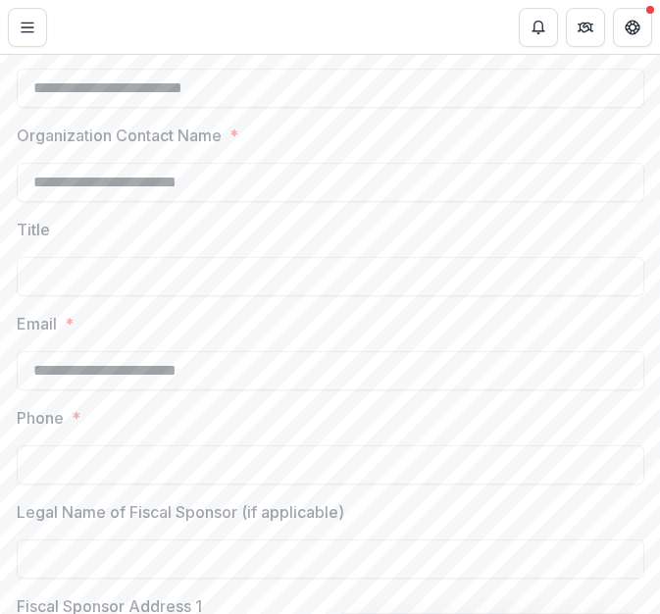
scroll to position [1374, 0]
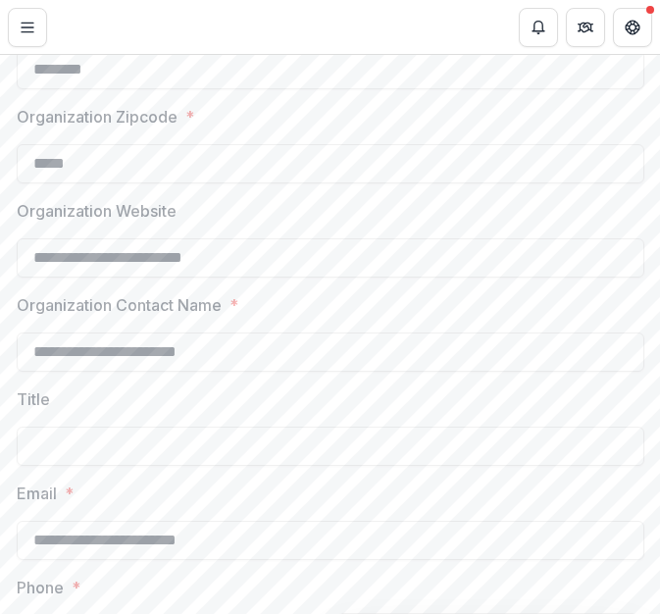
drag, startPoint x: 287, startPoint y: 394, endPoint x: -5, endPoint y: 329, distance: 298.6
click at [0, 329] on html "**********" at bounding box center [330, 307] width 660 height 614
click at [597, 427] on div "**********" at bounding box center [331, 230] width 628 height 2195
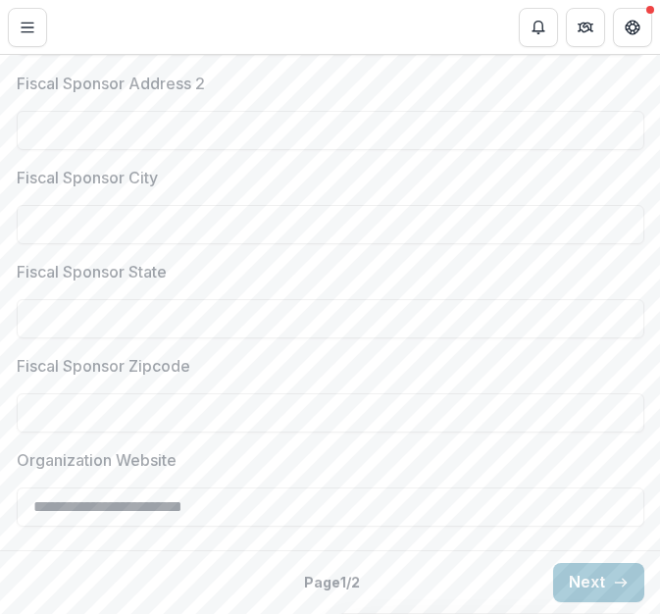
scroll to position [2202, 0]
click at [585, 600] on button "Next" at bounding box center [598, 582] width 91 height 39
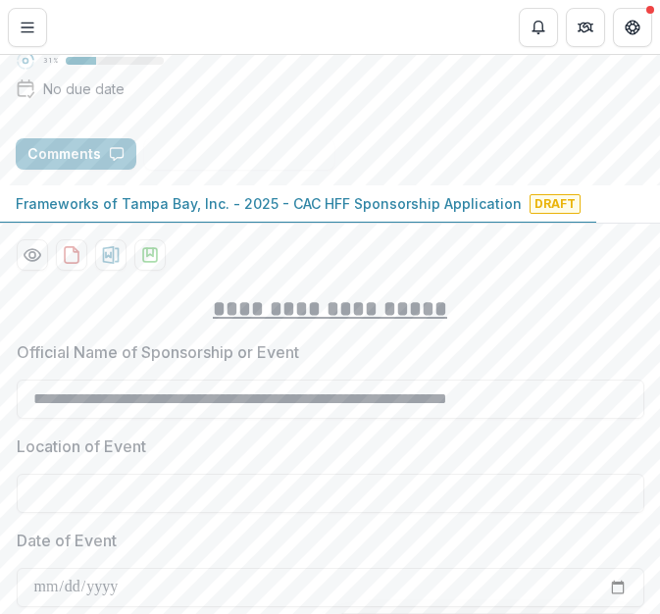
scroll to position [458, 0]
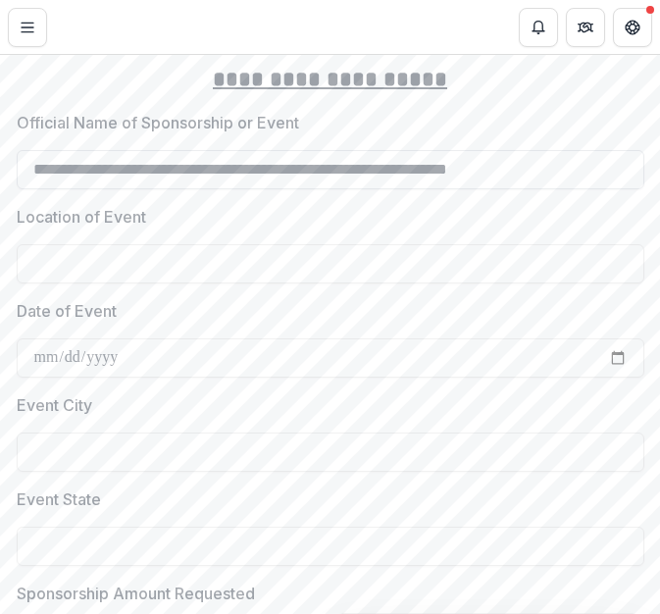
click at [496, 189] on input "**********" at bounding box center [331, 169] width 628 height 39
click at [589, 189] on input "**********" at bounding box center [331, 169] width 628 height 39
drag, startPoint x: 592, startPoint y: 217, endPoint x: 285, endPoint y: 213, distance: 307.2
click at [285, 189] on input "**********" at bounding box center [331, 169] width 628 height 39
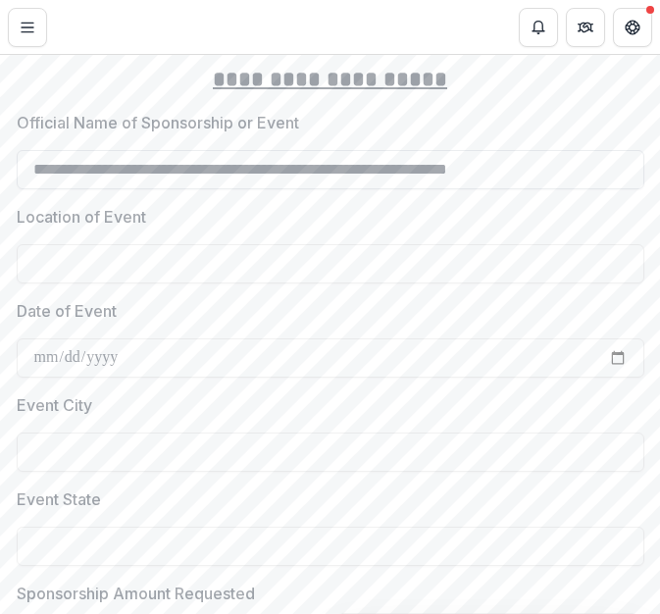
click at [285, 189] on input "**********" at bounding box center [331, 169] width 628 height 39
click at [578, 189] on input "**********" at bounding box center [331, 169] width 628 height 39
click at [583, 189] on input "**********" at bounding box center [331, 169] width 628 height 39
click at [405, 189] on input "**********" at bounding box center [331, 169] width 628 height 39
type input "**********"
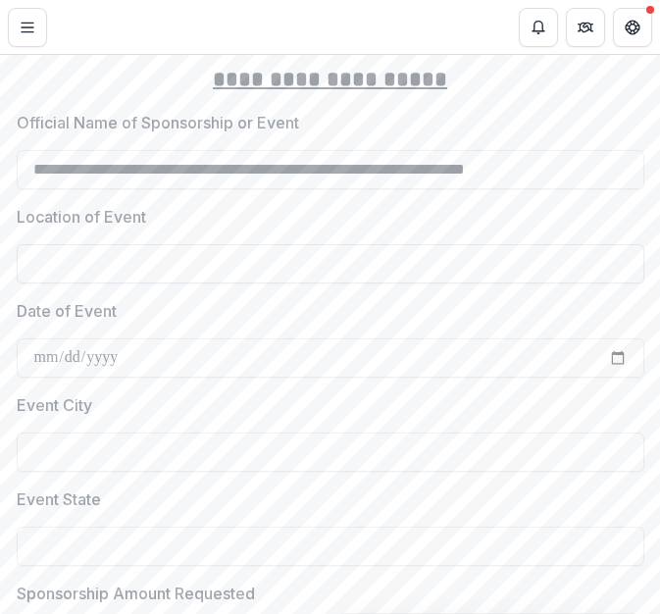
click at [491, 284] on input "Location of Event" at bounding box center [331, 263] width 628 height 39
